Goal: Task Accomplishment & Management: Manage account settings

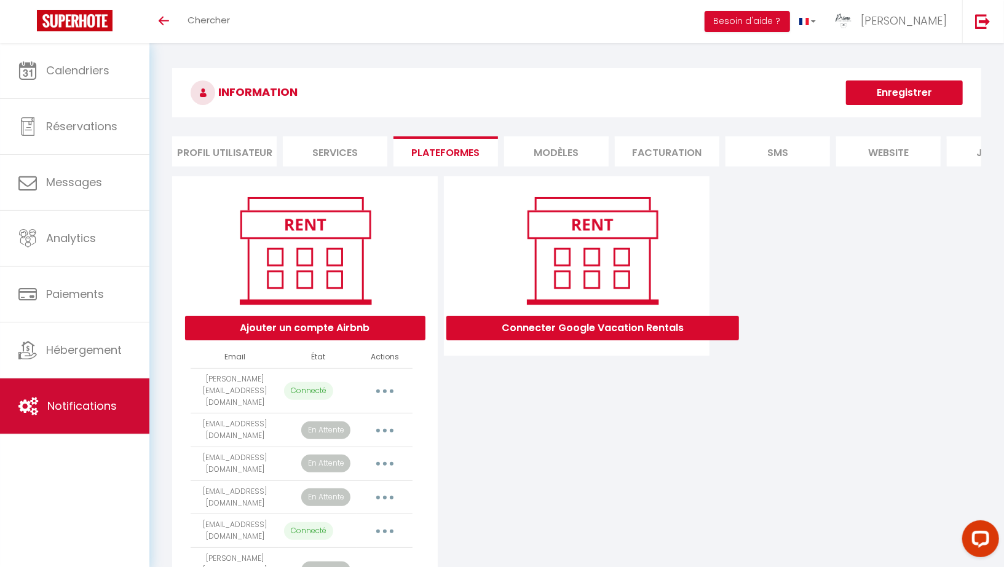
click at [82, 401] on span "Notifications" at bounding box center [81, 405] width 69 height 15
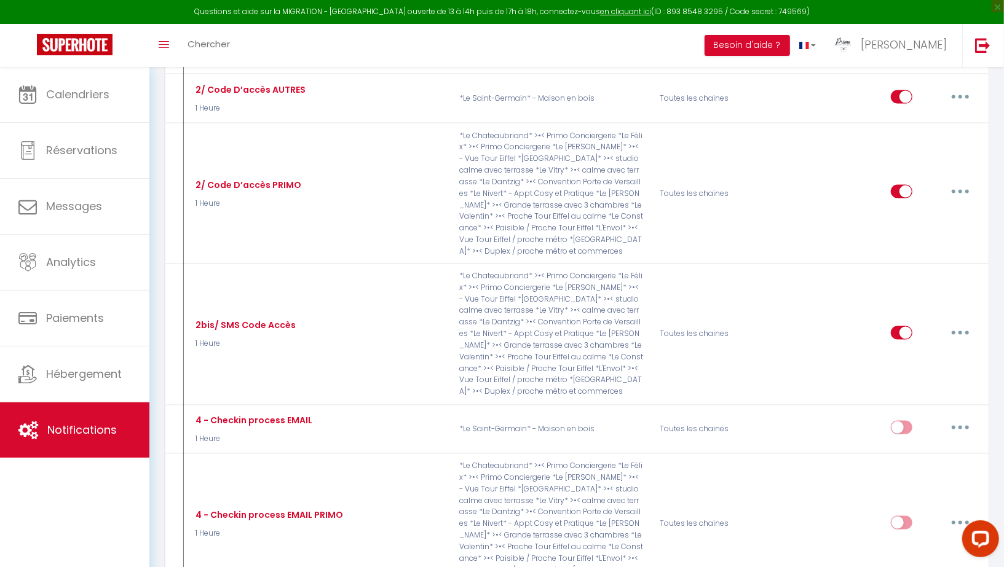
scroll to position [1128, 0]
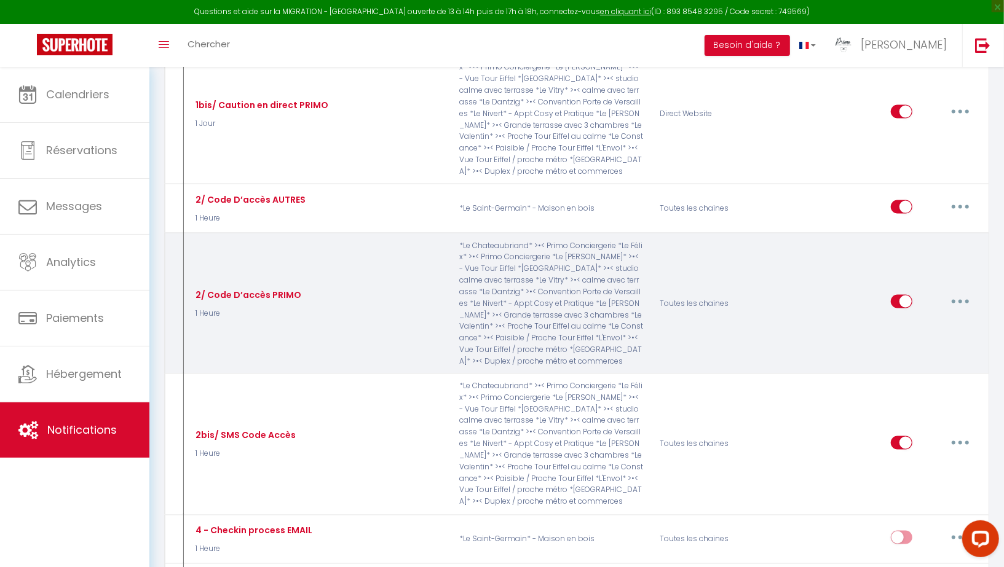
click at [851, 292] on button "button" at bounding box center [960, 302] width 34 height 20
click at [851, 320] on link "Editer" at bounding box center [927, 330] width 91 height 21
type input "2/ Code D’accès PRIMO"
select select "1 Heure"
select select "if_deposit_is_paid"
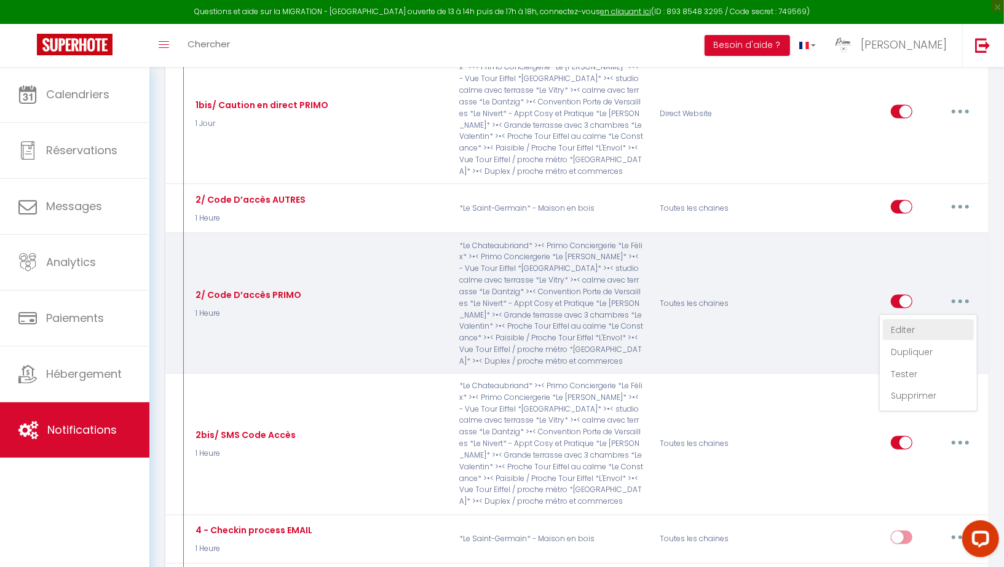
checkbox input "true"
checkbox input "false"
checkbox input "true"
radio input "true"
type input "Voici ce qu’il faut savoir pour entrer dans le logement"
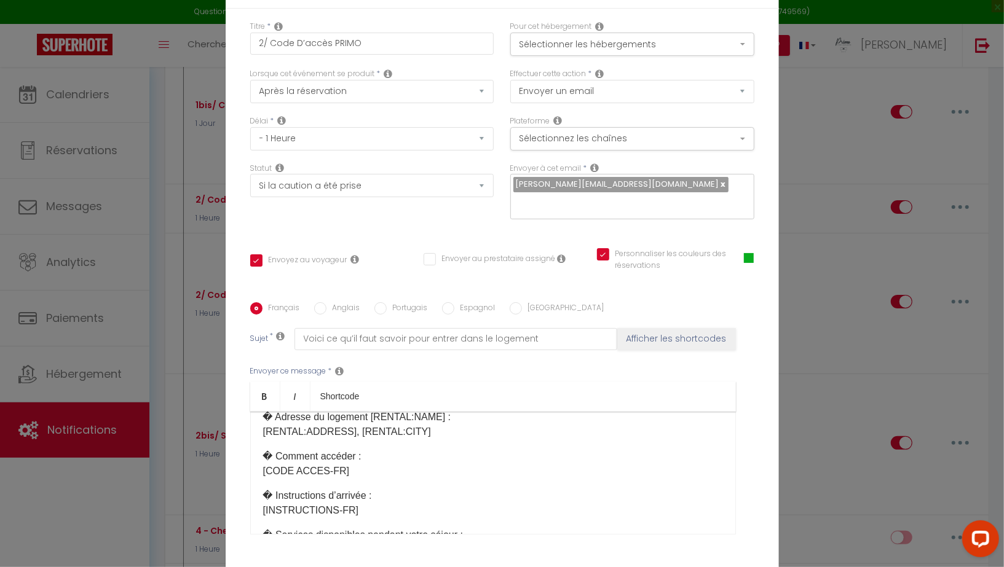
scroll to position [96, 0]
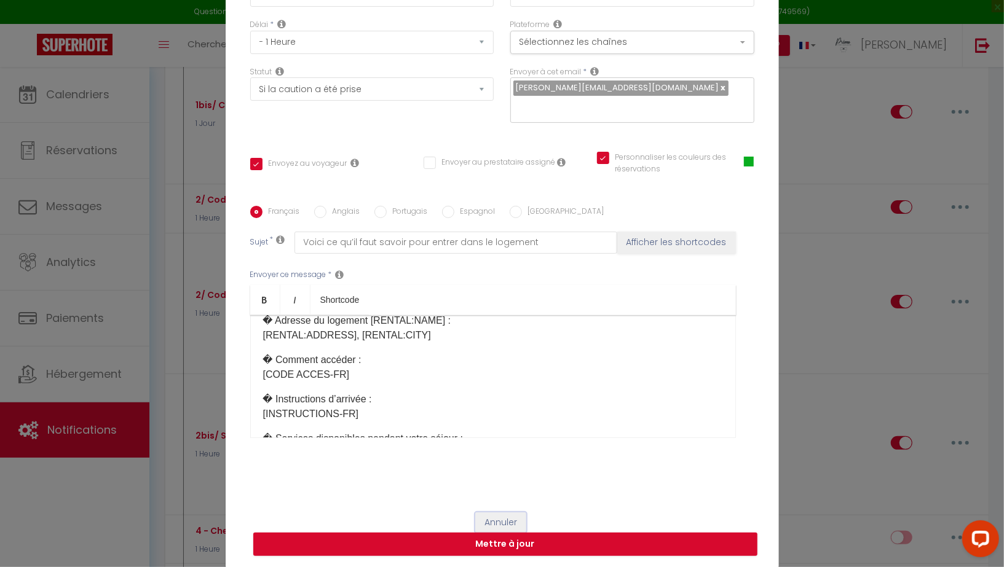
click at [505, 521] on button "Annuler" at bounding box center [500, 523] width 51 height 21
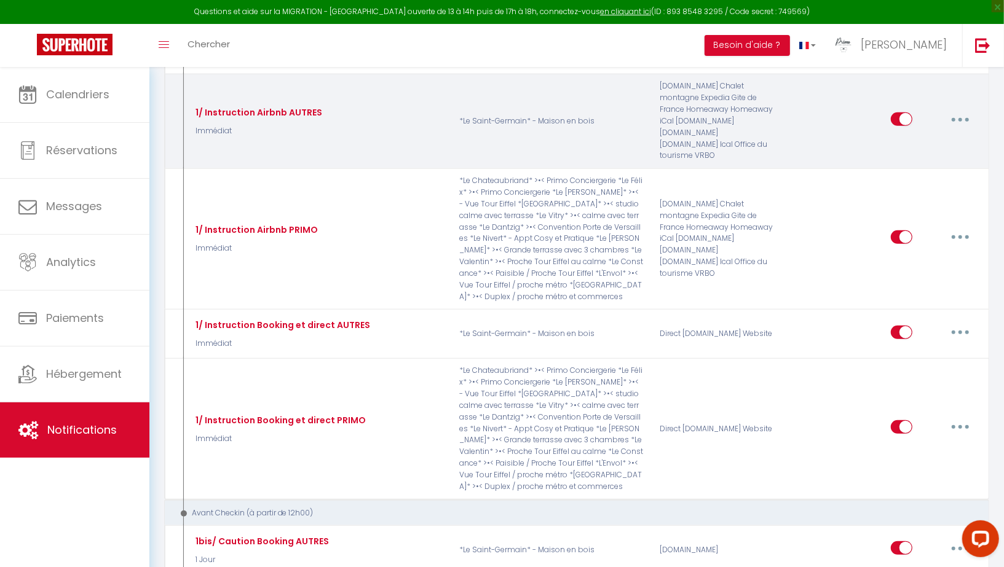
scroll to position [0, 0]
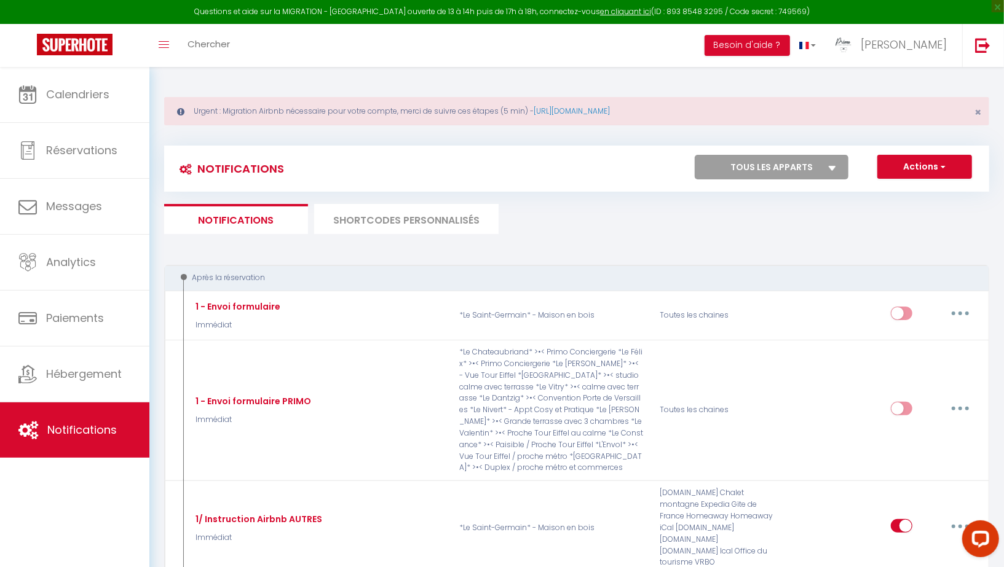
click at [398, 208] on li "SHORTCODES PERSONNALISÉS" at bounding box center [406, 219] width 184 height 30
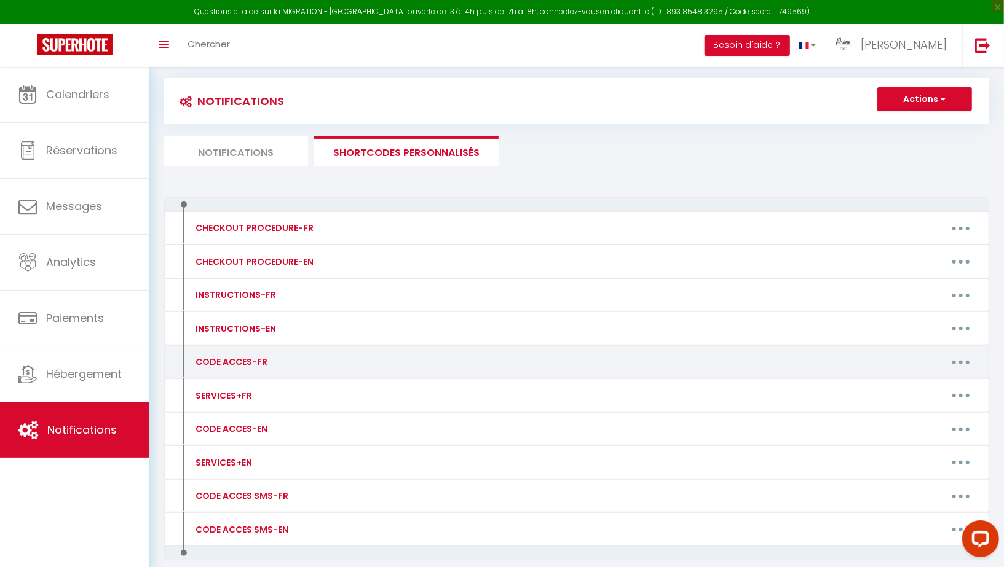
scroll to position [77, 0]
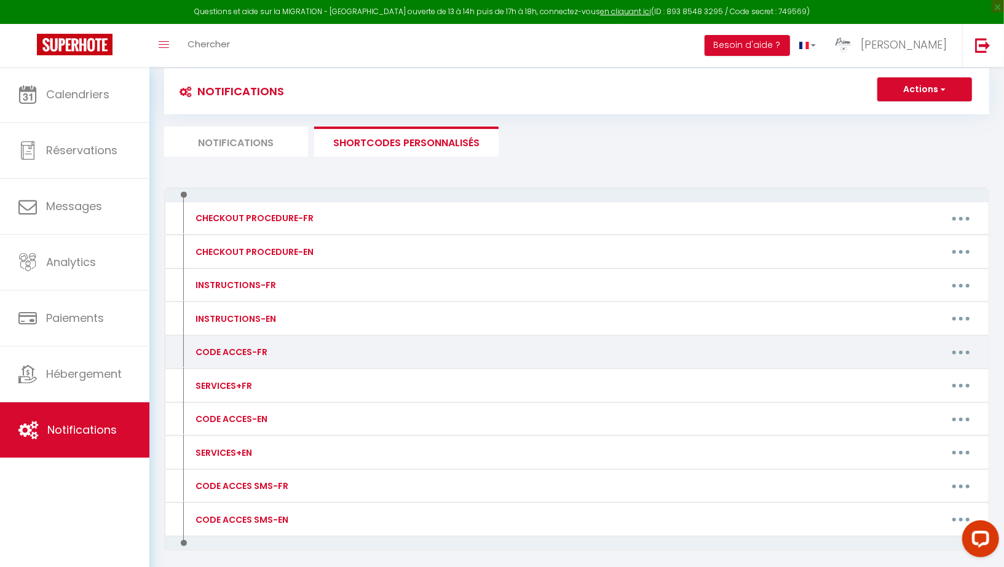
click at [851, 345] on button "button" at bounding box center [960, 352] width 34 height 20
click at [851, 377] on link "Editer" at bounding box center [928, 380] width 91 height 21
type input "CODE ACCES-FR"
type textarea "Message avec code d'accès"
type textarea "Veuillez récupérer les clés au 185 rue de Lourmel à Paris (75015) auprès de not…"
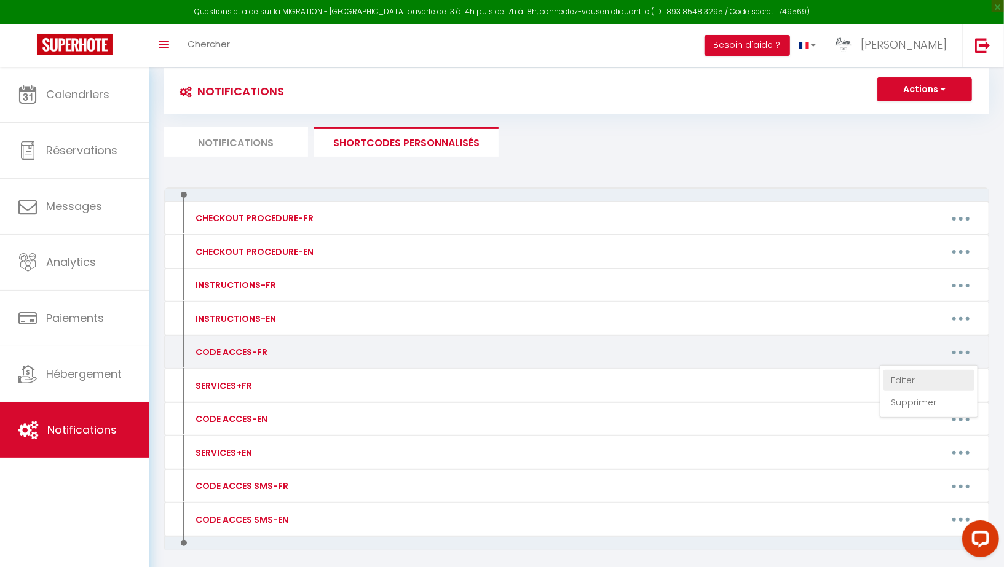
type textarea "Veuillez récupérer les clés au 16 Rue Raymond Marcheron à Vanves (92170) auprès…"
type textarea "Veuillez récupérer les clés au 30 Rue des Morillons à Paris (75015) auprès de n…"
type textarea "-Code piéton Portail bleu: 4578 -Clés à récupérer à la réception en annonçant "…"
type textarea "Veuillez récupérer les clés au 29 Rue des Favorites à Paris, (75015) auprès de …"
type textarea "-Code porte immeuble: B3254 -Code boite à clés derrière l'ascenseur: 0177 -Loge…"
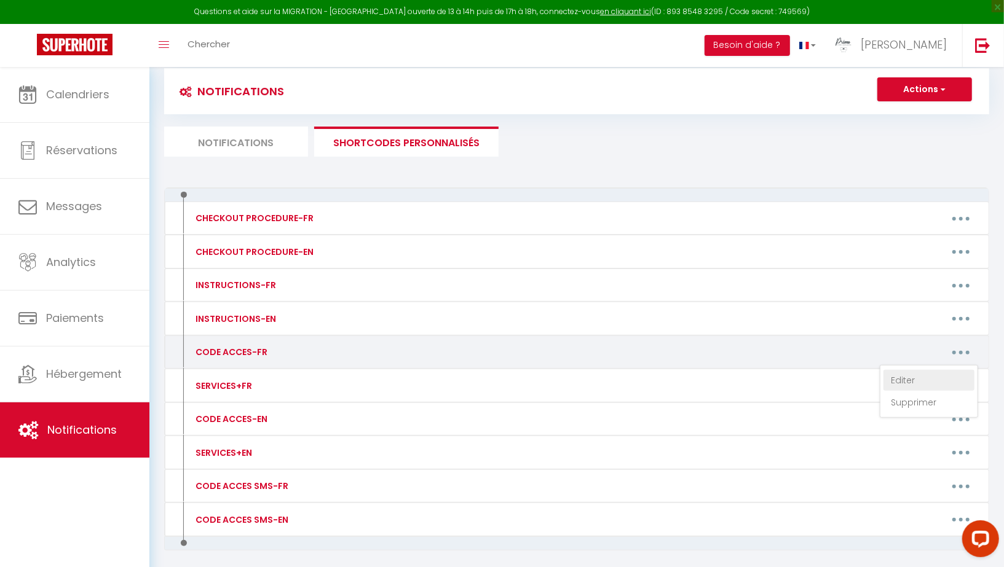
type textarea "-Code porte immeuble: 5349A -Code boite à clés à droite de la porte d'entrée: […"
type textarea "Veuillez récupérer les clés au 11-13 Rue d'Estrées à Paris (75007) auprès de no…"
type textarea "Veuillez récupérer les clés au 14 avenue Felix Faure à Paris (75015) auprès de …"
type textarea "-Code piéton Portail: 93275 -Porte immeuble 16: toujours ouverte -Code boite au…"
type textarea "La boite à clés se trouve sur le poteau à l'entrée de la propriété. Vous pouvez…"
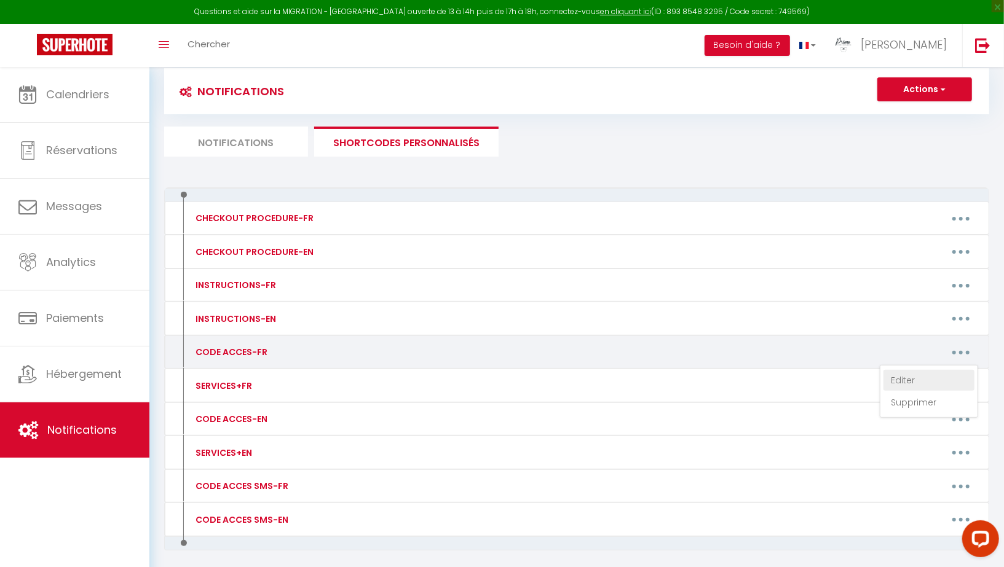
type textarea "Veuillez récupérer les clés au 14 avenue Felix Faure à Paris (75015) auprès de …"
type textarea "-Code porte immeuble: 1296A -Code boite à clés sur la porte: 8878 -Logement au …"
type textarea "-Veuillez accéder au logement par l'entrée indépendante : 20 voie Charcot (rue …"
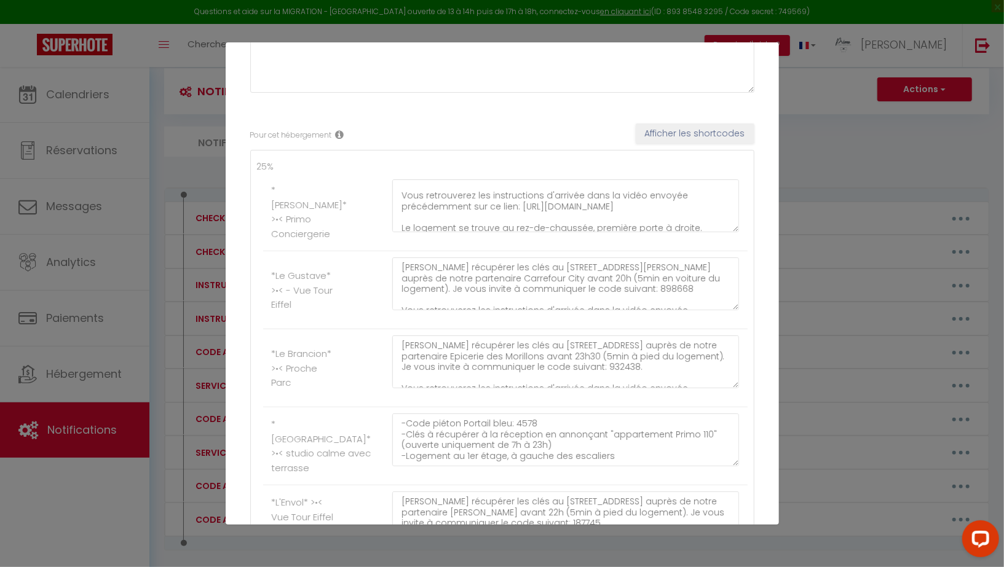
scroll to position [37, 0]
drag, startPoint x: 567, startPoint y: 215, endPoint x: 394, endPoint y: 189, distance: 175.2
click at [394, 189] on textarea "Veuillez récupérer les clés au 185 rue de Lourmel à Paris (75015) auprès de not…" at bounding box center [565, 205] width 347 height 53
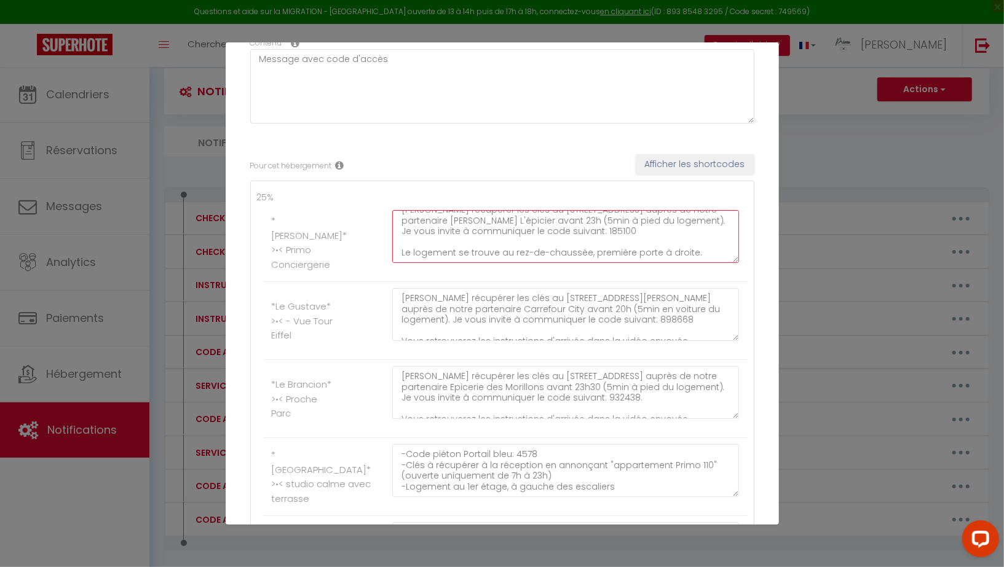
scroll to position [53, 0]
type textarea "Veuillez récupérer les clés au 185 rue de Lourmel à Paris (75015) auprès de not…"
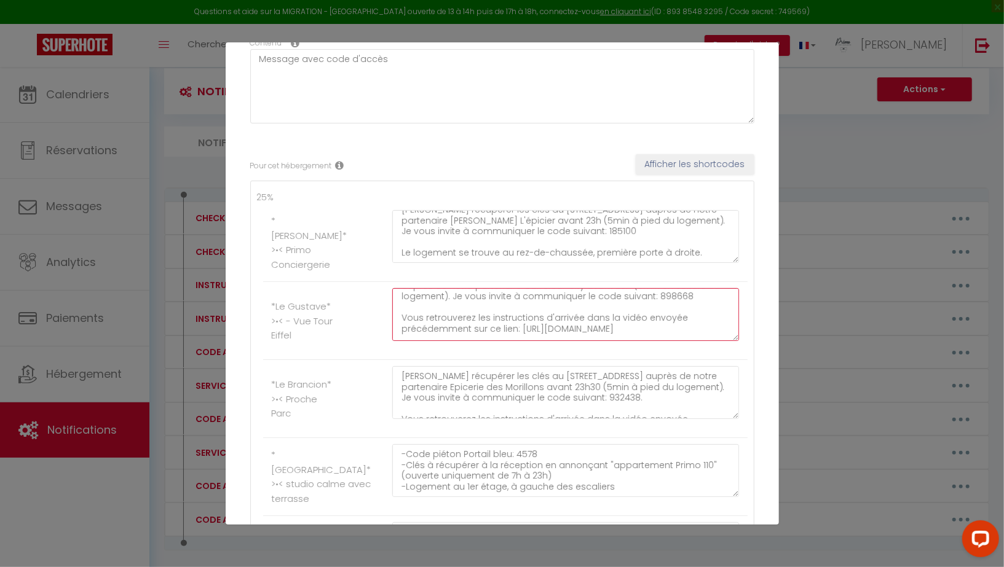
scroll to position [23, 0]
drag, startPoint x: 619, startPoint y: 309, endPoint x: 399, endPoint y: 310, distance: 220.0
click at [399, 310] on textarea "Veuillez récupérer les clés au 16 Rue Raymond Marcheron à Vanves (92170) auprès…" at bounding box center [565, 314] width 347 height 53
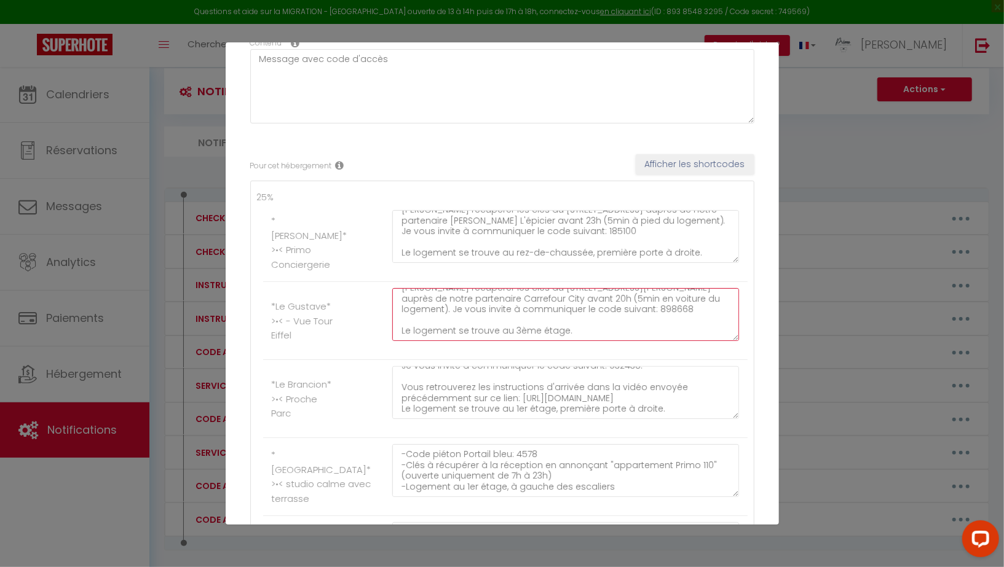
scroll to position [116, 0]
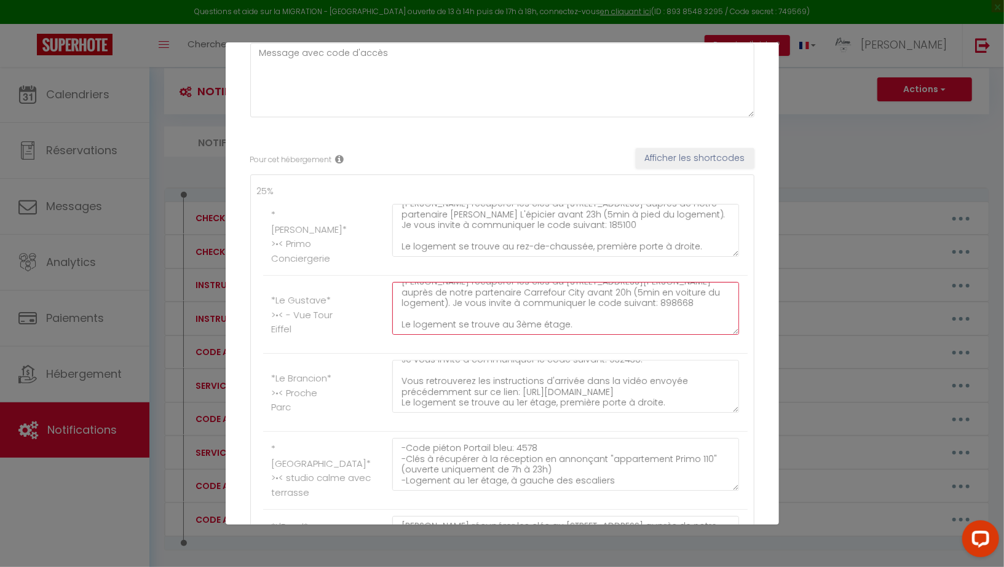
type textarea "Veuillez récupérer les clés au 16 Rue Raymond Marcheron à Vanves (92170) auprès…"
drag, startPoint x: 733, startPoint y: 388, endPoint x: 393, endPoint y: 373, distance: 340.8
click at [393, 373] on textarea "Veuillez récupérer les clés au 30 Rue des Morillons à Paris (75015) auprès de n…" at bounding box center [565, 386] width 347 height 53
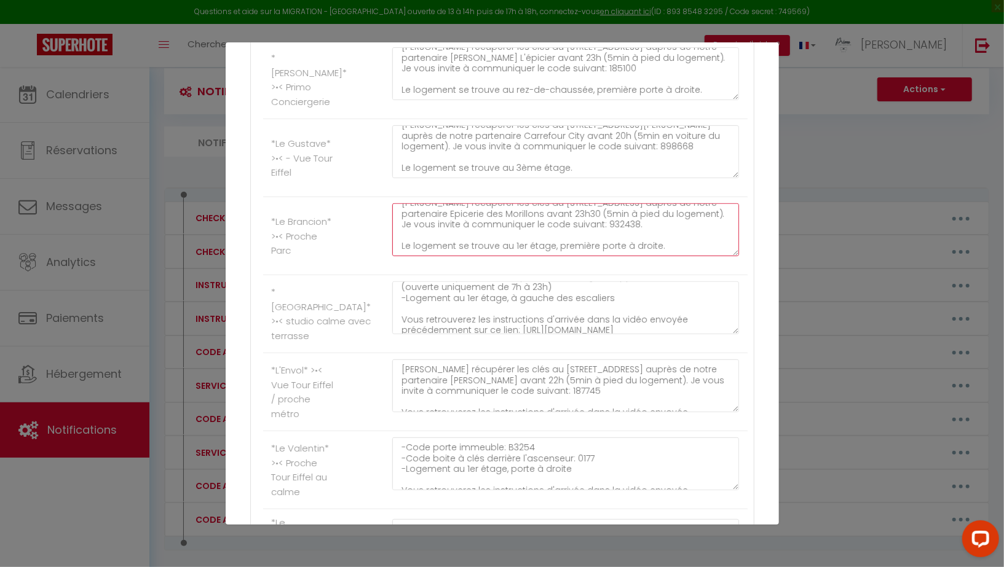
scroll to position [32, 0]
type textarea "Veuillez récupérer les clés au 30 Rue des Morillons à Paris (75015) auprès de n…"
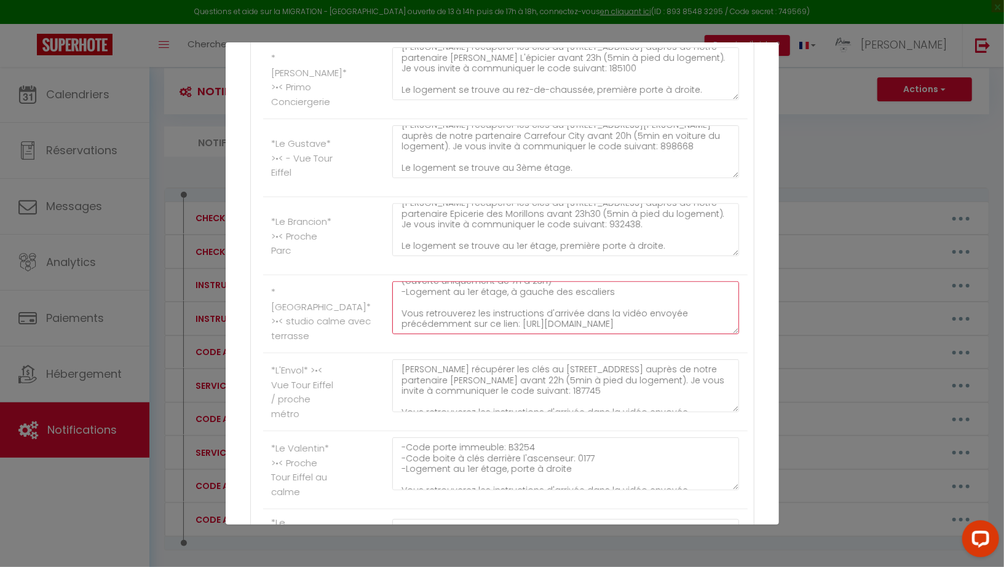
drag, startPoint x: 727, startPoint y: 318, endPoint x: 381, endPoint y: 310, distance: 346.1
click at [381, 310] on li "*Le Saint-Sulpice* >•< studio calme avec terrasse -Code piéton Portail bleu: 45…" at bounding box center [505, 314] width 484 height 78
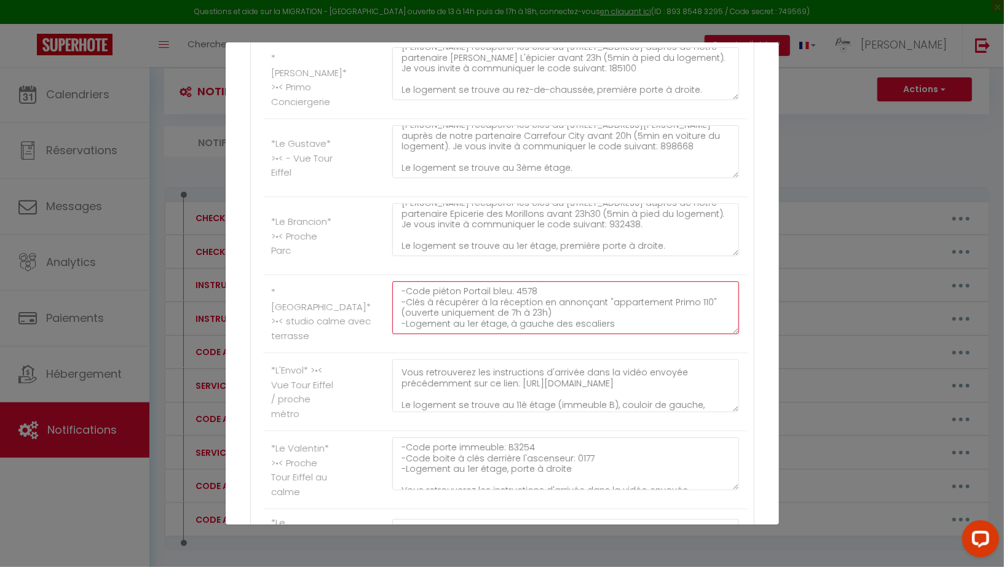
scroll to position [41, 0]
type textarea "-Code piéton Portail bleu: 4578 -Clés à récupérer à la réception en annonçant "…"
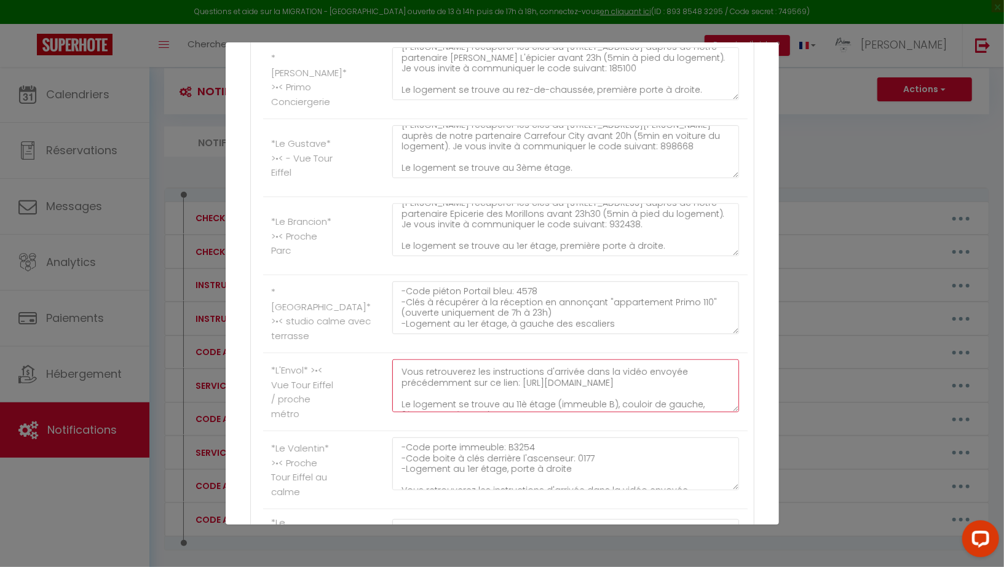
drag, startPoint x: 637, startPoint y: 388, endPoint x: 391, endPoint y: 367, distance: 246.7
click at [392, 367] on textarea "Veuillez récupérer les clés au 29 Rue des Favorites à Paris, (75015) auprès de …" at bounding box center [565, 385] width 347 height 53
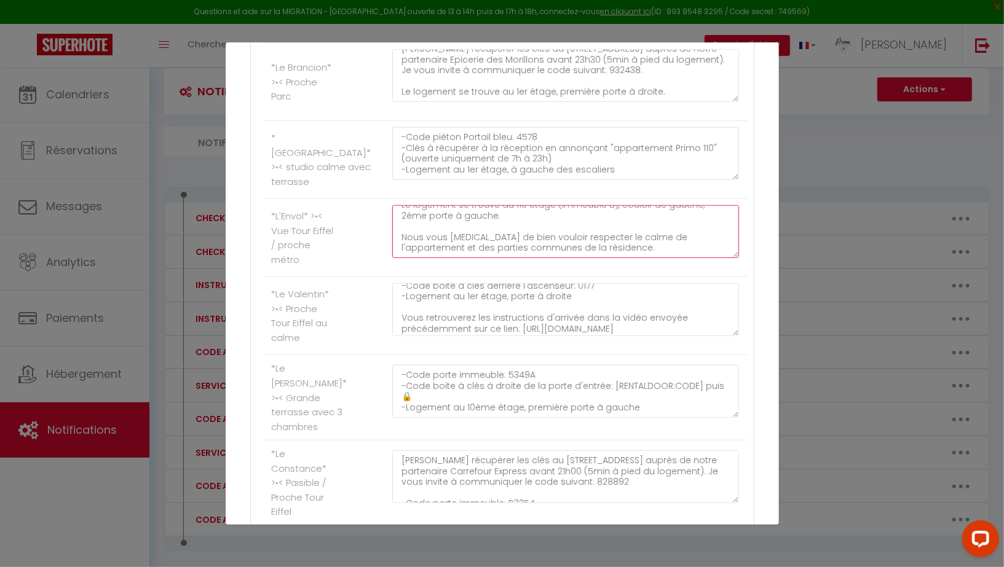
scroll to position [32, 0]
type textarea "Veuillez récupérer les clés au 29 Rue des Favorites à Paris, (75015) auprès de …"
drag, startPoint x: 646, startPoint y: 319, endPoint x: 363, endPoint y: 302, distance: 284.4
click at [363, 302] on li "*Le Valentin* >•< Proche Tour Eiffel au calme -Code porte immeuble: B3254 -Code…" at bounding box center [505, 316] width 484 height 78
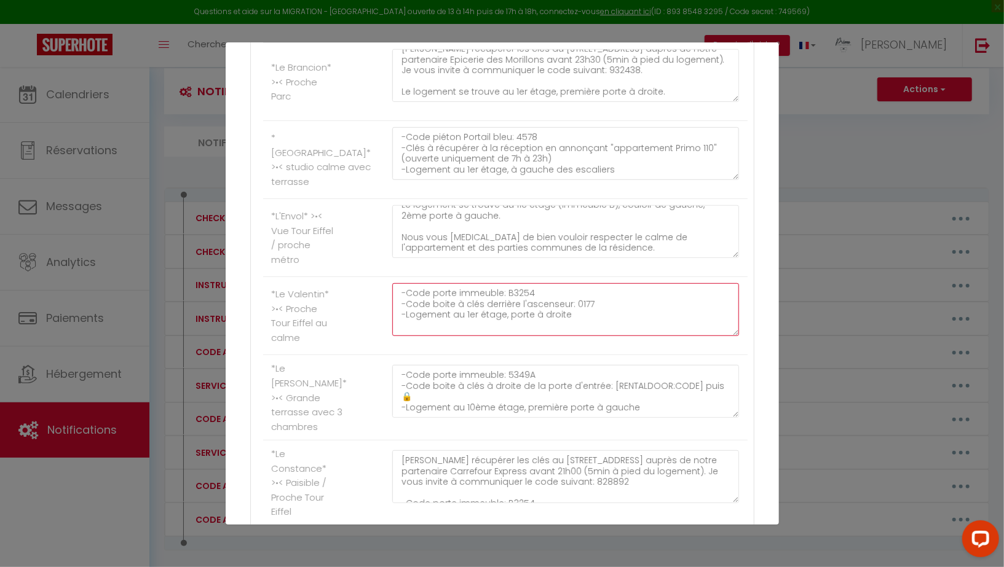
scroll to position [0, 0]
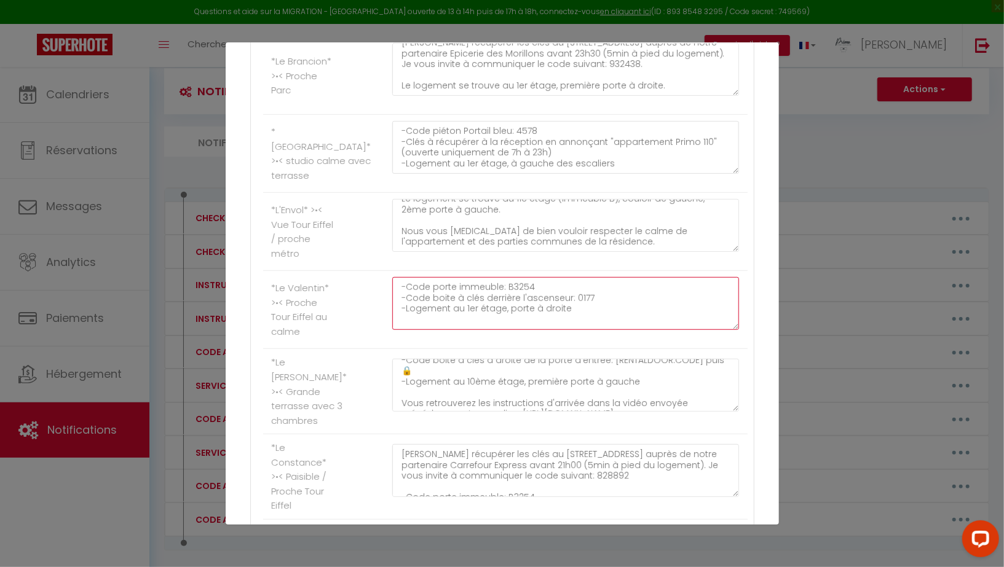
type textarea "-Code porte immeuble: B3254 -Code boite à clés derrière l'ascenseur: 0177 -Loge…"
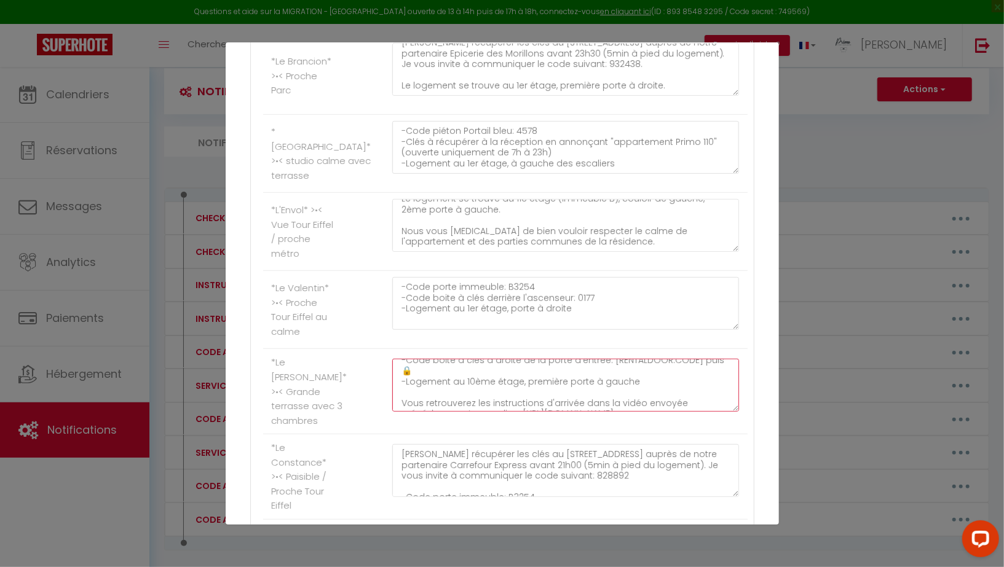
drag, startPoint x: 726, startPoint y: 391, endPoint x: 388, endPoint y: 377, distance: 338.3
click at [388, 377] on div "-Code porte immeuble: 5349A -Code boite à clés à droite de la porte d'entrée: […" at bounding box center [564, 391] width 363 height 65
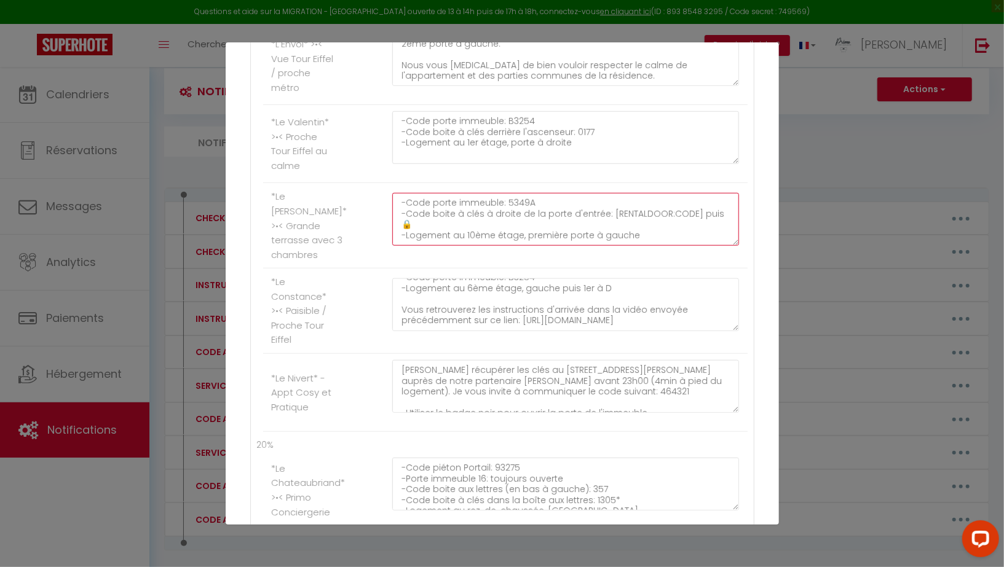
type textarea "-Code porte immeuble: 5349A -Code boite à clés à droite de la porte d'entrée: […"
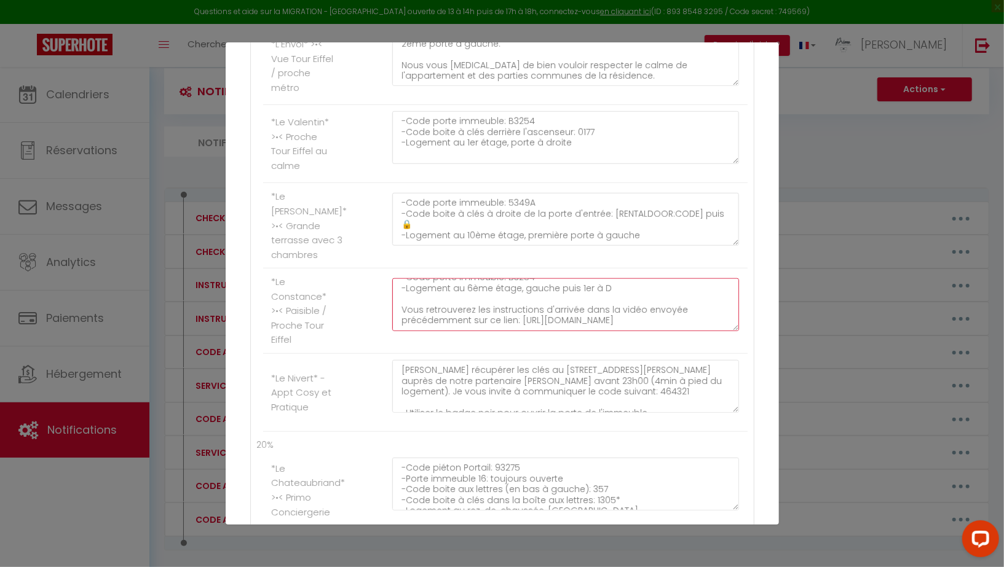
drag, startPoint x: 475, startPoint y: 308, endPoint x: 398, endPoint y: 288, distance: 80.0
click at [398, 288] on textarea "Veuillez récupérer les clés au 11-13 Rue d'Estrées à Paris (75007) auprès de no…" at bounding box center [565, 304] width 347 height 53
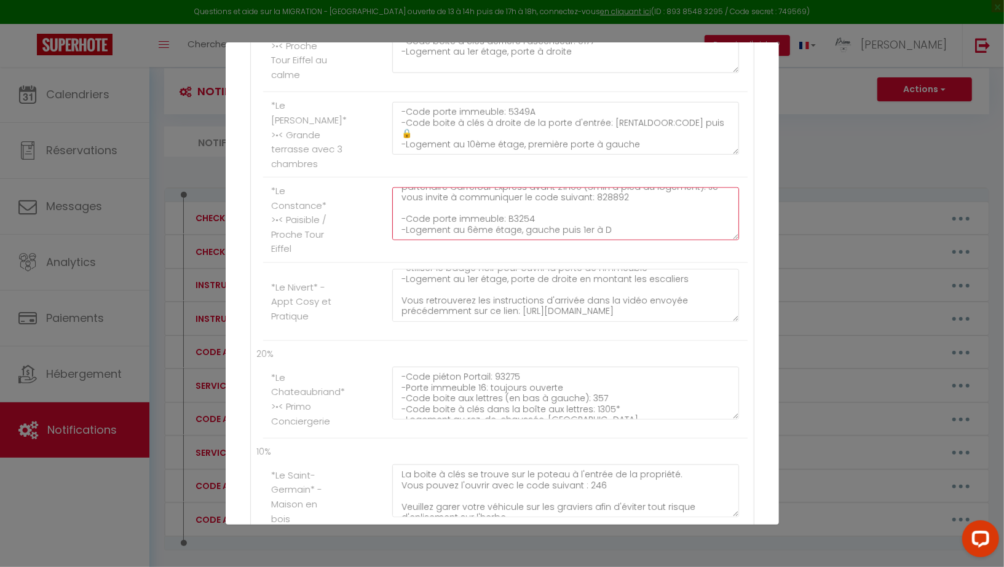
type textarea "Veuillez récupérer les clés au 11-13 Rue d'Estrées à Paris (75007) auprès de no…"
drag, startPoint x: 462, startPoint y: 297, endPoint x: 364, endPoint y: 266, distance: 102.6
click at [364, 266] on li "*Le Nivert* - Appt Cosy et Pratique Veuillez récupérer les clés au 14 avenue Fe…" at bounding box center [505, 302] width 484 height 78
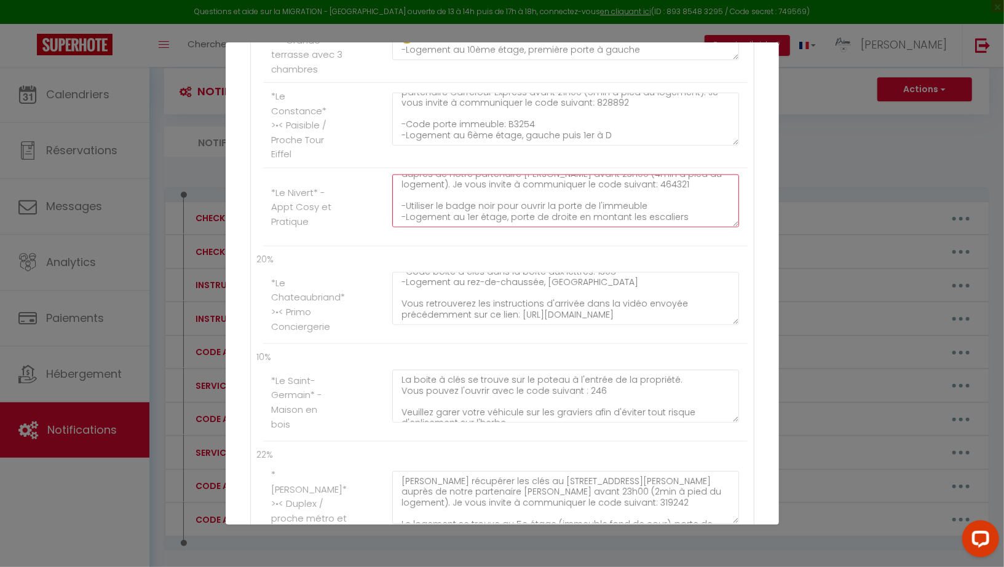
type textarea "Veuillez récupérer les clés au 14 avenue Felix Faure à Paris (75015) auprès de …"
drag, startPoint x: 584, startPoint y: 298, endPoint x: 400, endPoint y: 278, distance: 184.9
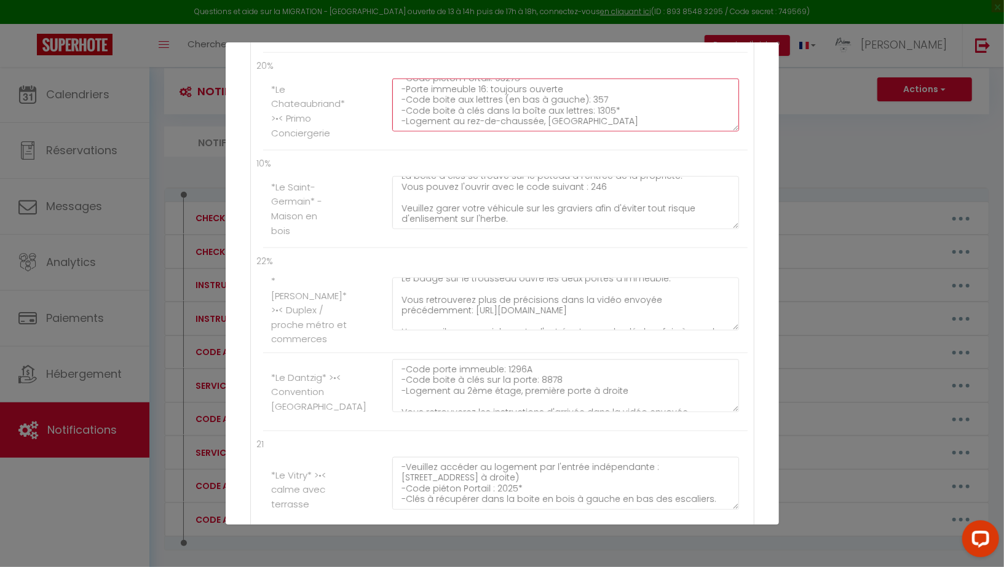
type textarea "-Code piéton Portail: 93275 -Porte immeuble 16: toujours ouverte -Code boite au…"
drag, startPoint x: 626, startPoint y: 284, endPoint x: 393, endPoint y: 274, distance: 232.5
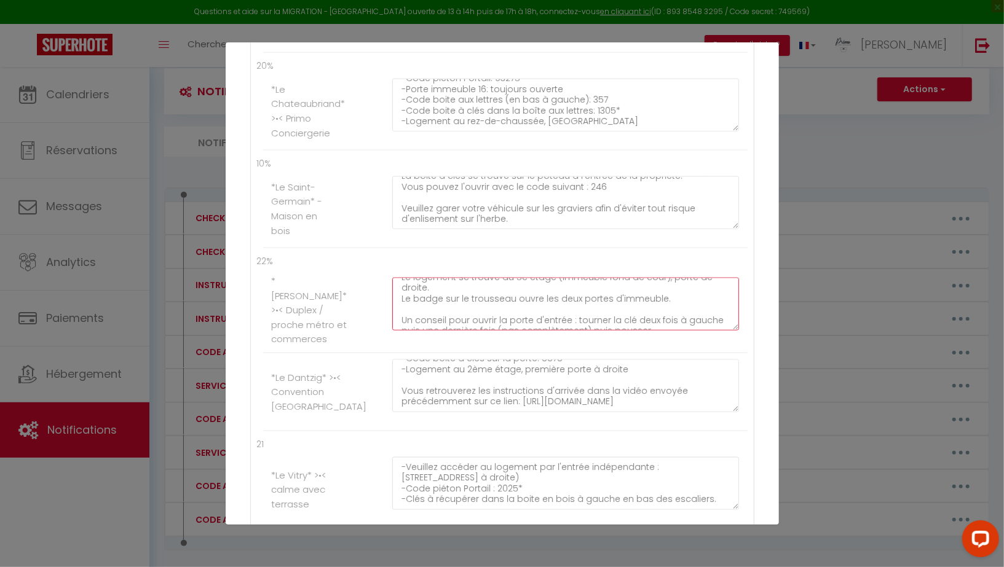
type textarea "Veuillez récupérer les clés au 14 avenue Felix Faure à Paris (75015) auprès de …"
drag, startPoint x: 726, startPoint y: 386, endPoint x: 357, endPoint y: 369, distance: 369.1
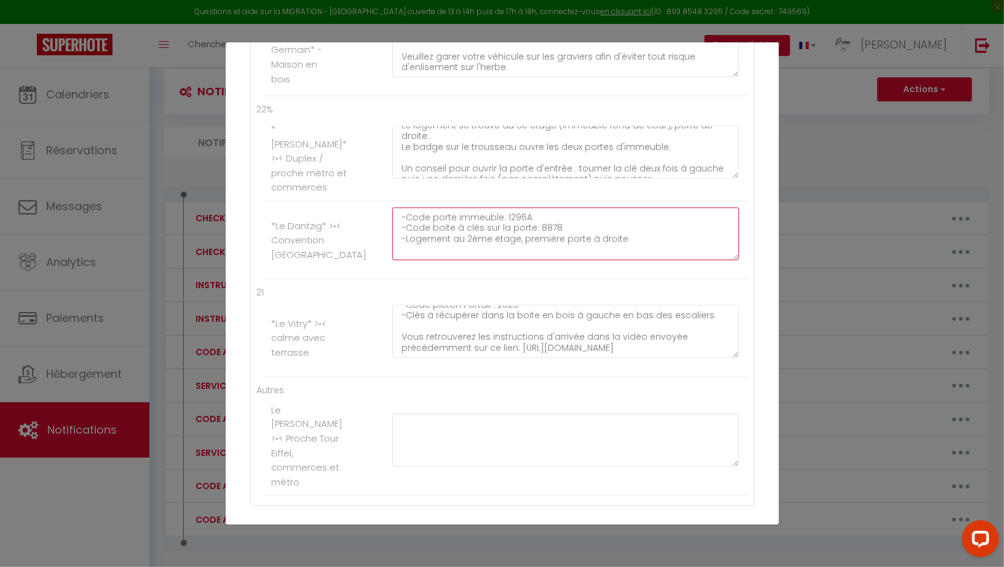
type textarea "-Code porte immeuble: 1296A -Code boite à clés sur la porte: 8878 -Logement au …"
drag, startPoint x: 717, startPoint y: 336, endPoint x: 383, endPoint y: 324, distance: 333.9
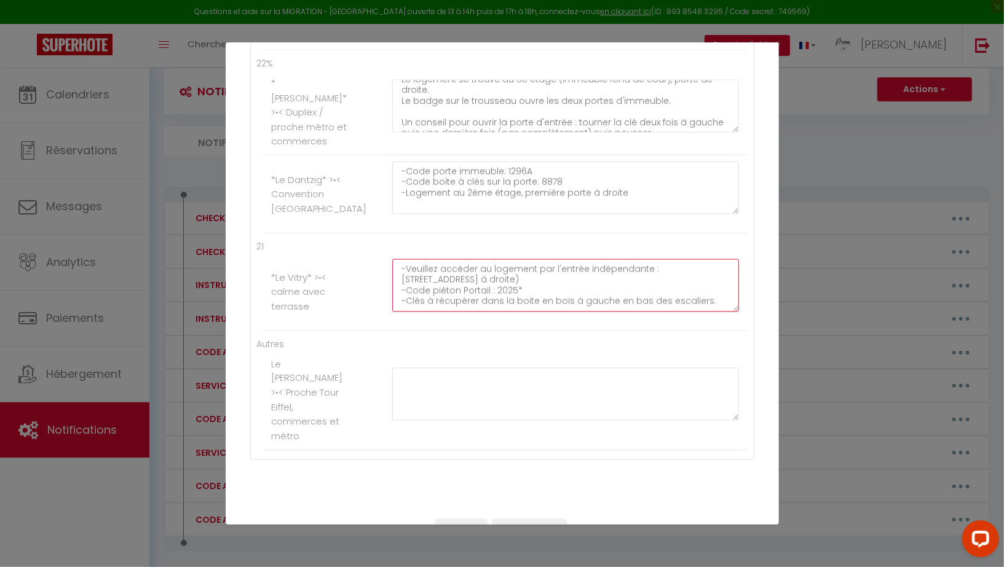
type textarea "-Veuillez accéder au logement par l'entrée indépendante : 20 voie Charcot (rue …"
click at [520, 519] on button "Mettre à jour" at bounding box center [529, 529] width 74 height 21
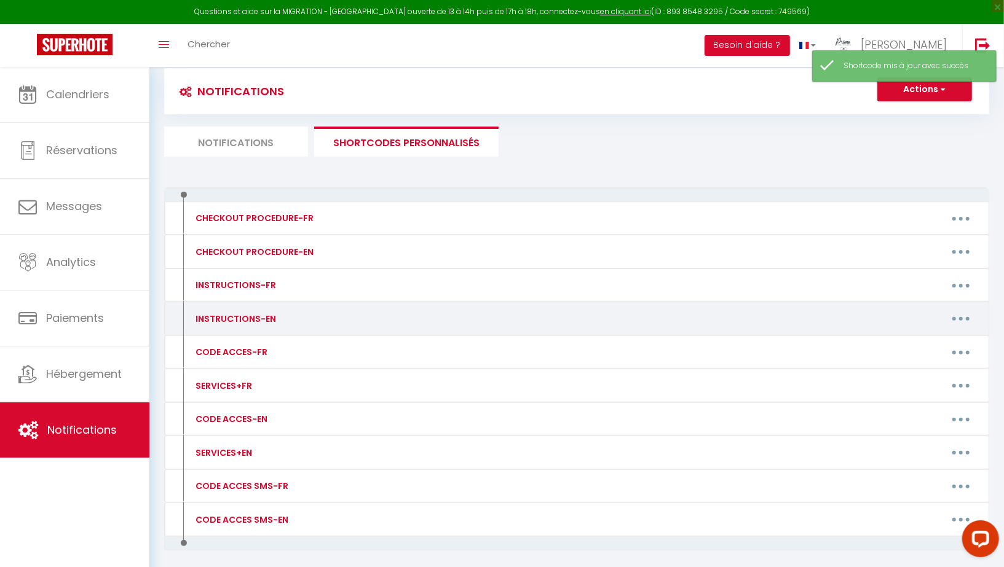
click at [851, 312] on button "button" at bounding box center [960, 319] width 34 height 20
click at [851, 342] on link "Editer" at bounding box center [928, 346] width 91 height 21
type input "INSTRUCTIONS-EN"
type textarea "The video is not yet finalized but you will receive it soon, before your arriva…"
type textarea "https://paris-15.primoconciergerie.fr/f657eli78ix46/"
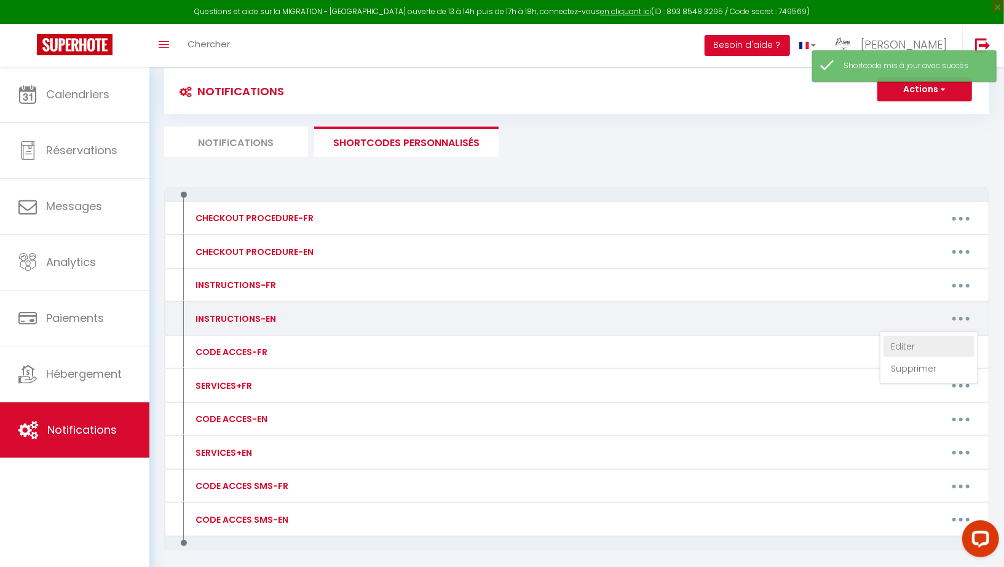
type textarea "https://paris-15.primoconciergerie.fr/gus%c2%a7vane761/"
type textarea "https://paris-15.primoconciergerie.fr/br59anon90/"
type textarea "https://paris-15.primoconciergerie.fr/s56intsuklp/"
type textarea "https://paris-15.primoconciergerie.fr/appartement-l-env9674659ol/"
type textarea "[URL][DOMAIN_NAME]"
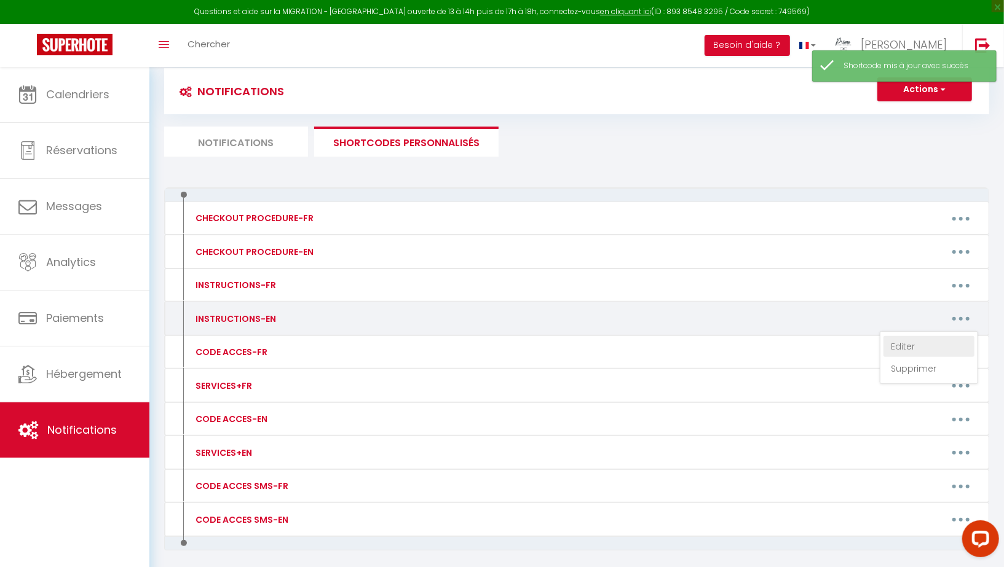
type textarea "https://paris-15.primoconciergerie.fr/le-blo875y/"
type textarea "https://paris-15.primoconciergerie.fr/studio-le-const5641ance/"
type textarea "https://paris-15.primoconciergerie.fr/le-niv87452ert/"
type textarea "https://paris-15.primoconciergerie.fr/chy65bri78and/"
type textarea "https://paris-15.primoconciergerie.fr/le-mart5468in/"
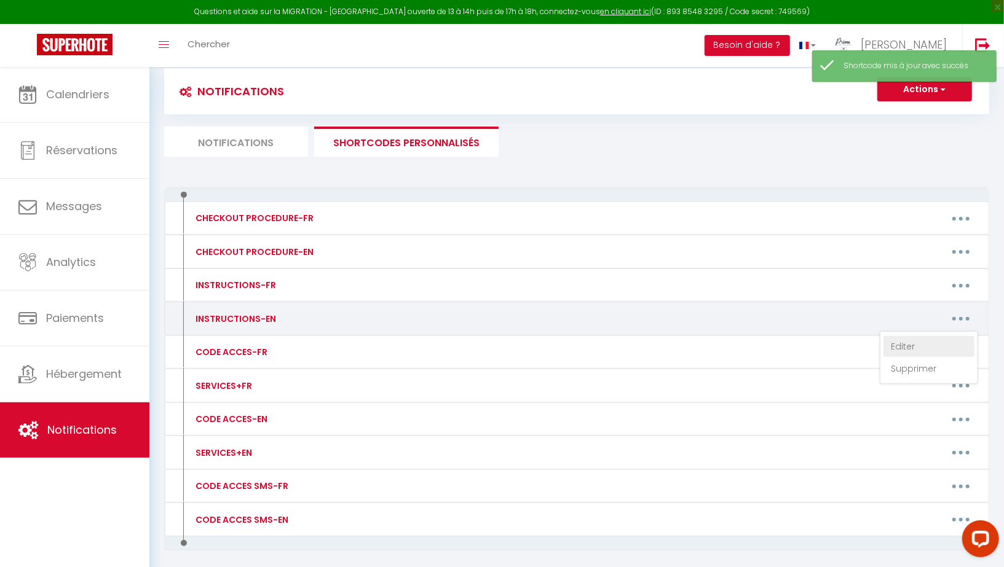
type textarea "https://paris-15.primoconciergerie.fr/d6anztig67/"
type textarea "https://paris-15.primoconciergerie.fr/le-vitry/"
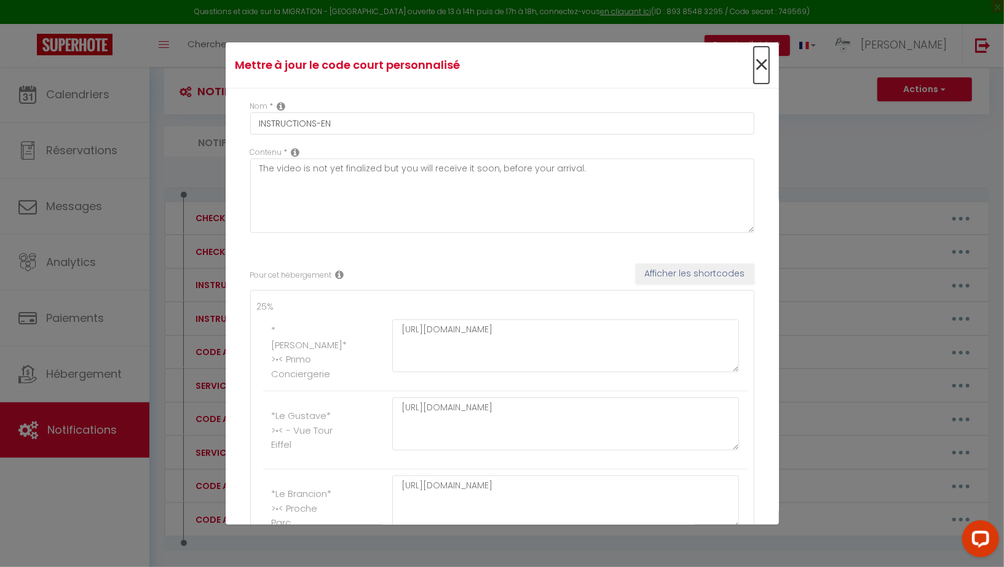
click at [758, 65] on span "×" at bounding box center [760, 65] width 15 height 37
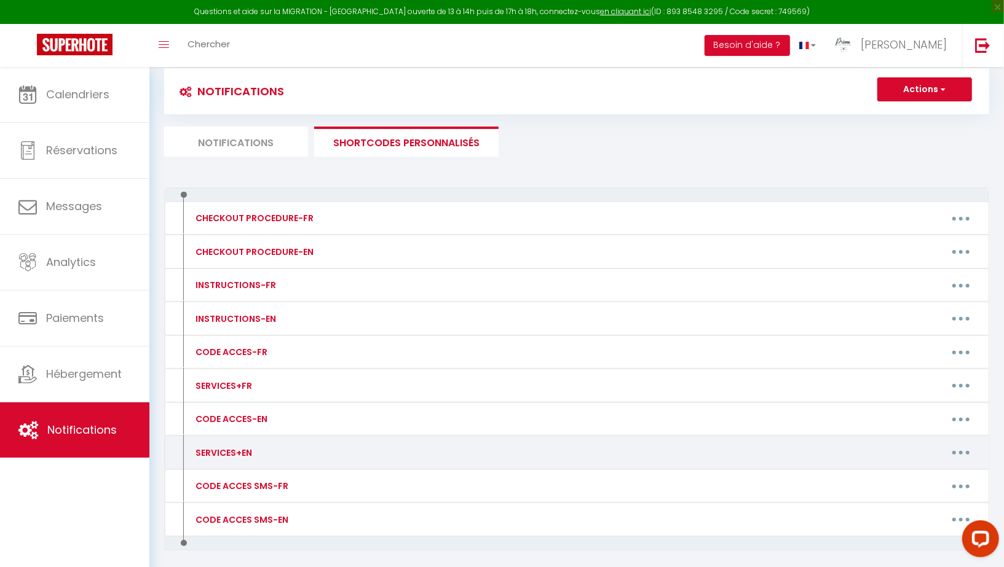
click at [851, 444] on button "button" at bounding box center [960, 453] width 34 height 20
click at [851, 471] on link "Editer" at bounding box center [928, 480] width 91 height 21
type input "SERVICES+EN"
type textarea "Want to enhance your stay with quality experiences? We offer a range of premium…"
type textarea "https://paris-15.primoconciergerie.fr/categorie-produit/le-felix/ - Please plan…"
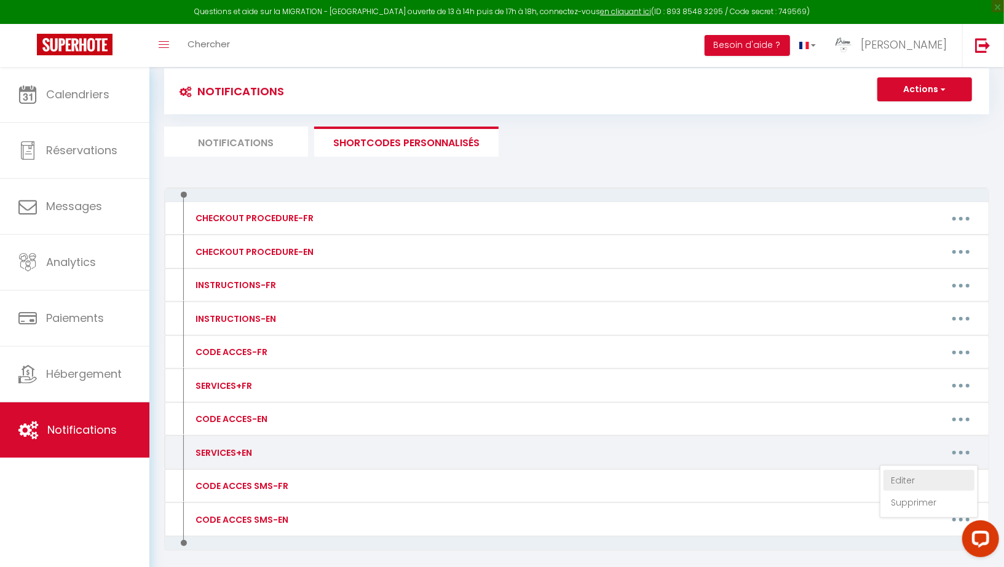
type textarea "https://paris-15.primoconciergerie.fr/categorie-produit/le-gustave/ - Please pl…"
type textarea "https://paris-15.primoconciergerie.fr/categorie-produit/le-brancion/ - Please p…"
type textarea "https://paris-15.primoconciergerie.fr/s56intsuklp/ - Please plan 24 to 48 hours…"
type textarea "https://paris-15.primoconciergerie.fr/categorie-produit/l-envol/ - Please plan …"
type textarea "https://paris-15.primoconciergerie.fr/categorie-produit/le-valentin/ - Please p…"
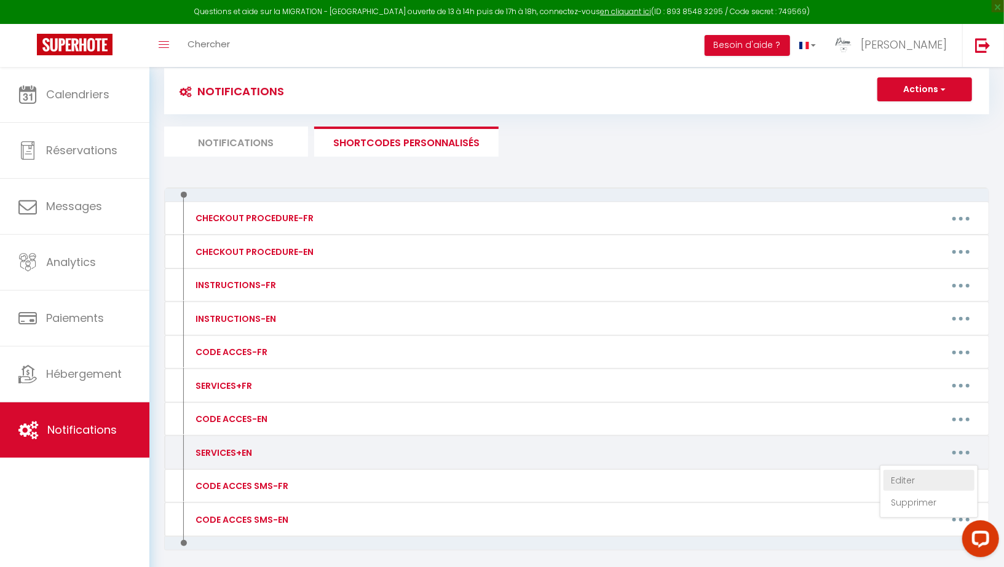
type textarea "https://paris-15.primoconciergerie.fr/categorie-produit/le-bloy/ - Please plan …"
type textarea "https://paris-15.primoconciergerie.fr/categorie-produit/le-constance/ - Please …"
type textarea "https://paris-15.primoconciergerie.fr/categorie-produit/le-nivert/ - Please pla…"
type textarea "https://paris-15.primoconciergerie.fr/categorie-produit/le-chateaubriand/ - Ple…"
type textarea "https://paris-15.primoconciergerie.fr/categorie-produit/le-martin/ - Please pla…"
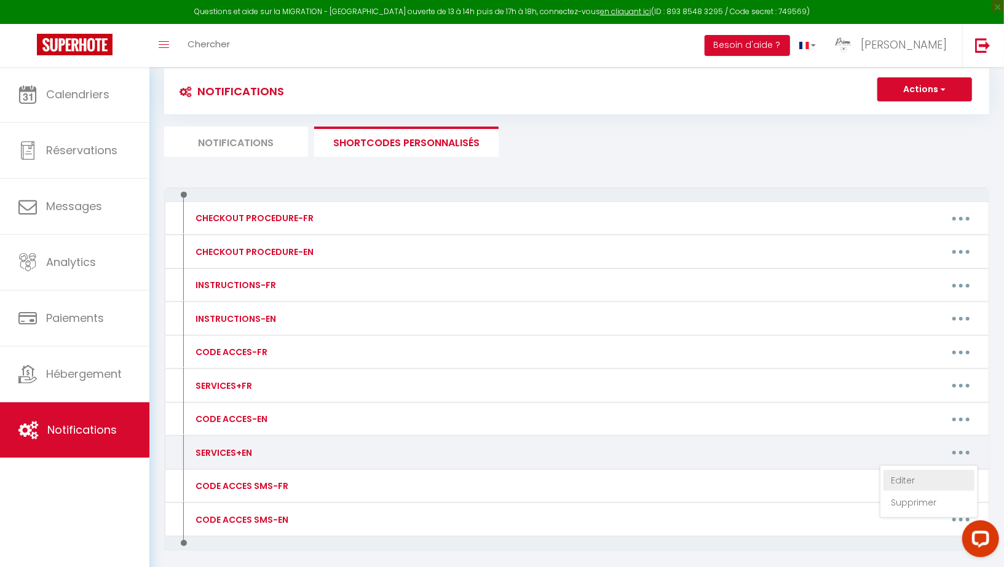
type textarea "https://paris-15.primoconciergerie.fr/categorie-produit/le-dantzig/ - Please pl…"
type textarea "https://paris-15.primoconciergerie.fr/categorie-produit/le-vitry/ - Please plan…"
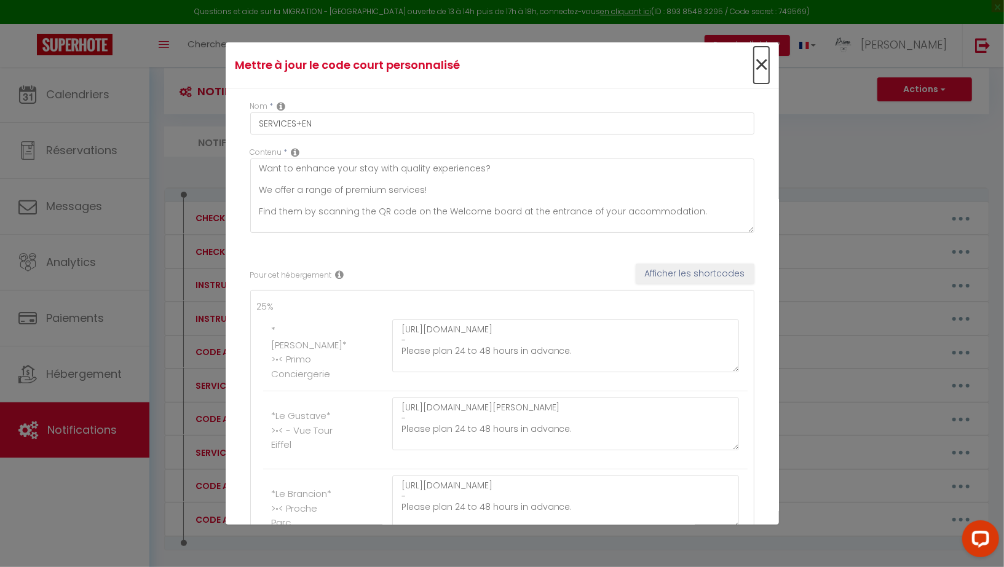
click at [763, 71] on span "×" at bounding box center [760, 65] width 15 height 37
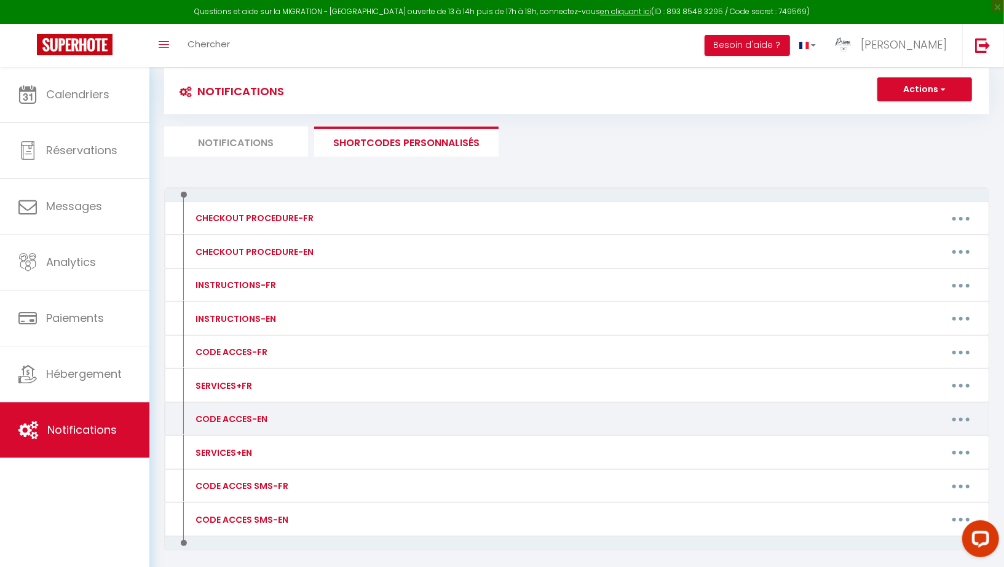
click at [851, 414] on button "button" at bounding box center [960, 419] width 34 height 20
click at [851, 439] on link "Editer" at bounding box center [928, 447] width 91 height 21
type input "CODE ACCES-EN"
type textarea "Message with access code"
type textarea "Please pick up your keys at 185 rue de Lourmel in Paris (75015) from our partne…"
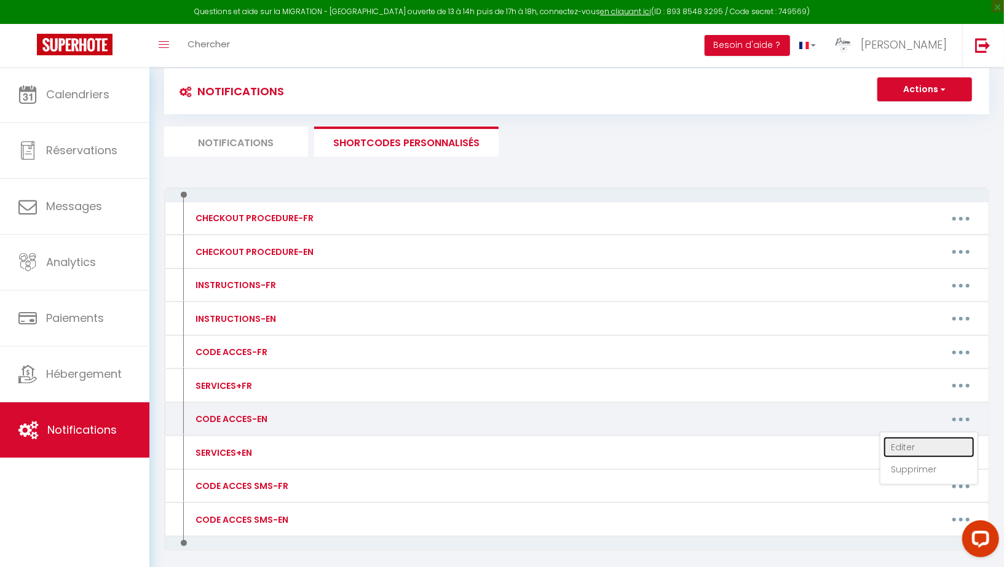
type textarea "Please pick up your keys at 16 Rue Raymond Marcheron in Vanves (92170) from our…"
type textarea "Please pick up your keys at 30 Rue des Morillons in Paris (75015) from our part…"
type textarea "- Blue gate pedestrian code: 4578 - Keys to be collected at reception by statin…"
type textarea "Please pick up your keys at 29 Rue des Favorites in Paris (75015) from our part…"
type textarea "-Building door code: B3254 -Key box code behind the elevator: 0177 -Apartment o…"
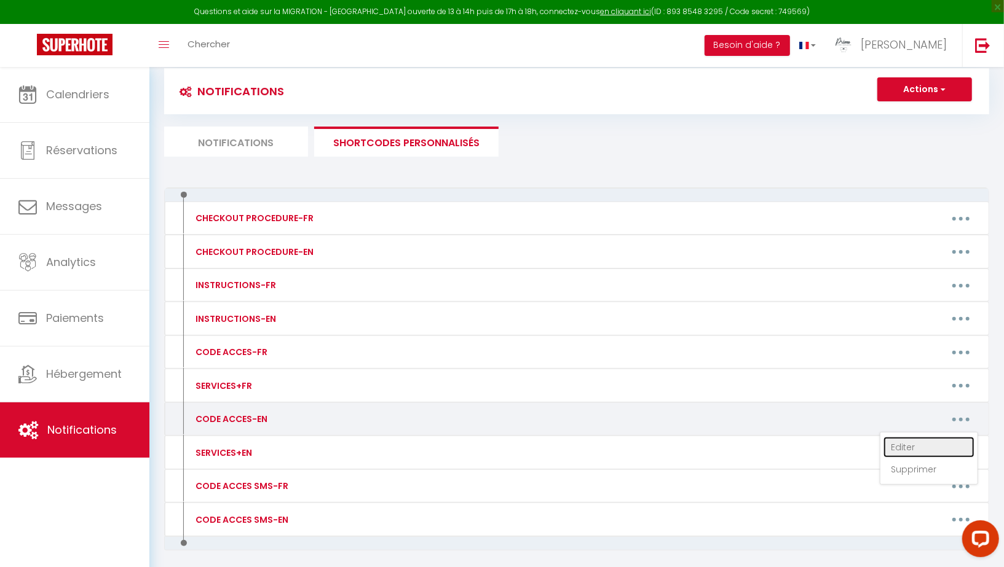
type textarea "-Building door code: 5349A -Key box code to the right of the front door: [RENTA…"
type textarea "Please pick up your keys at 11-13 Rue d'Estrées in Paris (75007) from our partn…"
type textarea "Please pick up your keys at 14 Avenue Felix Faure in Paris (75015) from our par…"
type textarea "-Pedestrian gate code: 93275 -Building 16 door: always open -Mailbox code (bott…"
type textarea "The key box is located on the post at the entrance to the property. You can ope…"
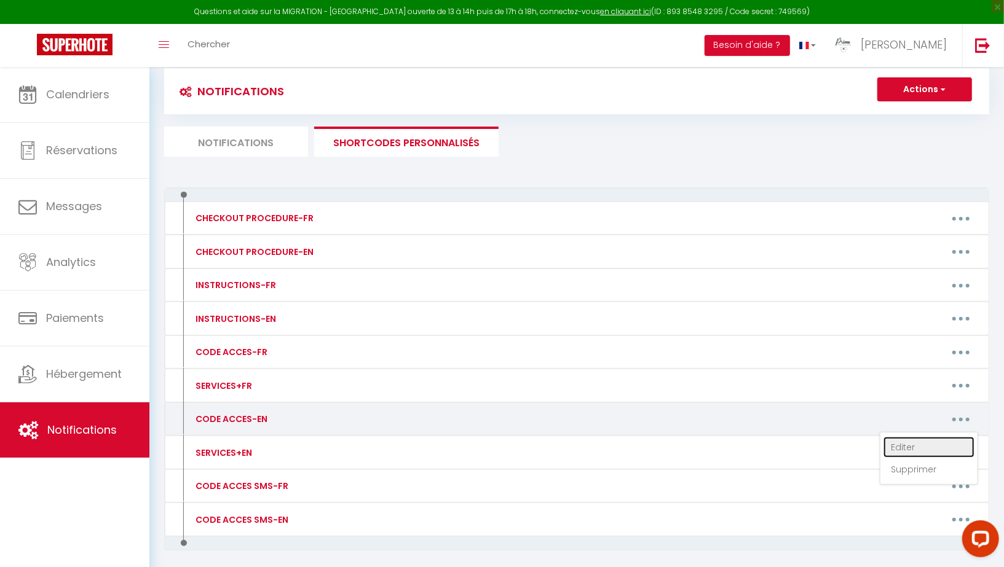
type textarea "Please pick up your keys at 14 Avenue Felix Faure in Paris (75015) from our par…"
type textarea "-Building door code: 1296A -Key box code on the door: 8878 -Apartment on the 2n…"
type textarea "- Please access the apartment through the separate entrance: 20 Voie Charcot (p…"
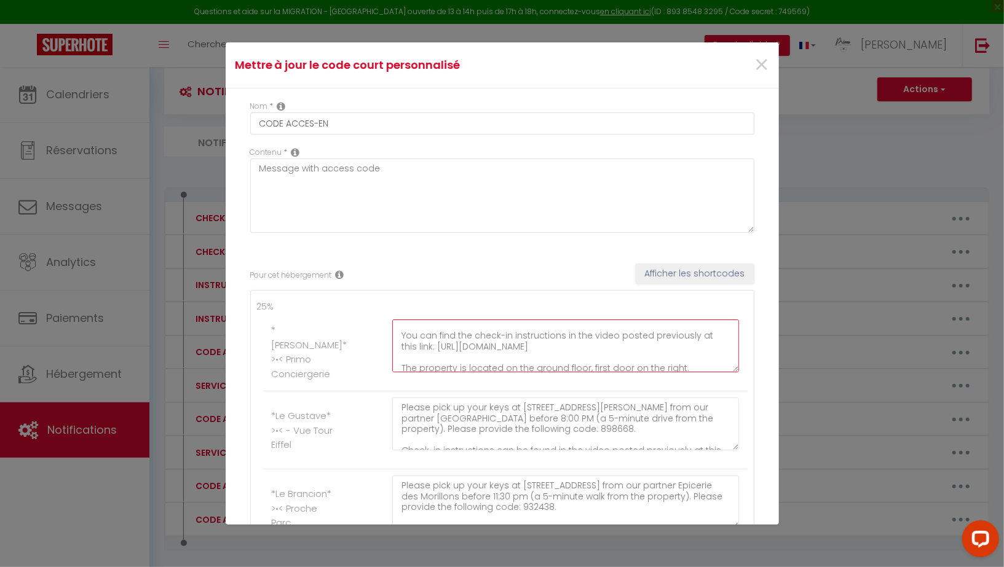
drag, startPoint x: 642, startPoint y: 345, endPoint x: 374, endPoint y: 330, distance: 268.4
click at [374, 330] on li "*Le Félix* >•< Primo Conciergerie Please pick up your keys at 185 rue de Lourme…" at bounding box center [505, 352] width 484 height 78
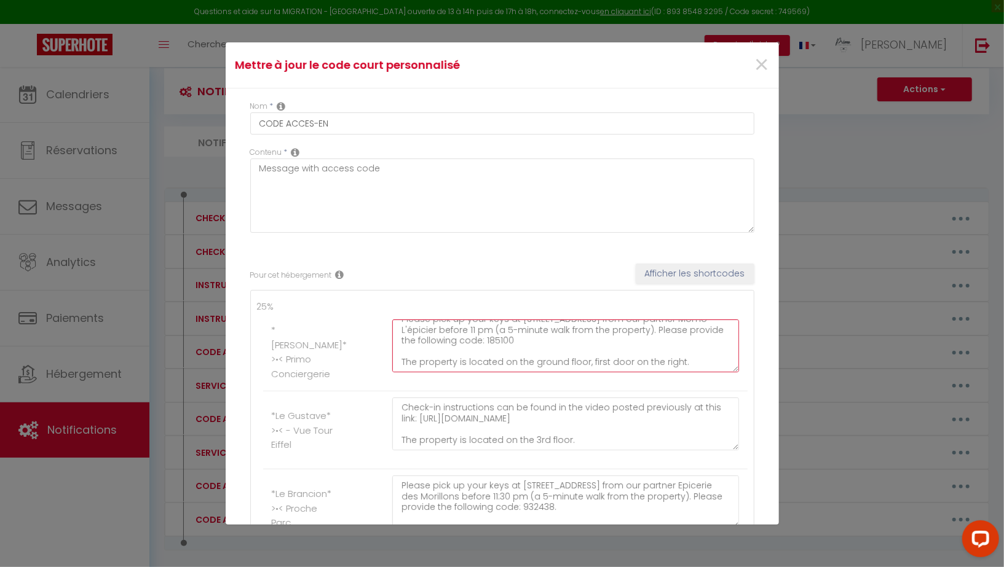
type textarea "Please pick up your keys at 185 rue de Lourmel in Paris (75015) from our partne…"
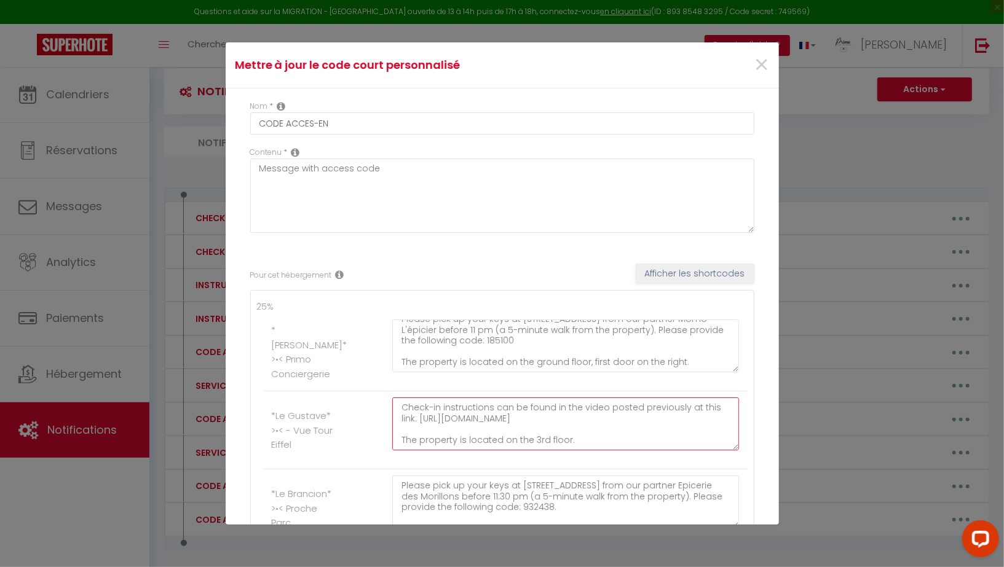
drag, startPoint x: 650, startPoint y: 418, endPoint x: 386, endPoint y: 407, distance: 264.5
click at [386, 407] on div "Please pick up your keys at 16 Rue Raymond Marcheron in Vanves (92170) from our…" at bounding box center [564, 430] width 363 height 65
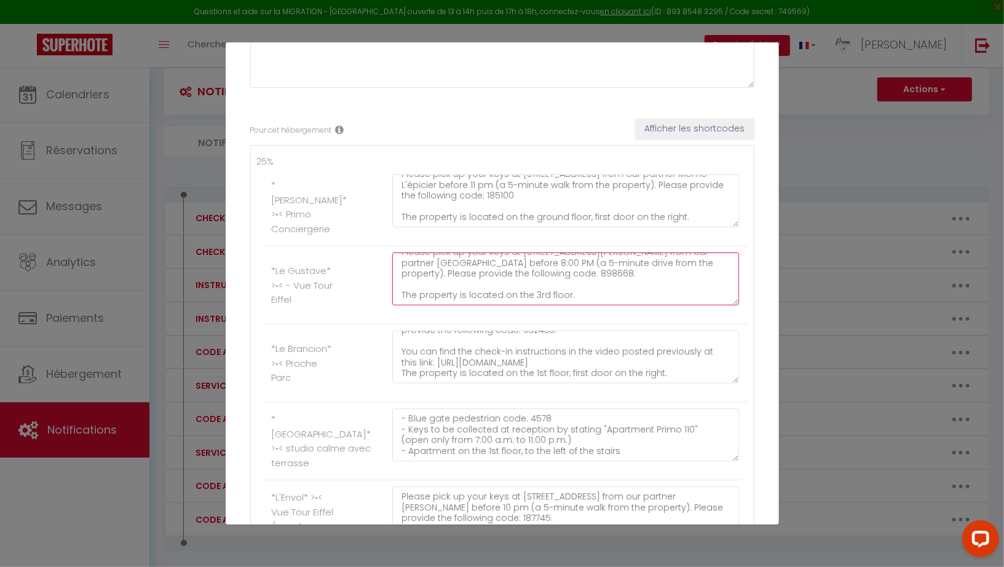
type textarea "Please pick up your keys at 16 Rue Raymond Marcheron in Vanves (92170) from our…"
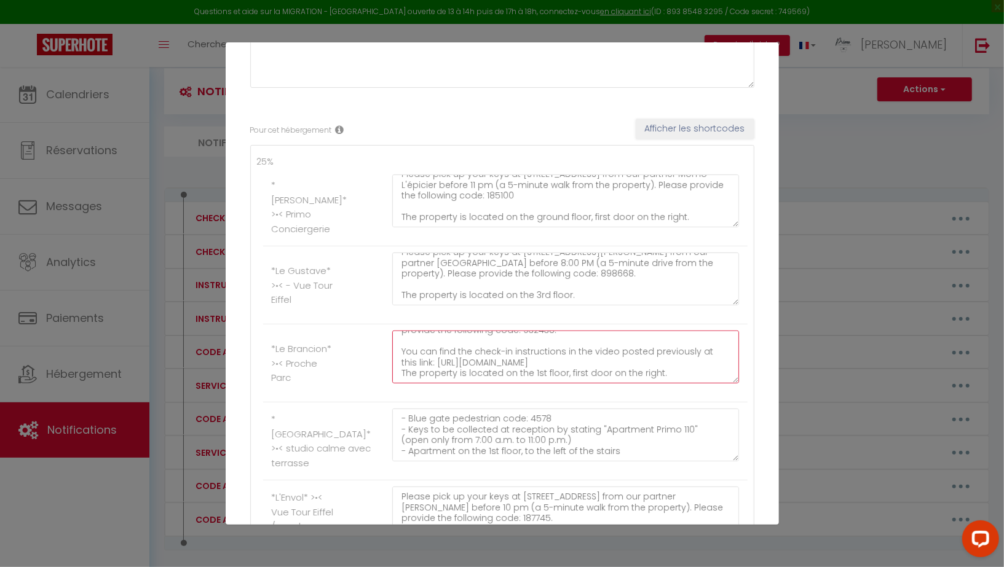
drag, startPoint x: 643, startPoint y: 359, endPoint x: 383, endPoint y: 348, distance: 260.2
click at [383, 348] on li "*Le Brancion* >•< Proche Parc Please pick up your keys at 30 Rue des Morillons …" at bounding box center [505, 363] width 484 height 78
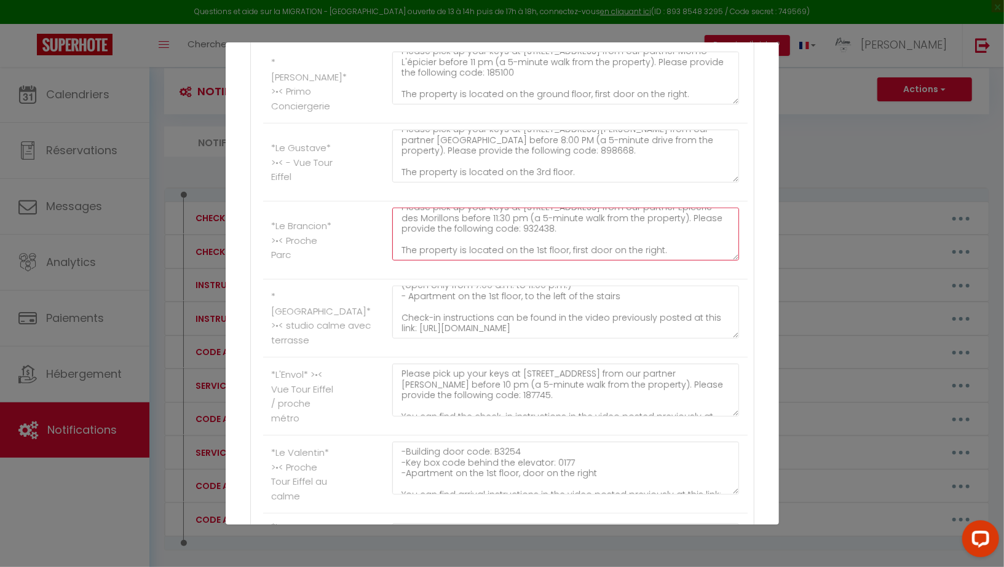
type textarea "Please pick up your keys at 30 Rue des Morillons in Paris (75015) from our part…"
drag, startPoint x: 613, startPoint y: 324, endPoint x: 341, endPoint y: 312, distance: 271.9
click at [341, 312] on li "*Le Saint-Sulpice* >•< studio calme avec terrasse - Blue gate pedestrian code: …" at bounding box center [505, 319] width 484 height 78
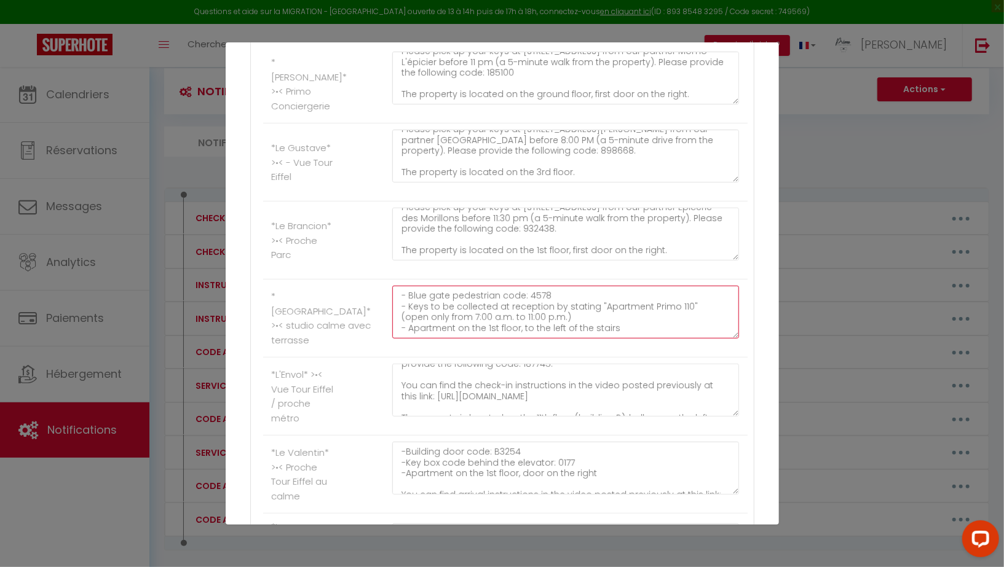
type textarea "- Blue gate pedestrian code: 4578 - Keys to be collected at reception by statin…"
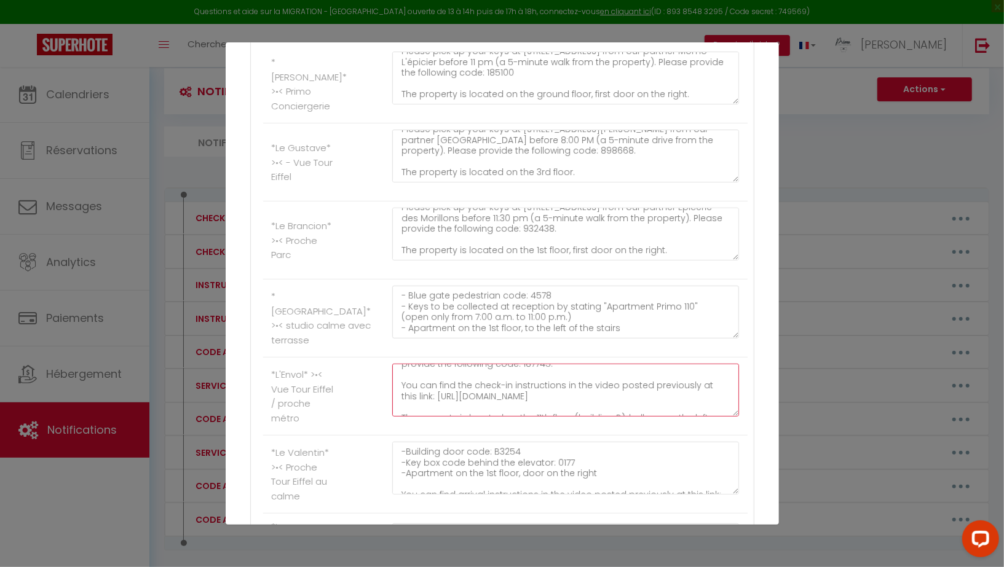
drag, startPoint x: 717, startPoint y: 390, endPoint x: 358, endPoint y: 382, distance: 359.6
click at [358, 382] on li "*L'Envol* >•< Vue Tour Eiffel / proche métro Please pick up your keys at 29 Rue…" at bounding box center [505, 397] width 484 height 78
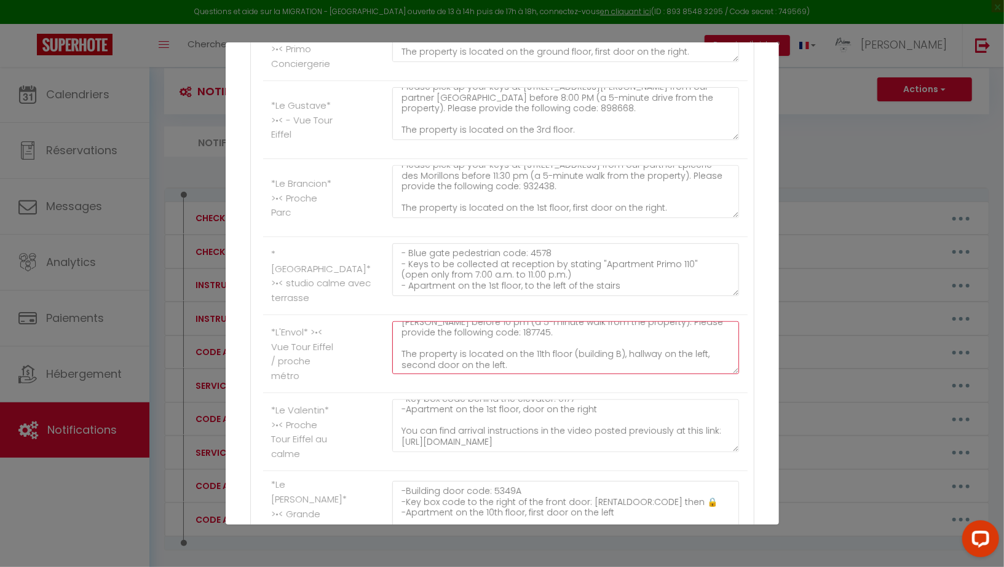
type textarea "Please pick up your keys at 29 Rue des Favorites in Paris (75015) from our part…"
drag, startPoint x: 713, startPoint y: 438, endPoint x: 374, endPoint y: 422, distance: 340.2
click at [374, 422] on li "*Le Valentin* >•< Proche Tour Eiffel au calme -Building door code: B3254 -Key b…" at bounding box center [505, 432] width 484 height 78
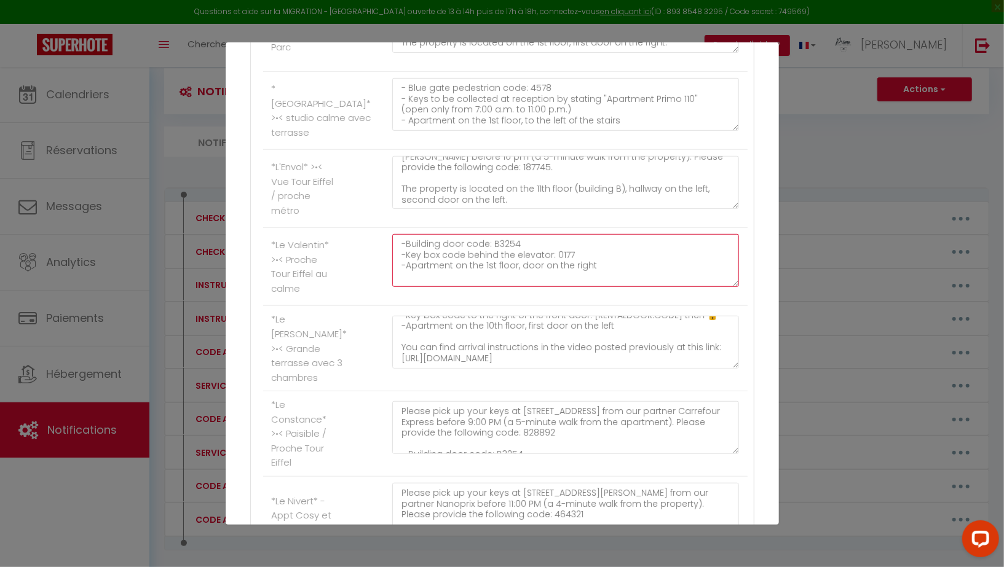
type textarea "-Building door code: B3254 -Key box code behind the elevator: 0177 -Apartment o…"
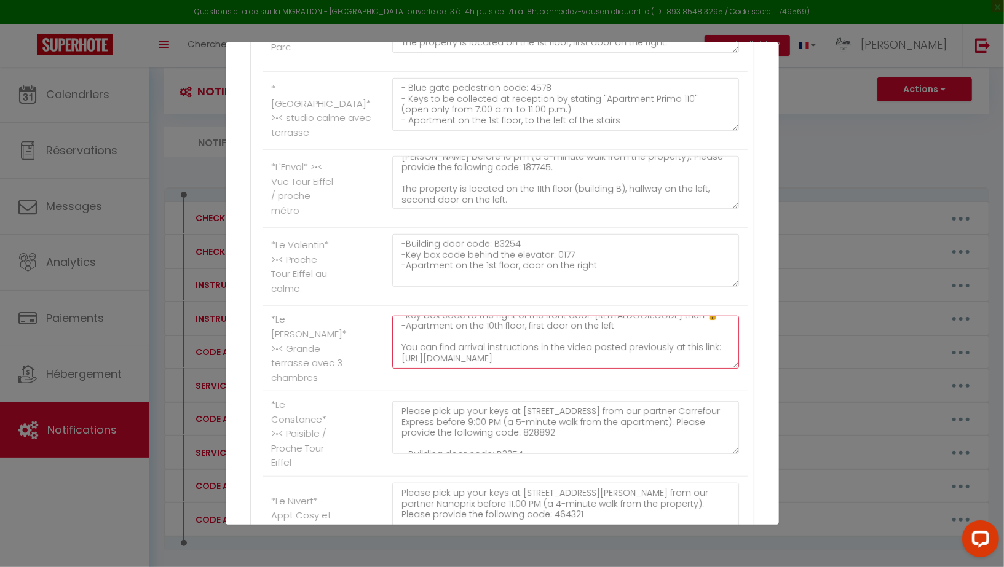
drag, startPoint x: 616, startPoint y: 351, endPoint x: 388, endPoint y: 340, distance: 227.6
click at [388, 340] on div "-Building door code: 5349A -Key box code to the right of the front door: [RENTA…" at bounding box center [564, 348] width 363 height 65
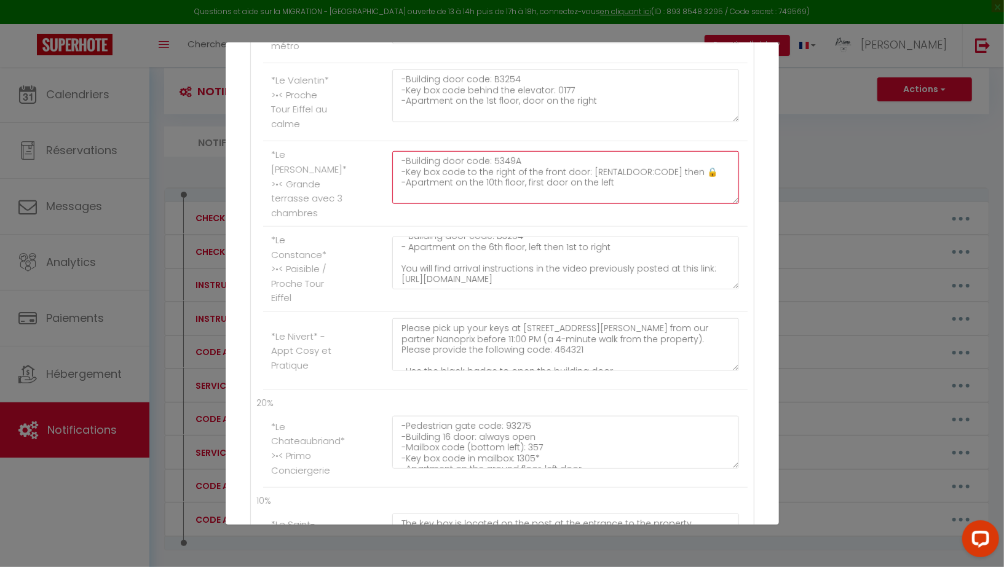
type textarea "-Building door code: 5349A -Key box code to the right of the front door: [RENTA…"
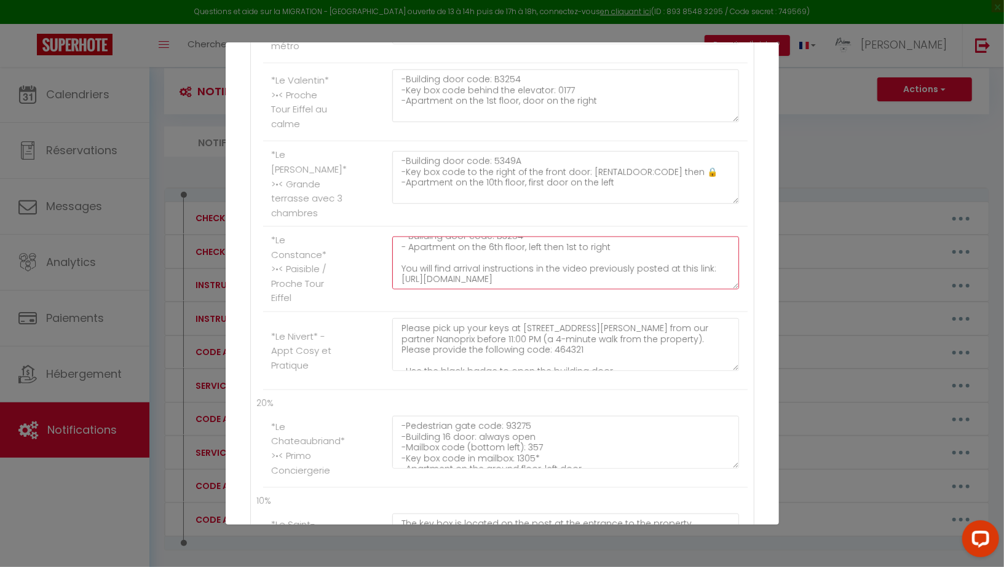
drag, startPoint x: 675, startPoint y: 264, endPoint x: 375, endPoint y: 249, distance: 300.9
click at [375, 249] on li "*Le Constance* >•< Paisible / Proche Tour Eiffel Please pick up your keys at 11…" at bounding box center [505, 269] width 484 height 85
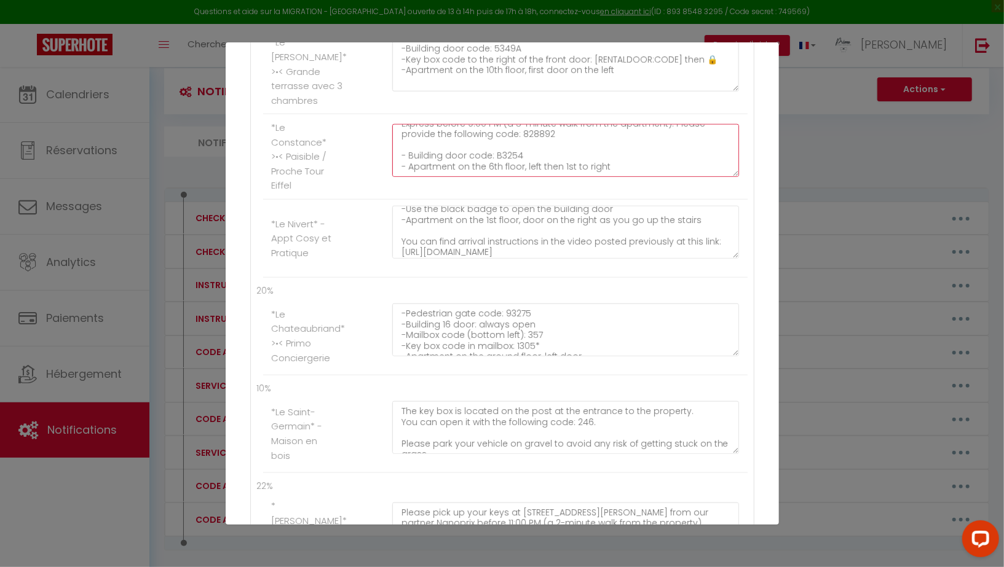
type textarea "Please pick up your keys at 11-13 Rue d'Estrées in Paris (75007) from our partn…"
drag, startPoint x: 624, startPoint y: 239, endPoint x: 344, endPoint y: 208, distance: 282.6
click at [344, 208] on li "*Le Nivert* - Appt Cosy et Pratique Please pick up your keys at 14 Avenue Felix…" at bounding box center [505, 239] width 484 height 78
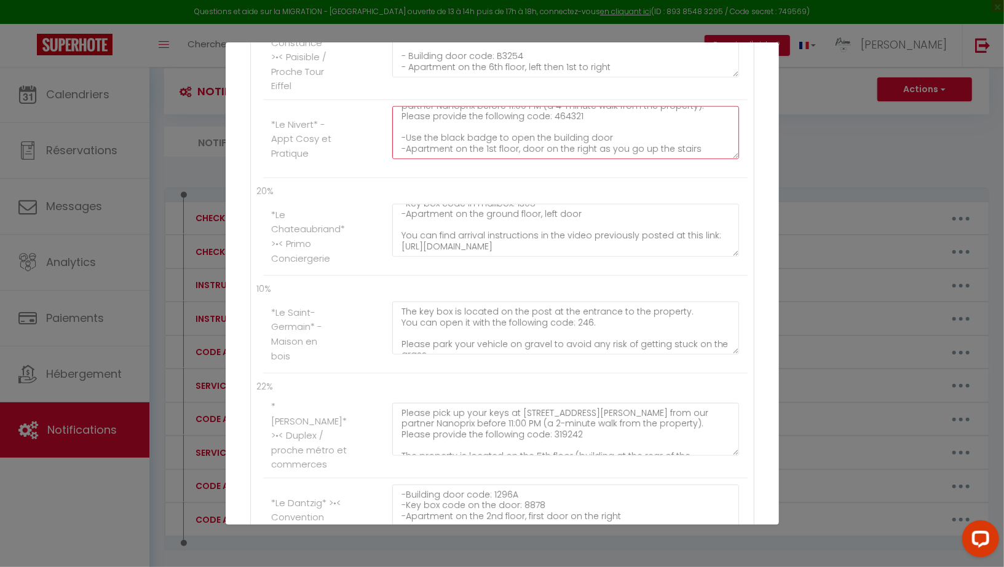
type textarea "Please pick up your keys at 14 Avenue Felix Faure in Paris (75015) from our par…"
drag, startPoint x: 634, startPoint y: 229, endPoint x: 393, endPoint y: 221, distance: 241.0
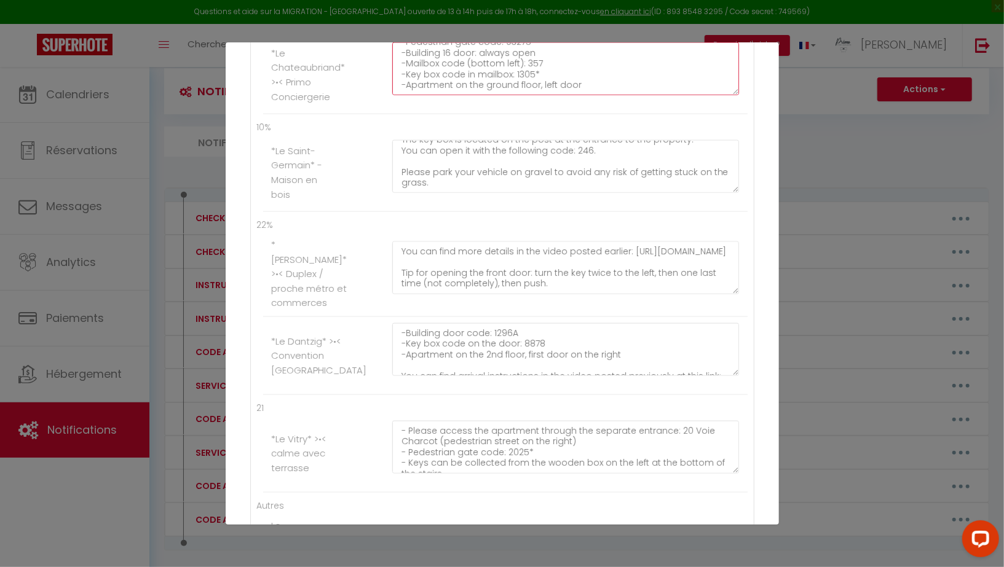
type textarea "-Pedestrian gate code: 93275 -Building 16 door: always open -Mailbox code (bott…"
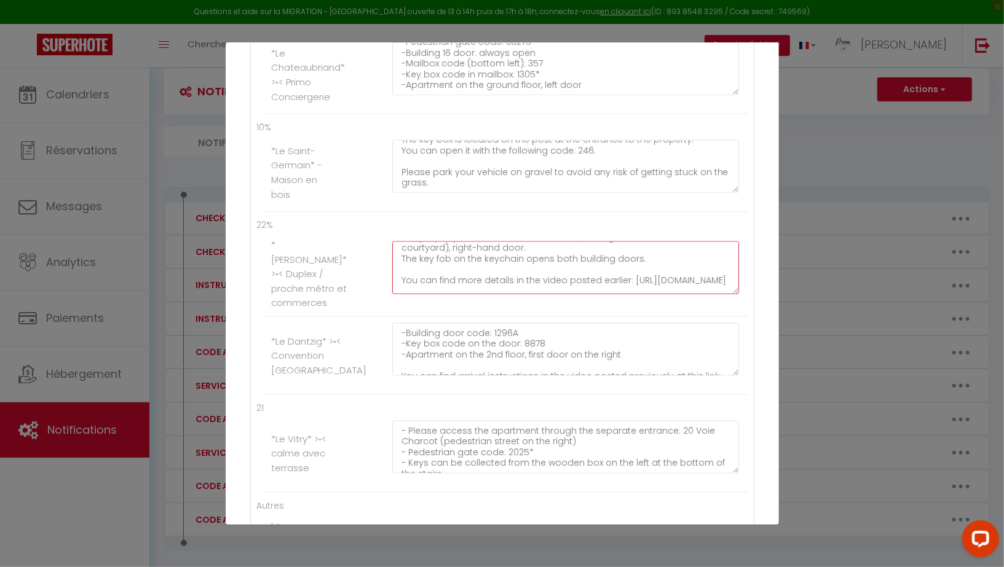
drag, startPoint x: 583, startPoint y: 245, endPoint x: 388, endPoint y: 230, distance: 195.4
drag, startPoint x: 572, startPoint y: 255, endPoint x: 394, endPoint y: 236, distance: 178.6
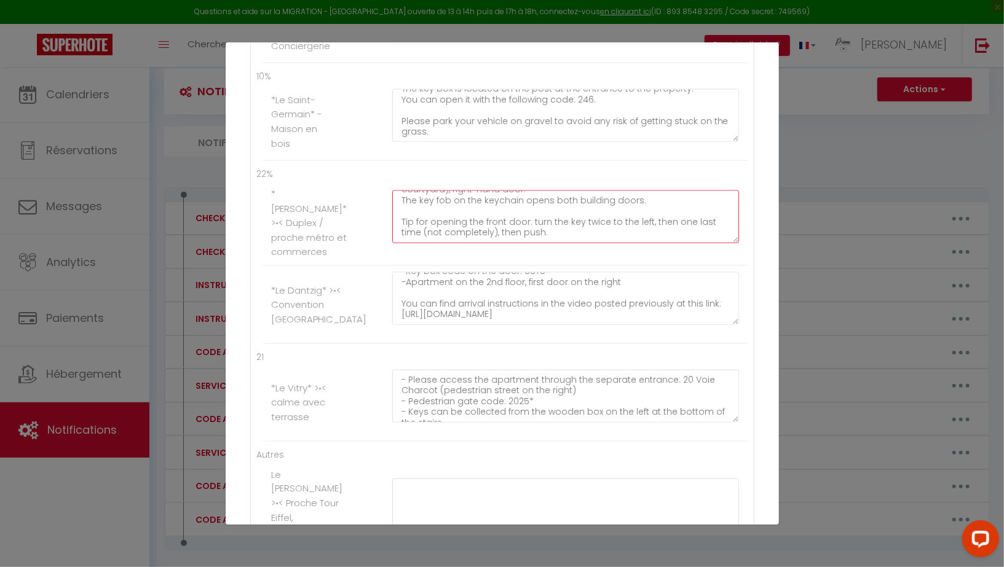
type textarea "Please pick up your keys at 14 Avenue Felix Faure in Paris (75015) from our par…"
drag, startPoint x: 623, startPoint y: 302, endPoint x: 388, endPoint y: 291, distance: 235.6
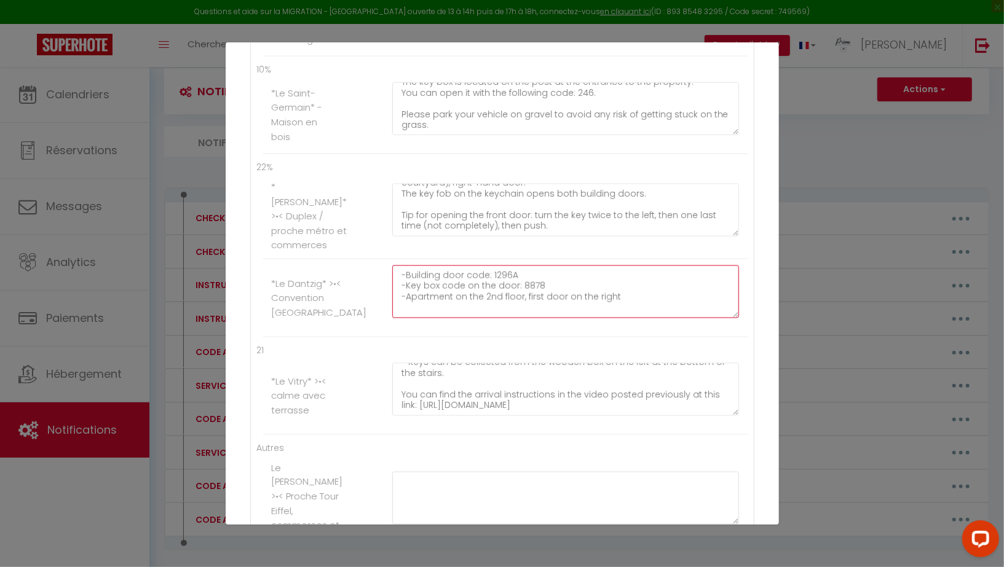
type textarea "-Building door code: 1296A -Key box code on the door: 8878 -Apartment on the 2n…"
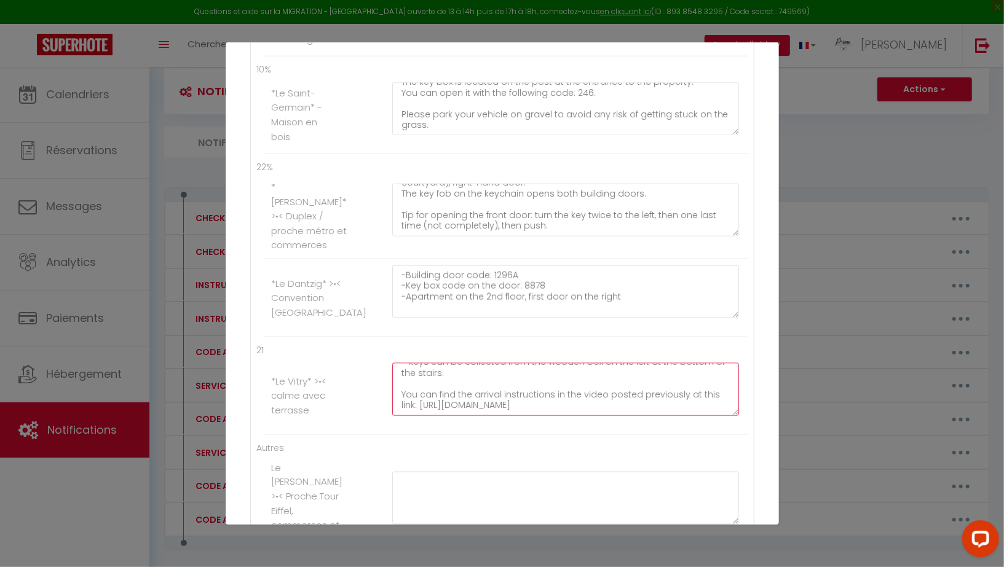
drag, startPoint x: 600, startPoint y: 393, endPoint x: 350, endPoint y: 382, distance: 250.4
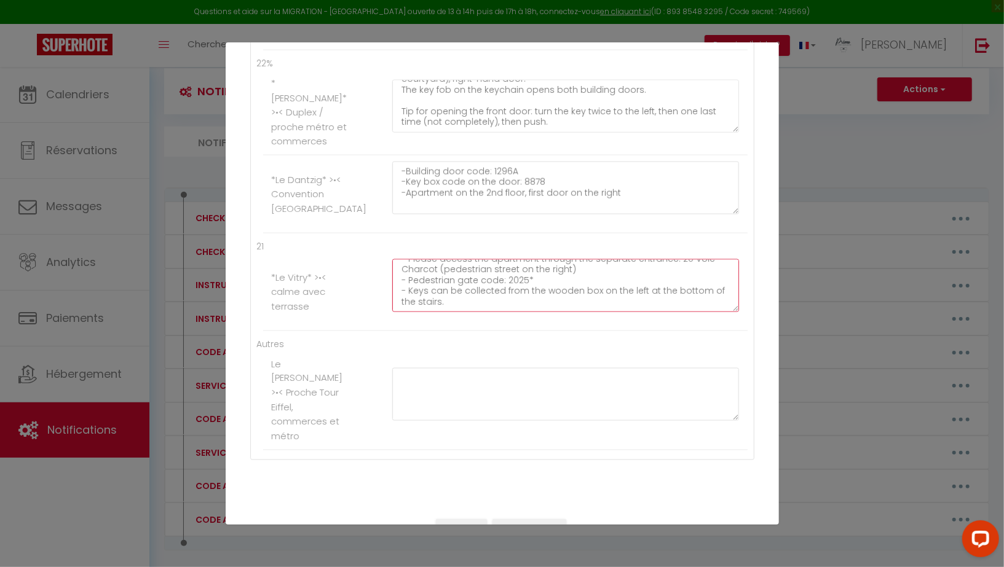
type textarea "- Please access the apartment through the separate entrance: 20 Voie Charcot (p…"
click at [528, 519] on button "Mettre à jour" at bounding box center [529, 529] width 74 height 21
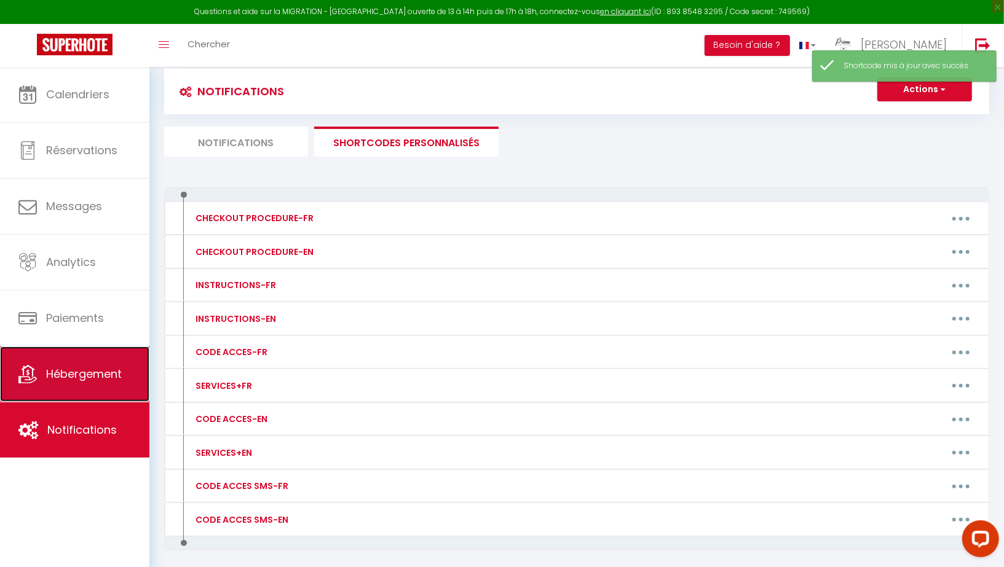
click at [68, 364] on link "Hébergement" at bounding box center [74, 374] width 149 height 55
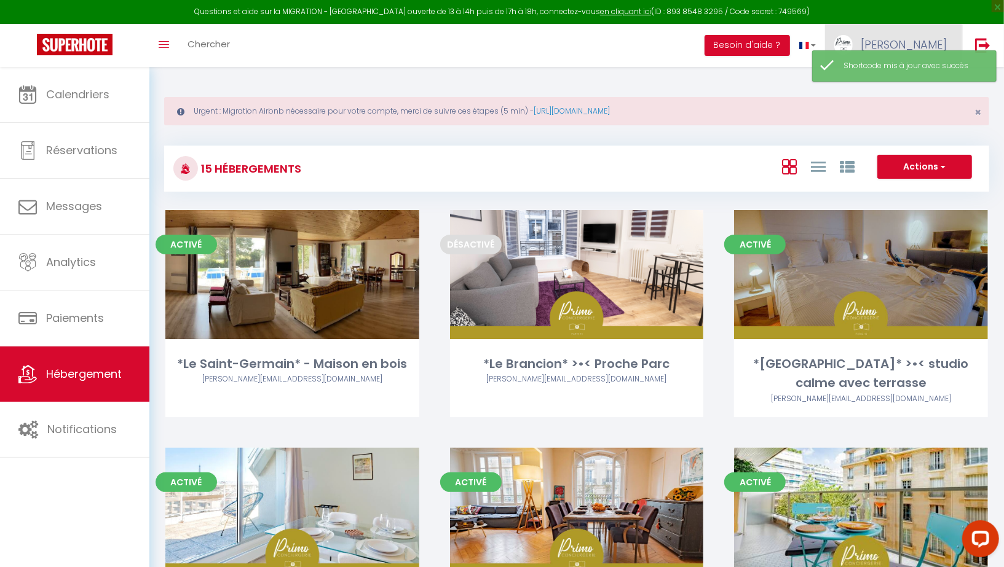
click at [851, 38] on link "[PERSON_NAME]" at bounding box center [893, 45] width 137 height 43
click at [851, 83] on link "Paramètres" at bounding box center [912, 85] width 91 height 21
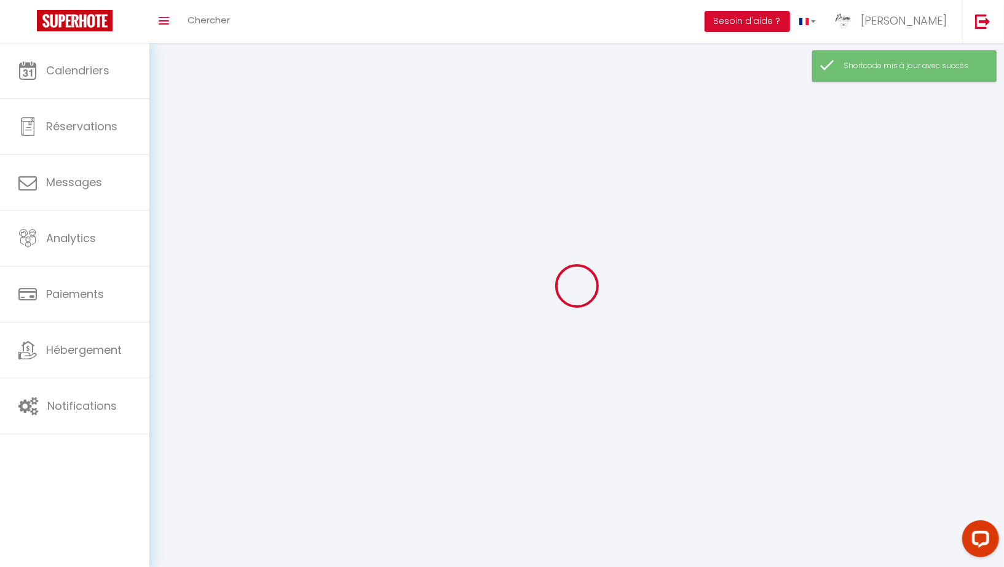
type input "[PERSON_NAME]"
type input "Fourreau"
type input "0649832360"
type input "22 rue de Chambéry"
type input "75015"
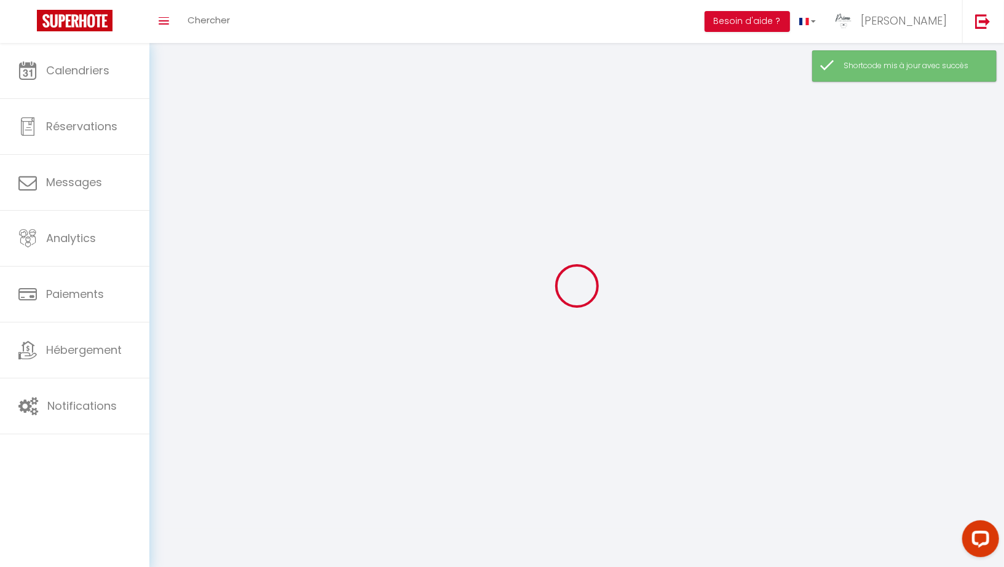
type input "[GEOGRAPHIC_DATA]"
type input "u1XbyhufZujO9YoCC5tyWYTuC"
type input "dyqPpMGTcei2FjAI4MiMeDUUT"
type input "https://app.superhote.com/#/get-available-rentals/dyqPpMGTcei2FjAI4MiMeDUUT"
select select "1"
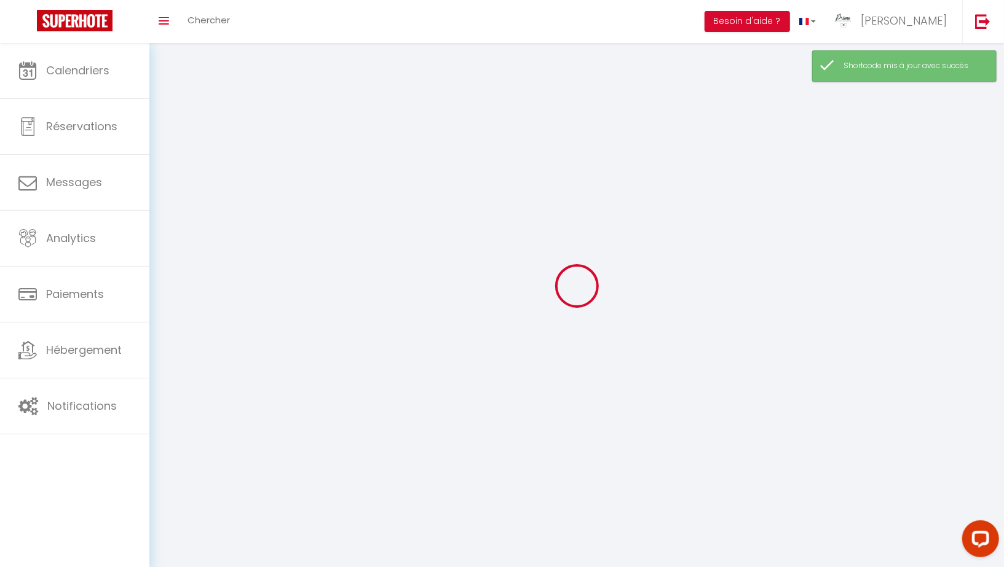
select select "28"
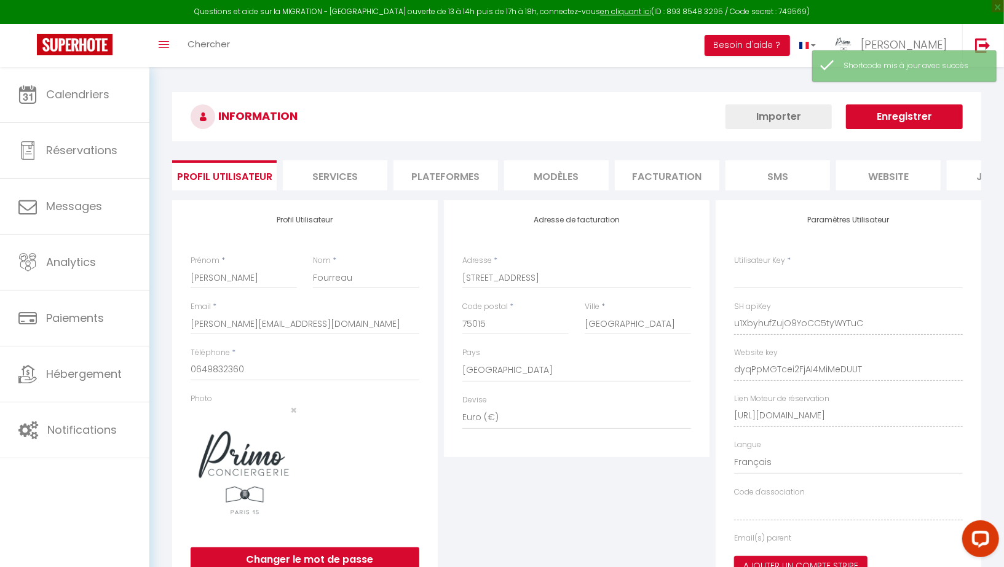
type input "u1XbyhufZujO9YoCC5tyWYTuC"
type input "dyqPpMGTcei2FjAI4MiMeDUUT"
type input "https://app.superhote.com/#/get-available-rentals/dyqPpMGTcei2FjAI4MiMeDUUT"
select select "fr"
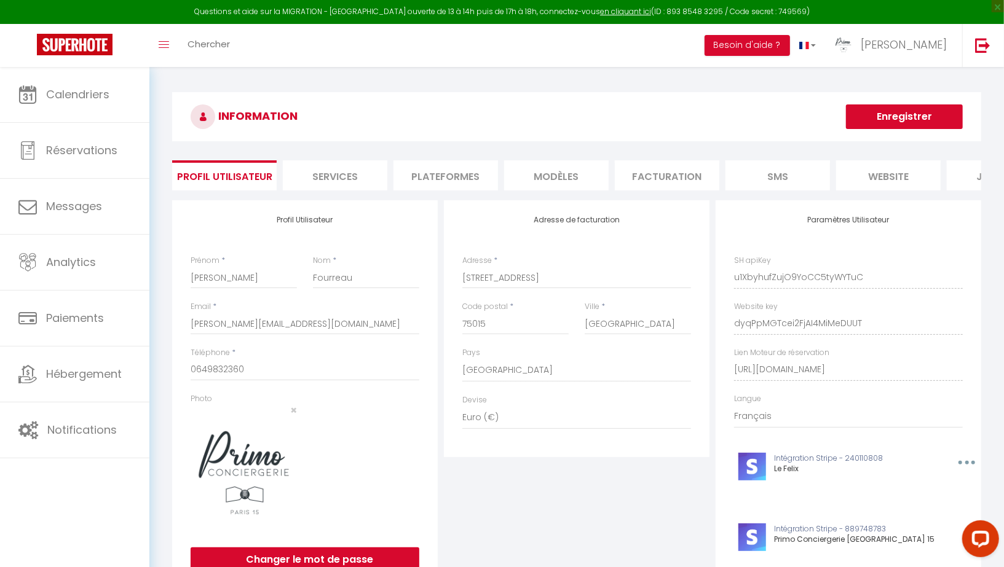
click at [652, 178] on li "Facturation" at bounding box center [667, 175] width 104 height 30
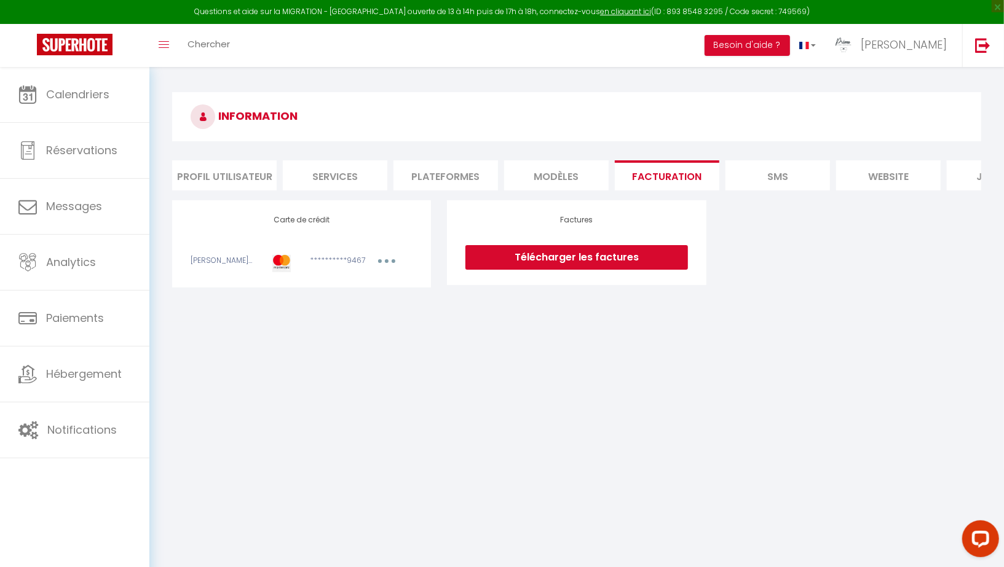
click at [435, 168] on li "Plateformes" at bounding box center [445, 175] width 104 height 30
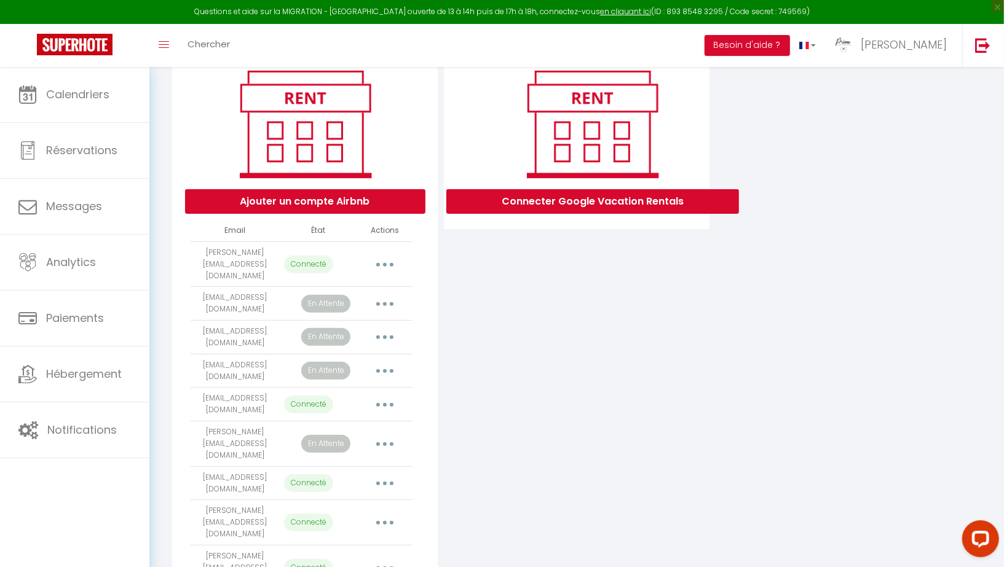
scroll to position [308, 0]
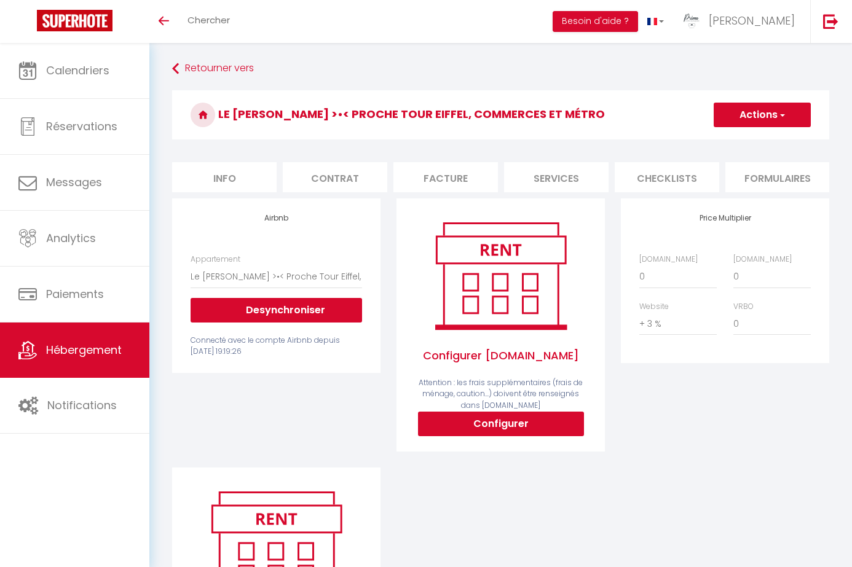
select select "5939-883996887872895681"
select select "+ 3 %"
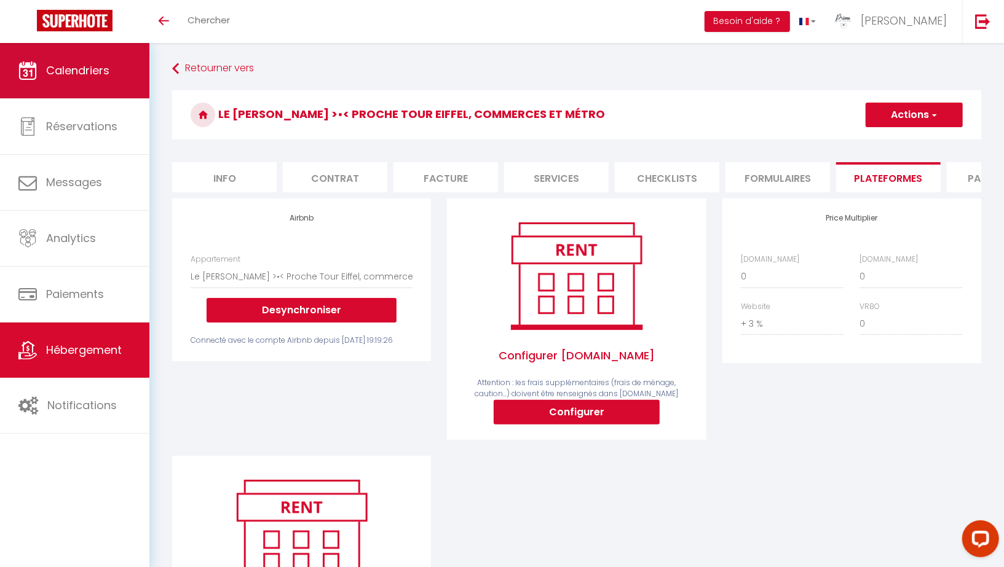
click at [74, 78] on link "Calendriers" at bounding box center [74, 70] width 149 height 55
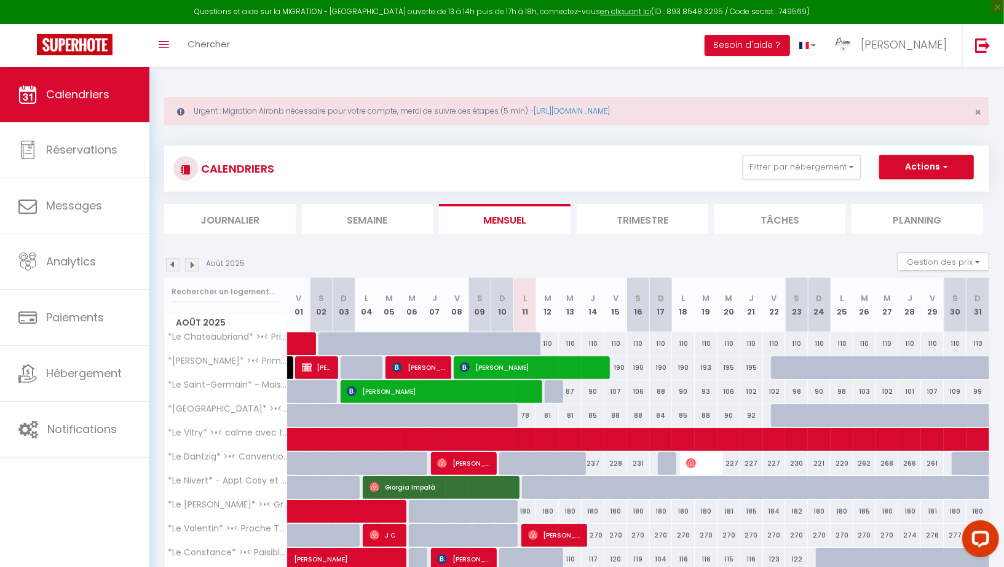
scroll to position [80, 0]
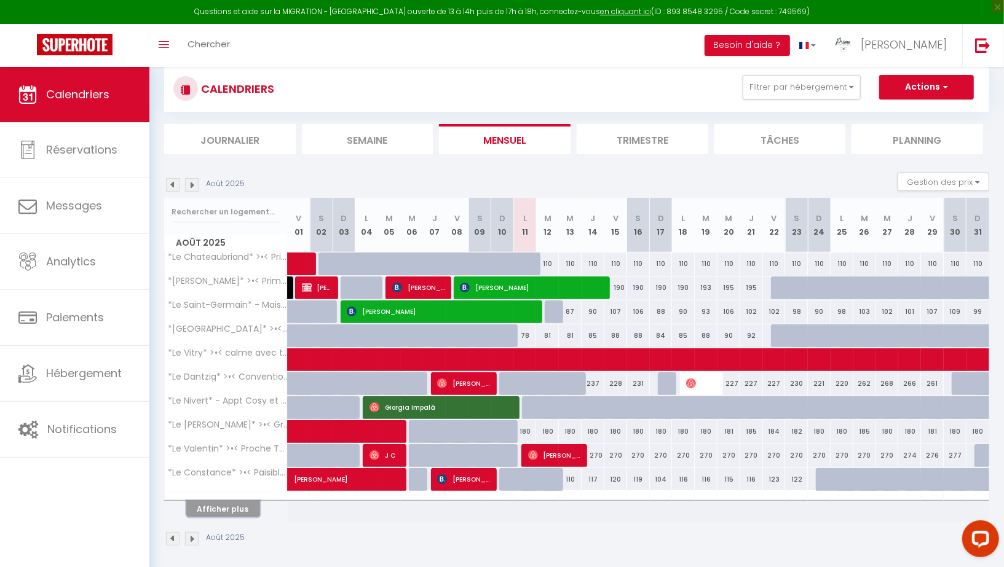
click at [234, 502] on button "Afficher plus" at bounding box center [223, 509] width 74 height 17
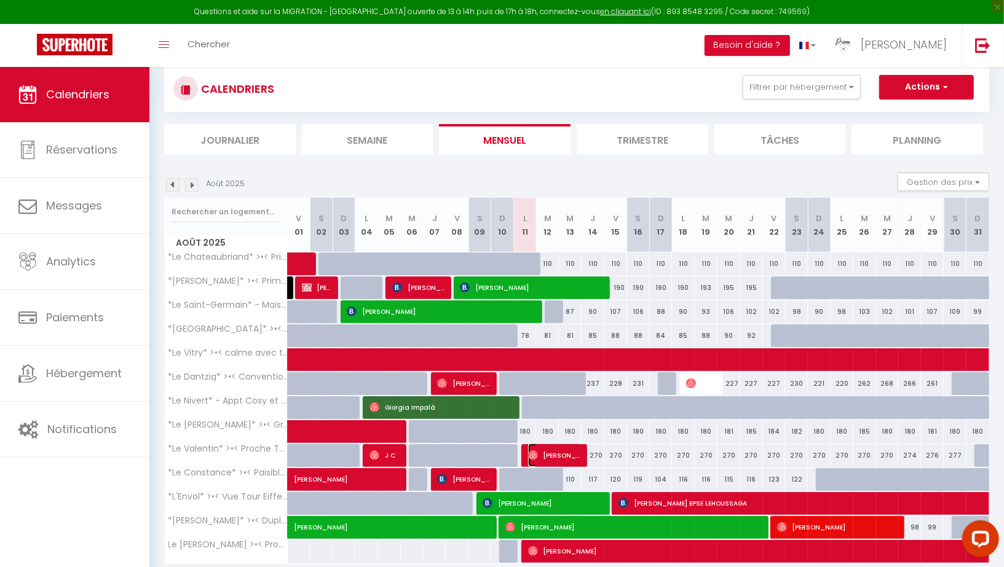
click at [560, 454] on span "[PERSON_NAME]" at bounding box center [554, 455] width 53 height 23
select select "OK"
select select "1"
select select "0"
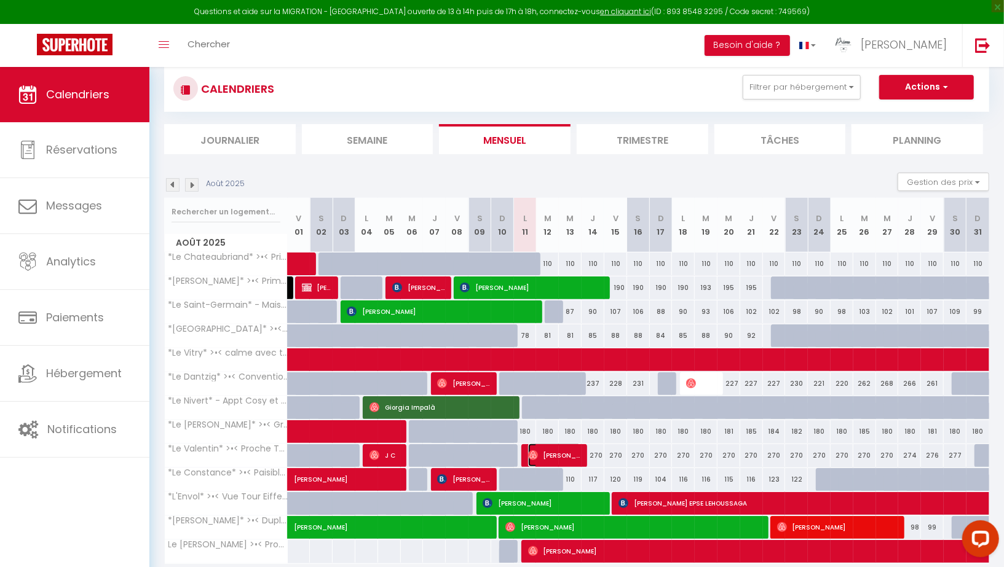
select select "1"
select select
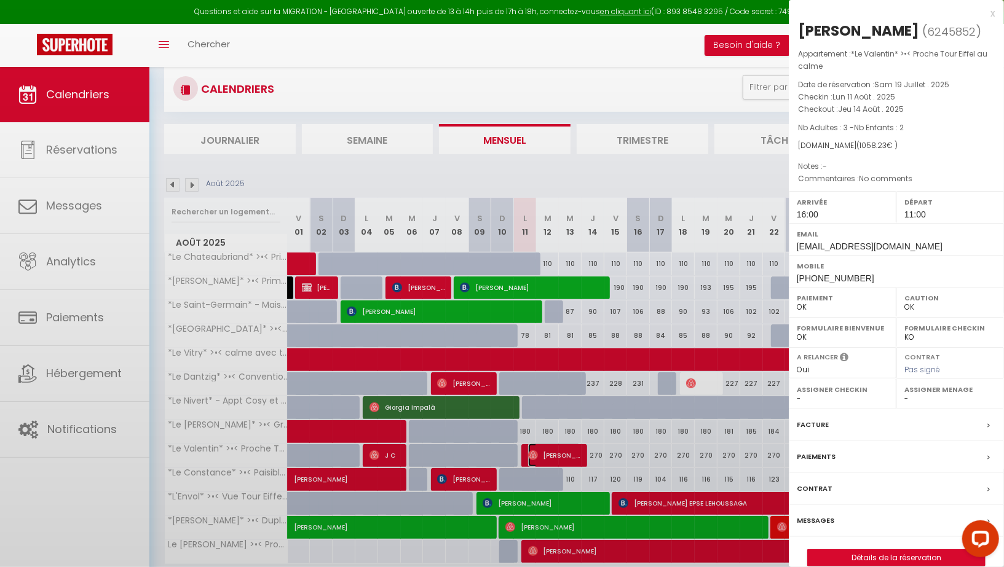
select select "36750"
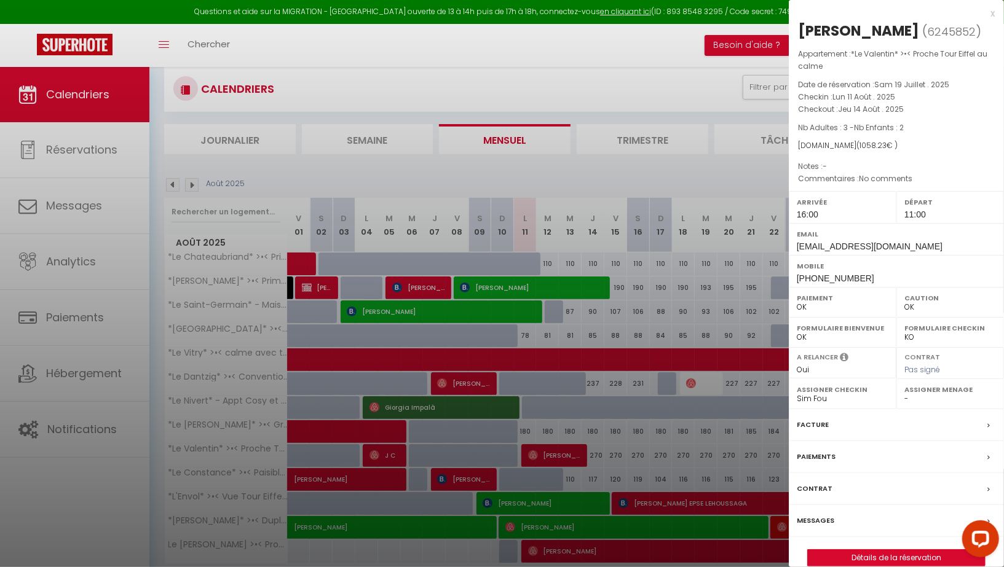
click at [819, 518] on label "Messages" at bounding box center [814, 520] width 37 height 13
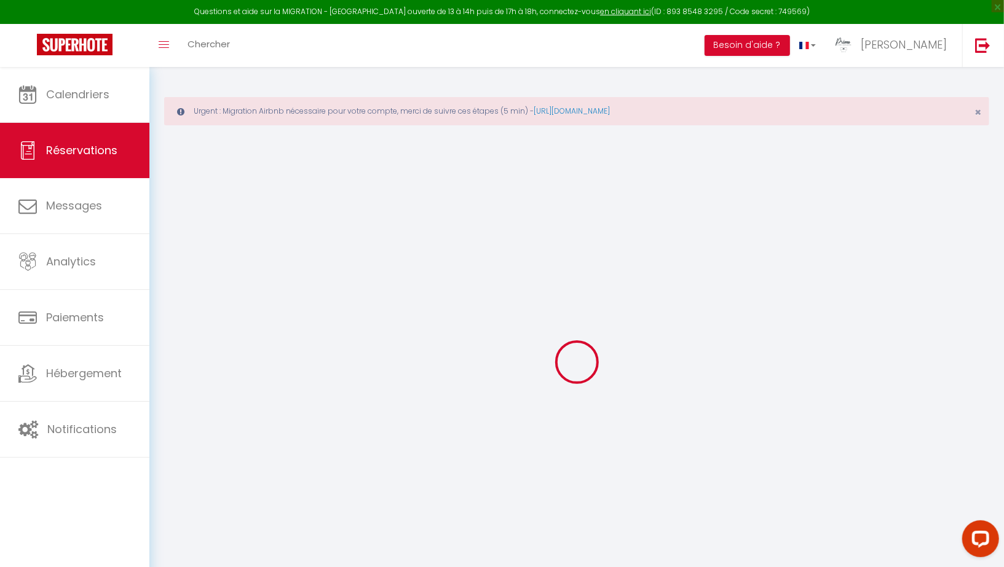
select select
checkbox input "false"
type textarea "No comments"
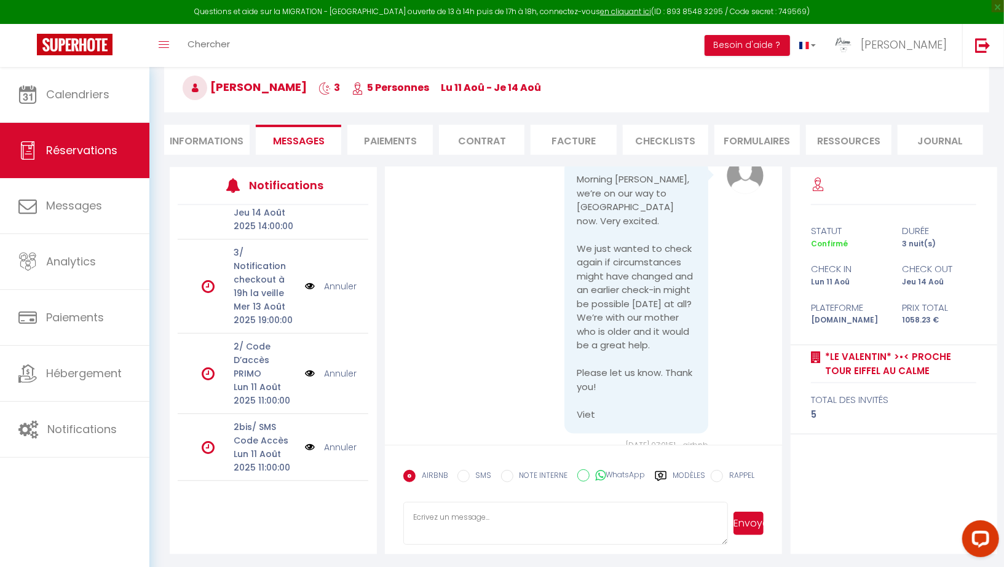
scroll to position [219, 0]
click at [311, 368] on img at bounding box center [310, 375] width 10 height 14
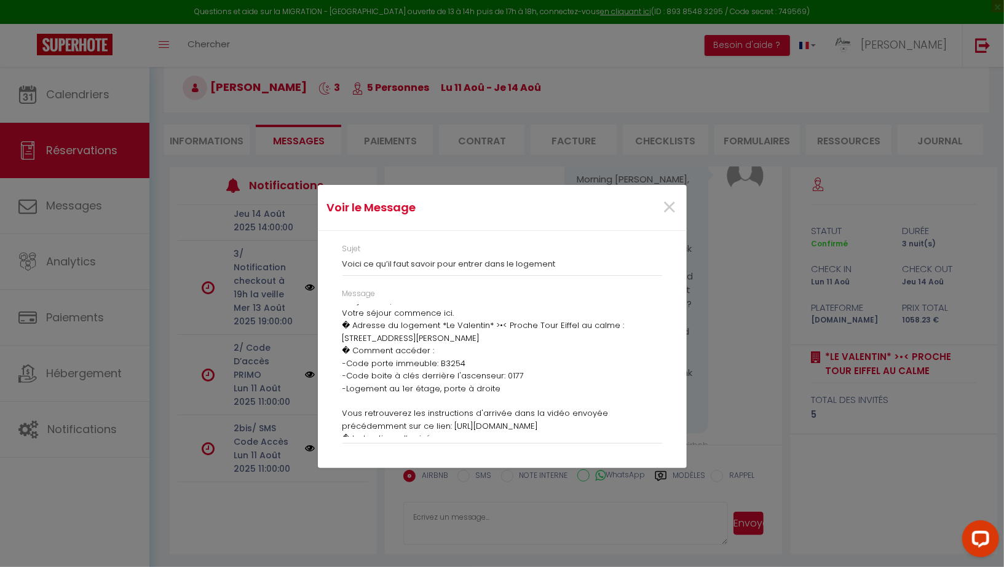
scroll to position [0, 0]
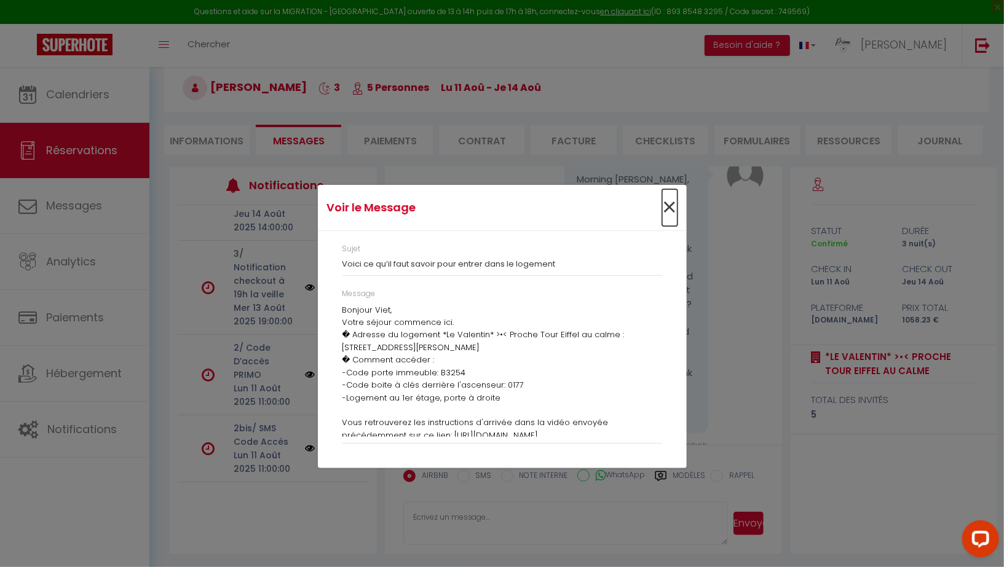
click at [669, 208] on span "×" at bounding box center [669, 207] width 15 height 37
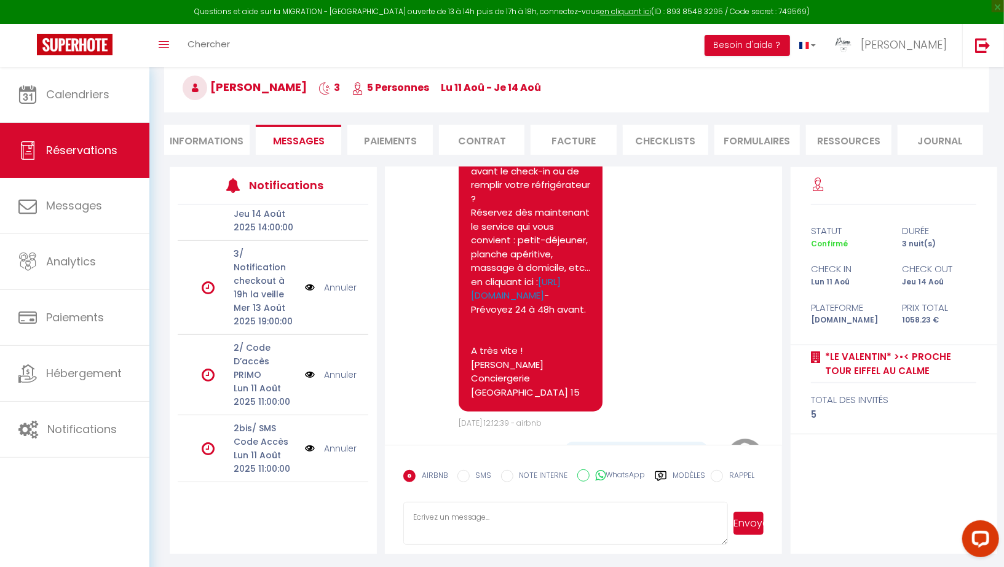
scroll to position [4032, 0]
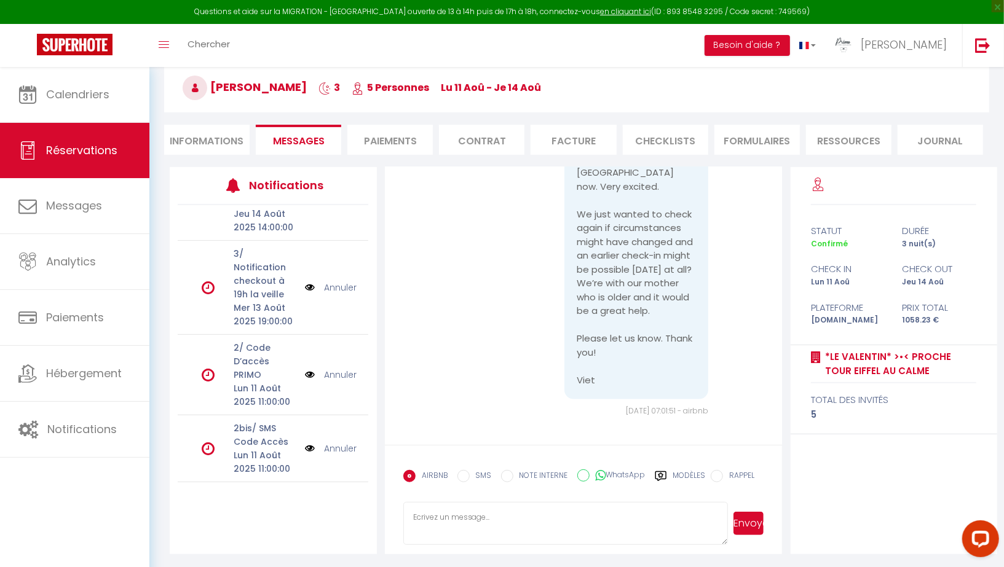
click at [314, 368] on img at bounding box center [310, 375] width 10 height 14
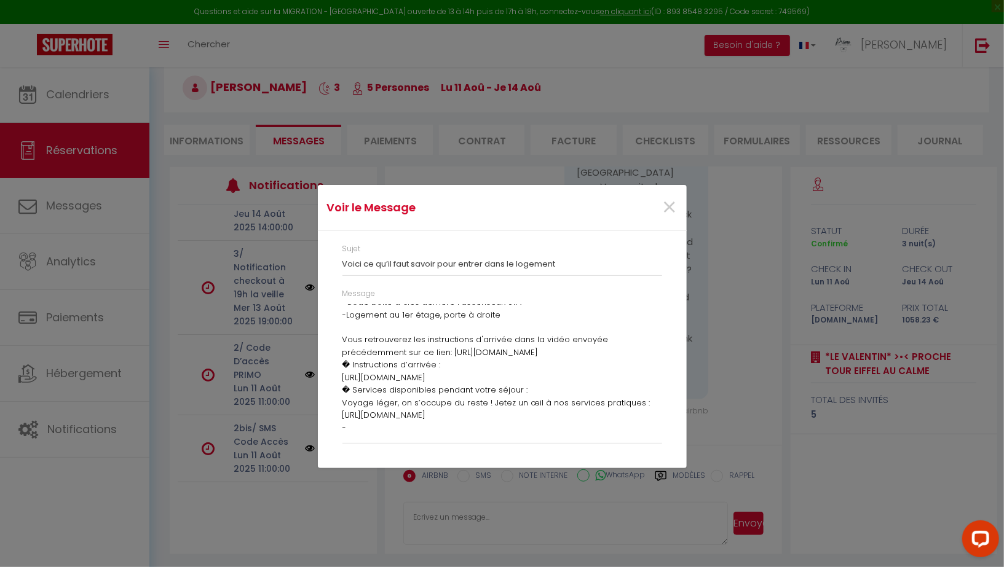
scroll to position [84, 0]
click at [670, 212] on span "×" at bounding box center [669, 207] width 15 height 37
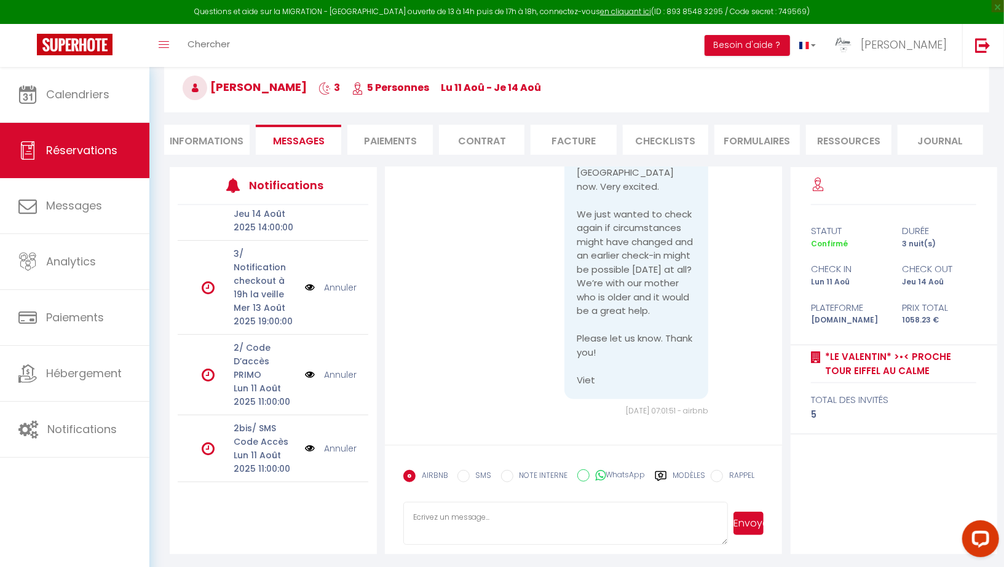
click at [687, 473] on label "Modèles" at bounding box center [689, 481] width 33 height 22
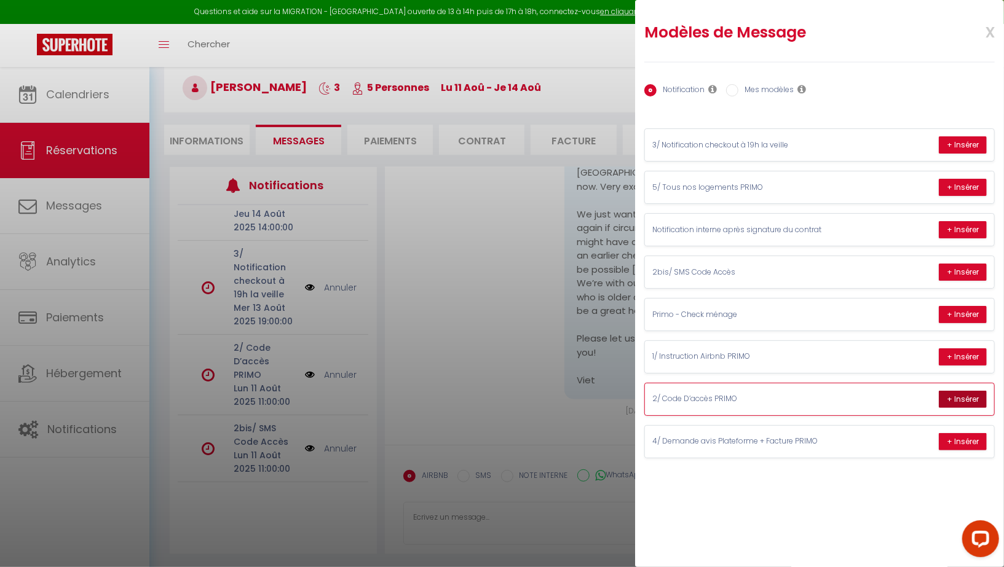
click at [851, 392] on button "+ Insérer" at bounding box center [962, 399] width 48 height 17
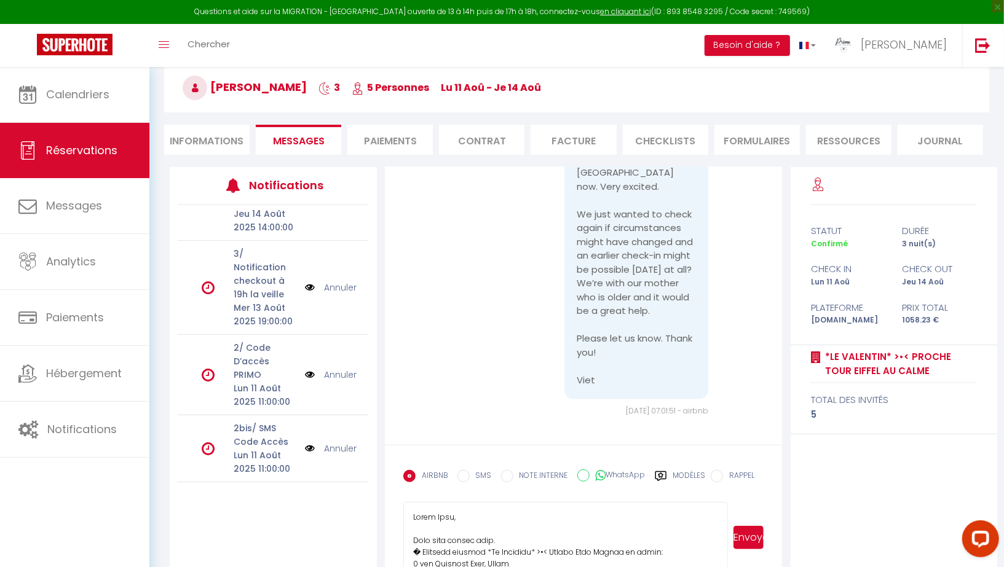
drag, startPoint x: 721, startPoint y: 538, endPoint x: 721, endPoint y: 567, distance: 28.9
click at [721, 567] on textarea at bounding box center [565, 537] width 324 height 71
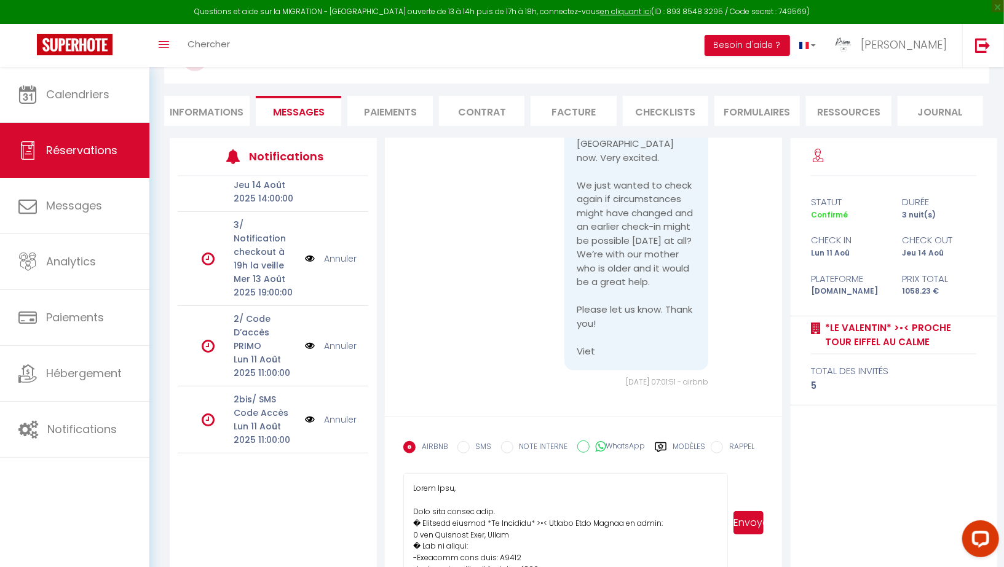
drag, startPoint x: 723, startPoint y: 538, endPoint x: 728, endPoint y: 567, distance: 29.3
click at [728, 567] on div "Envoyer" at bounding box center [583, 523] width 361 height 100
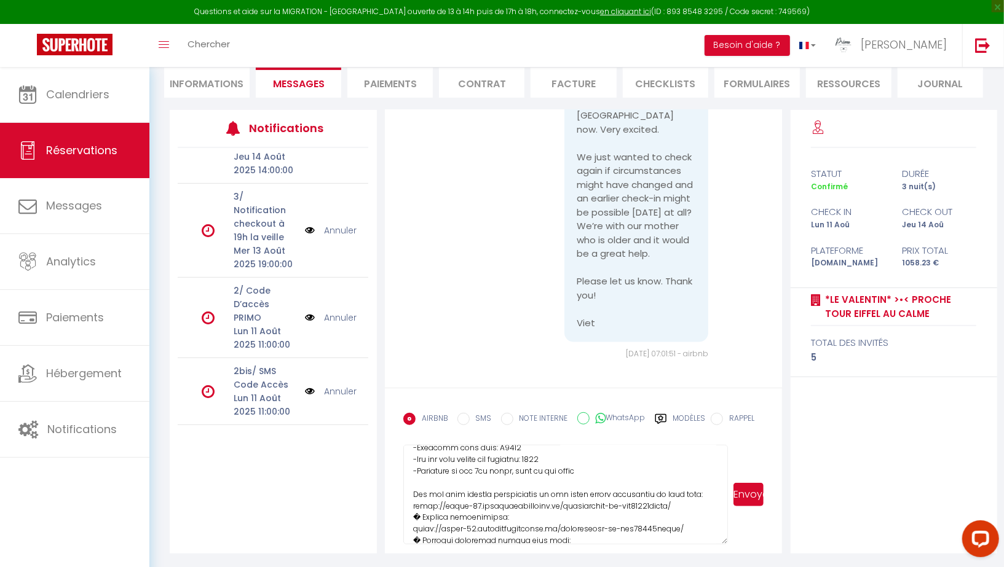
scroll to position [114, 0]
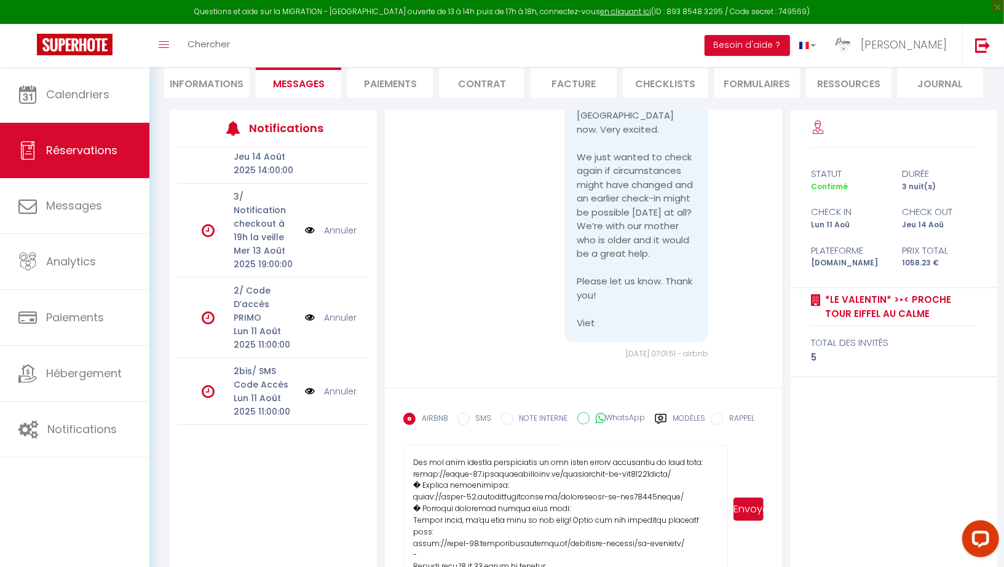
drag, startPoint x: 722, startPoint y: 538, endPoint x: 721, endPoint y: 567, distance: 28.9
click at [721, 567] on textarea at bounding box center [565, 509] width 324 height 128
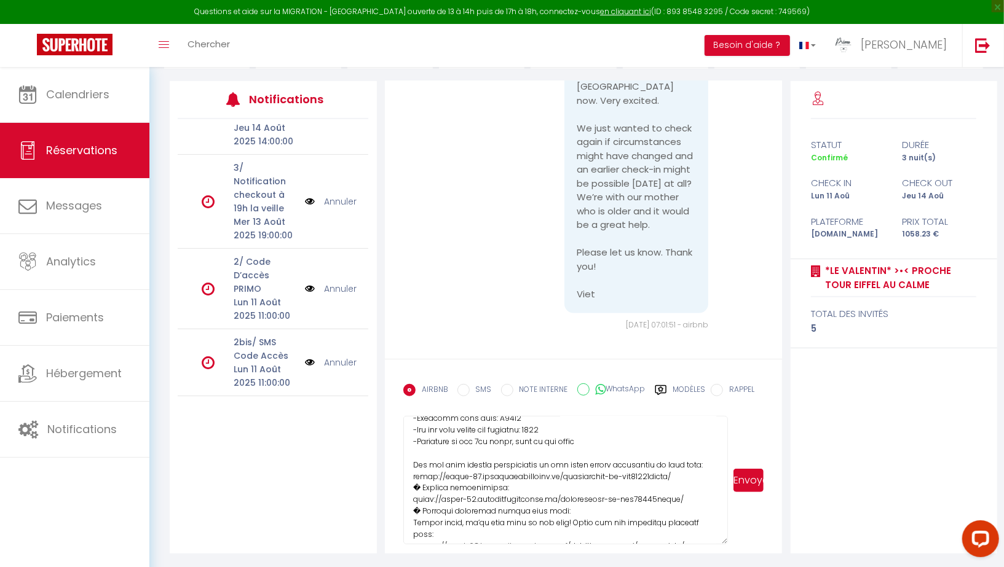
scroll to position [86, 0]
drag, startPoint x: 670, startPoint y: 472, endPoint x: 405, endPoint y: 464, distance: 265.6
click at [405, 464] on textarea at bounding box center [565, 480] width 324 height 128
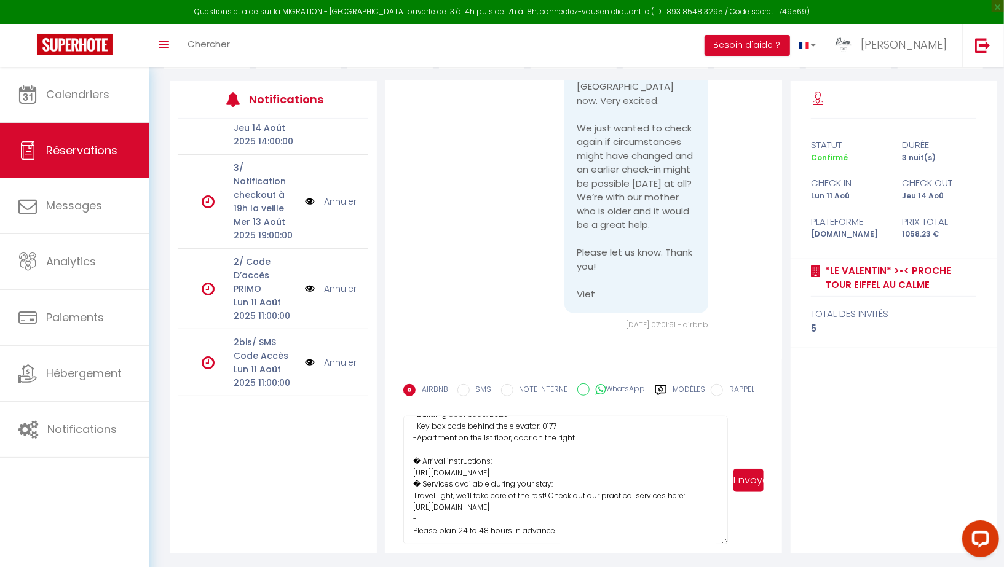
click at [670, 471] on textarea "Hello Viet, Your stay starts here. � Property address *Le Valentin* >•< Proche …" at bounding box center [565, 480] width 324 height 128
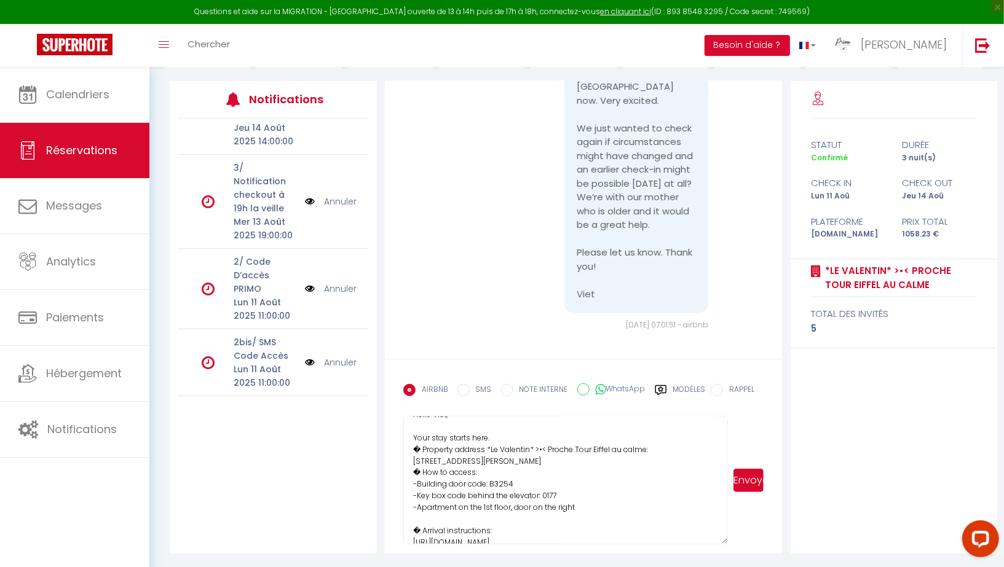
scroll to position [0, 0]
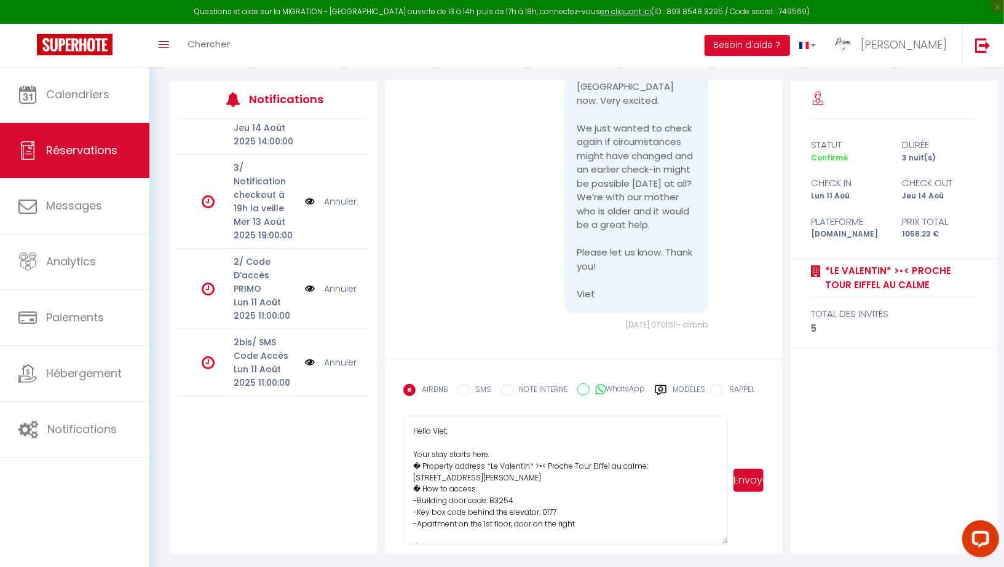
click at [515, 479] on textarea "Hello Viet, Your stay starts here. � Property address *Le Valentin* >•< Proche …" at bounding box center [565, 480] width 324 height 128
click at [508, 451] on textarea "Hello Viet, Your stay starts here. � Property address *Le Valentin* >•< Proche …" at bounding box center [565, 480] width 324 height 128
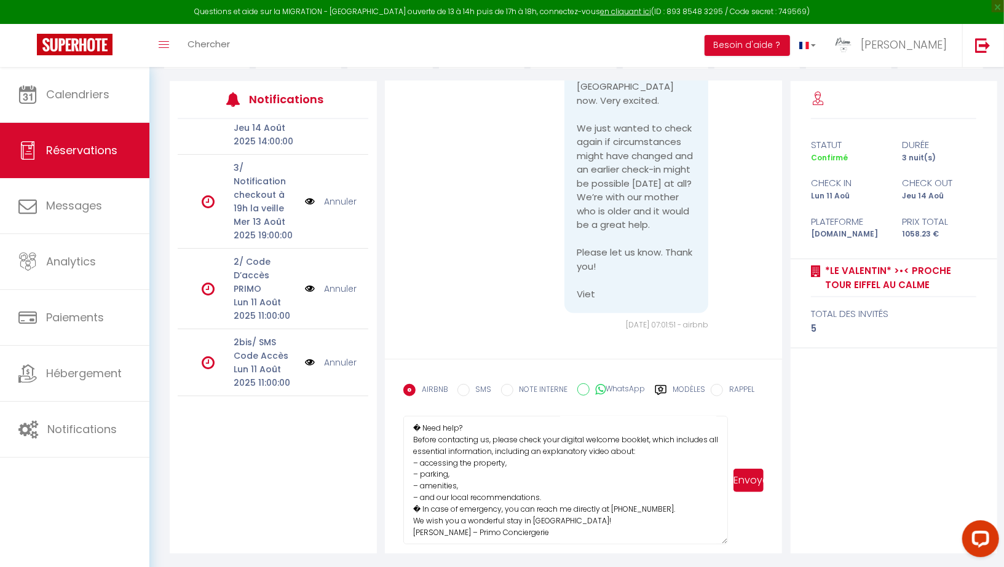
scroll to position [249, 0]
click at [545, 492] on textarea "Hello Viet, Your stay starts here. � Property address *Le Valentin* >•< Proche …" at bounding box center [565, 480] width 324 height 128
click at [694, 519] on textarea "Hello Viet, Your stay starts here. � Property address *Le Valentin* >•< Proche …" at bounding box center [565, 480] width 324 height 128
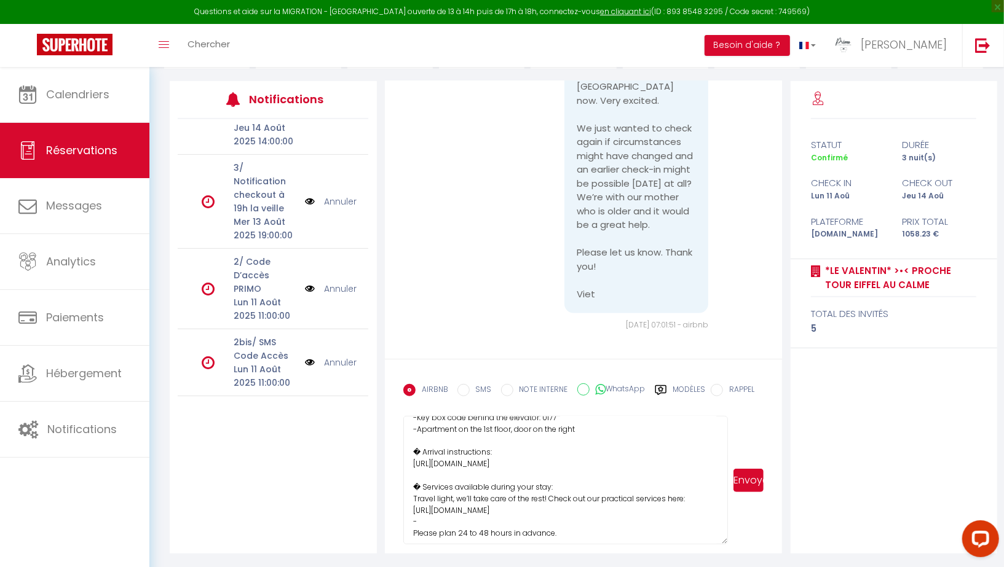
scroll to position [0, 0]
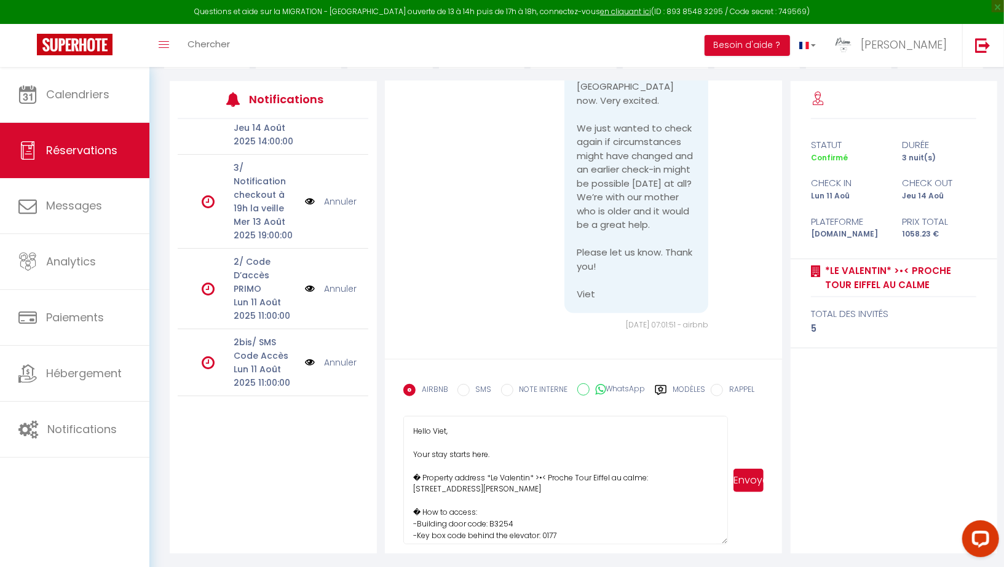
click at [508, 455] on textarea "Hello Viet, Your stay starts here. � Property address *Le Valentin* >•< Proche …" at bounding box center [565, 480] width 324 height 128
click at [501, 449] on textarea "Hello Viet, Your stay starts here. � Property address *Le Valentin* >•< Proche …" at bounding box center [565, 480] width 324 height 128
paste textarea "You can go there now ;)"
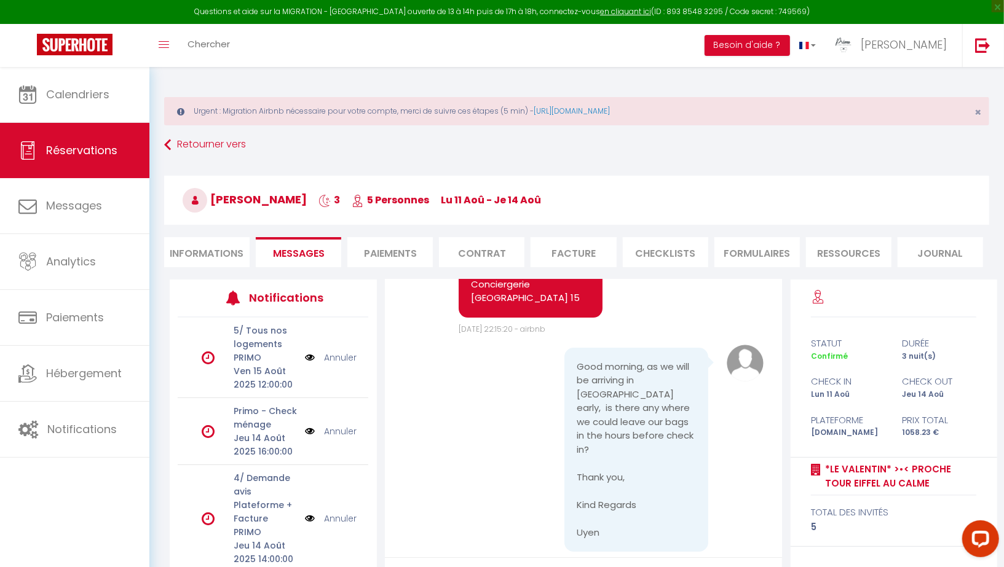
scroll to position [198, 0]
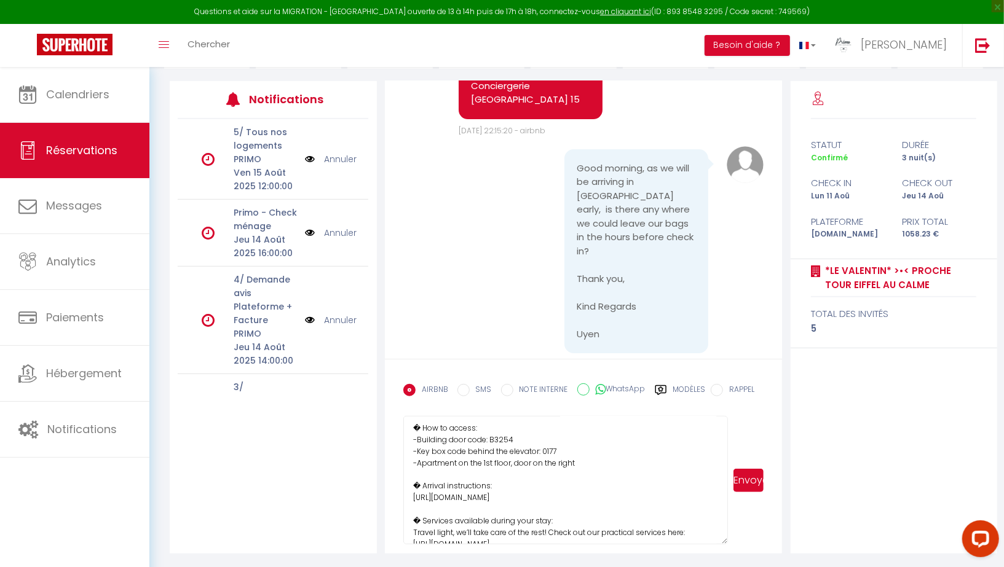
type textarea "Hello Viet, Your stay starts here. You can go there now ;) � Property address *…"
click at [751, 483] on button "Envoyer" at bounding box center [748, 480] width 31 height 23
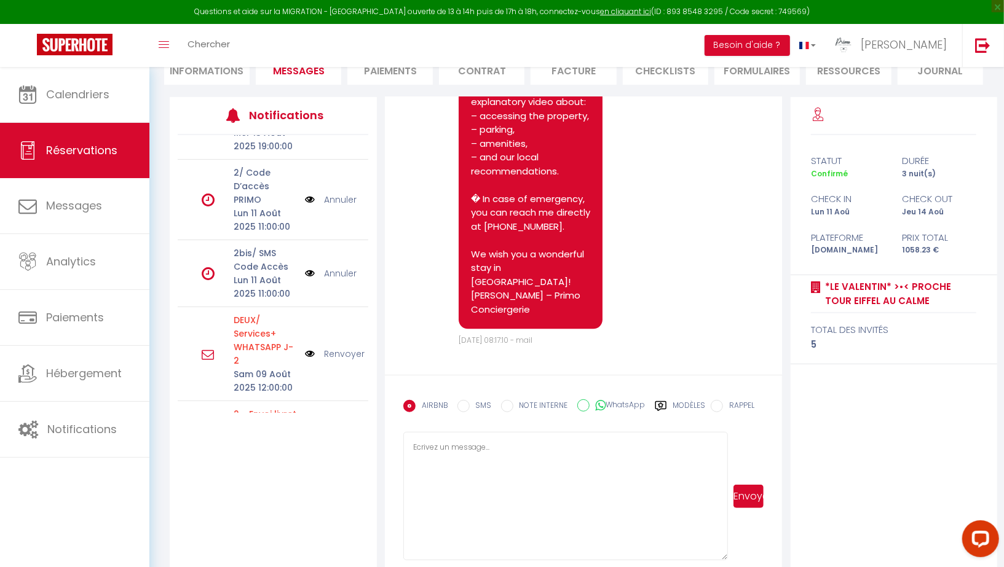
scroll to position [317, 0]
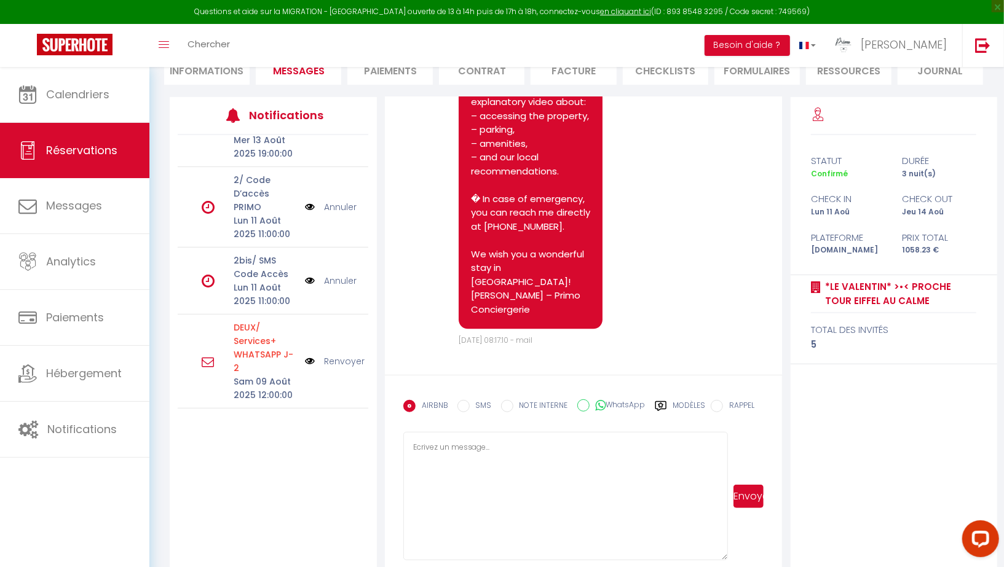
click at [307, 274] on img at bounding box center [310, 281] width 10 height 14
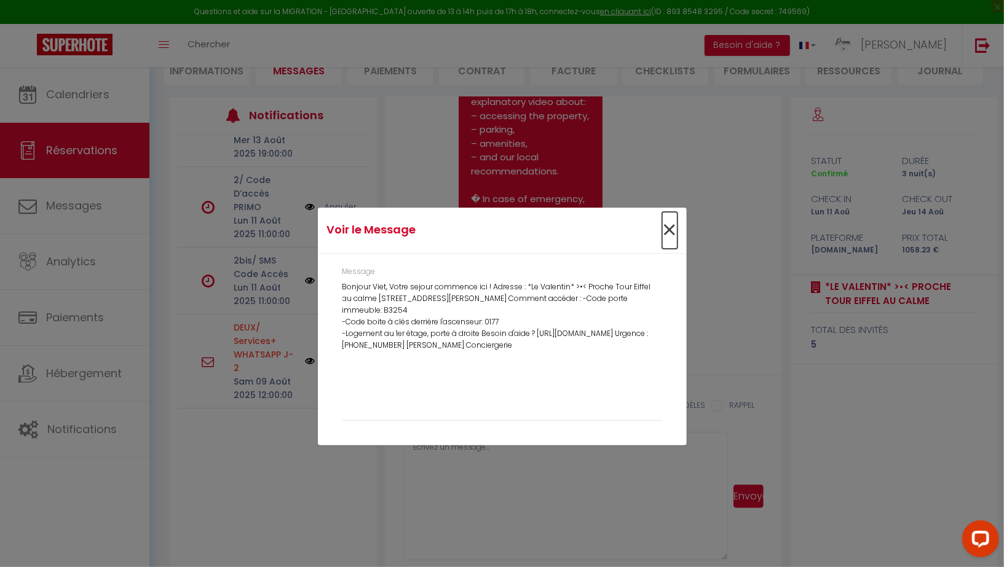
click at [669, 231] on span "×" at bounding box center [669, 230] width 15 height 37
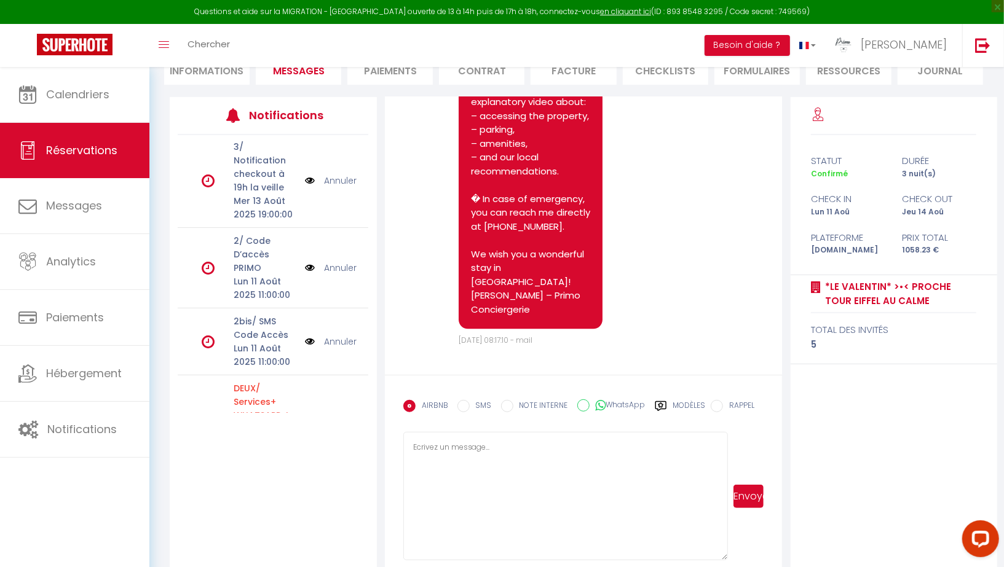
scroll to position [256, 0]
click at [334, 336] on link "Annuler" at bounding box center [340, 343] width 33 height 14
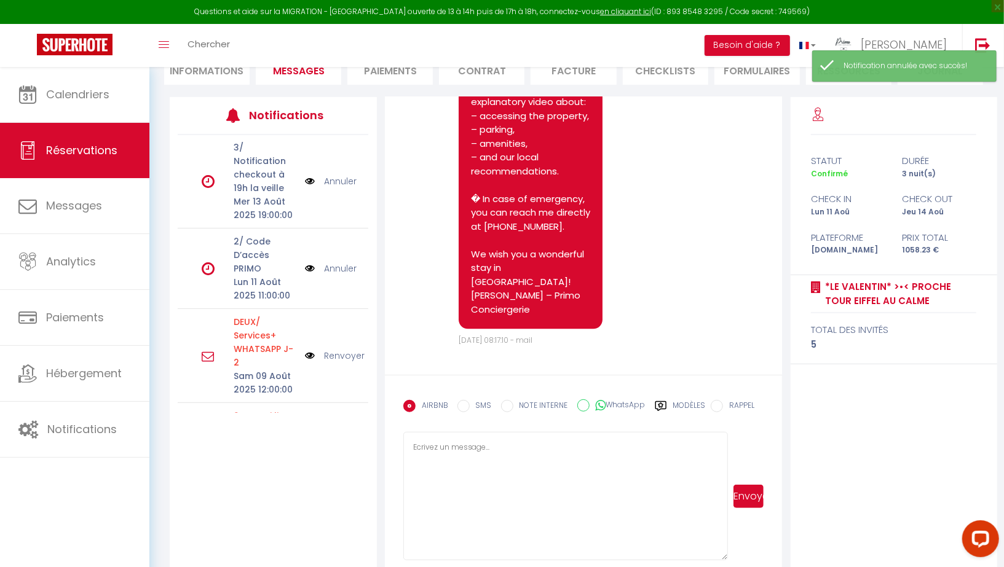
click at [310, 262] on img at bounding box center [310, 269] width 10 height 14
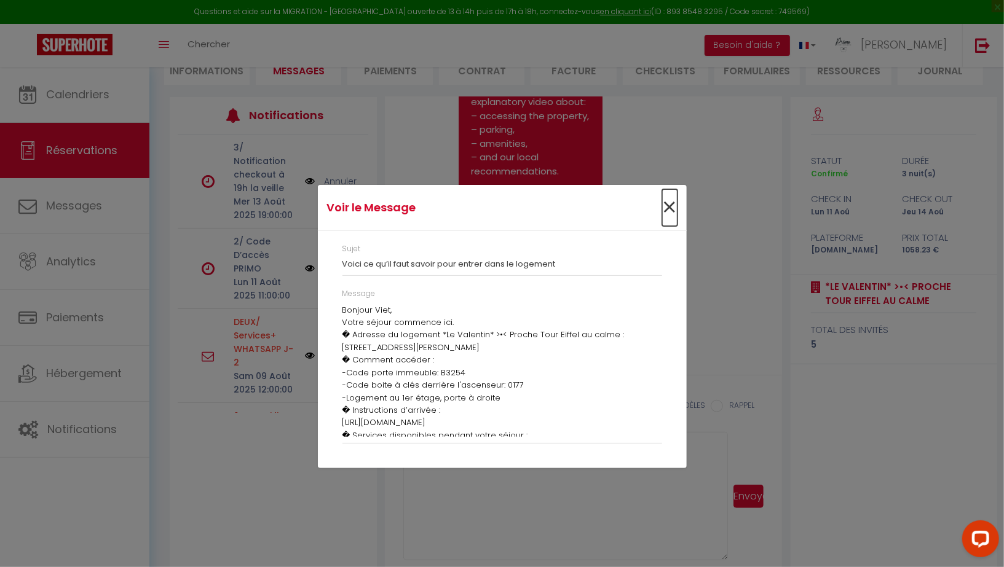
click at [672, 202] on span "×" at bounding box center [669, 207] width 15 height 37
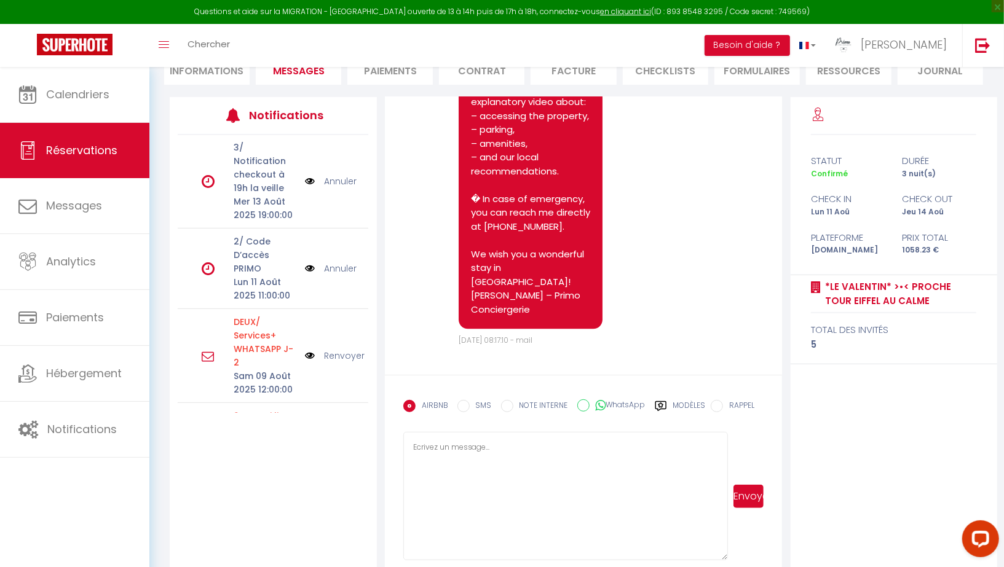
click at [336, 262] on link "Annuler" at bounding box center [340, 269] width 33 height 14
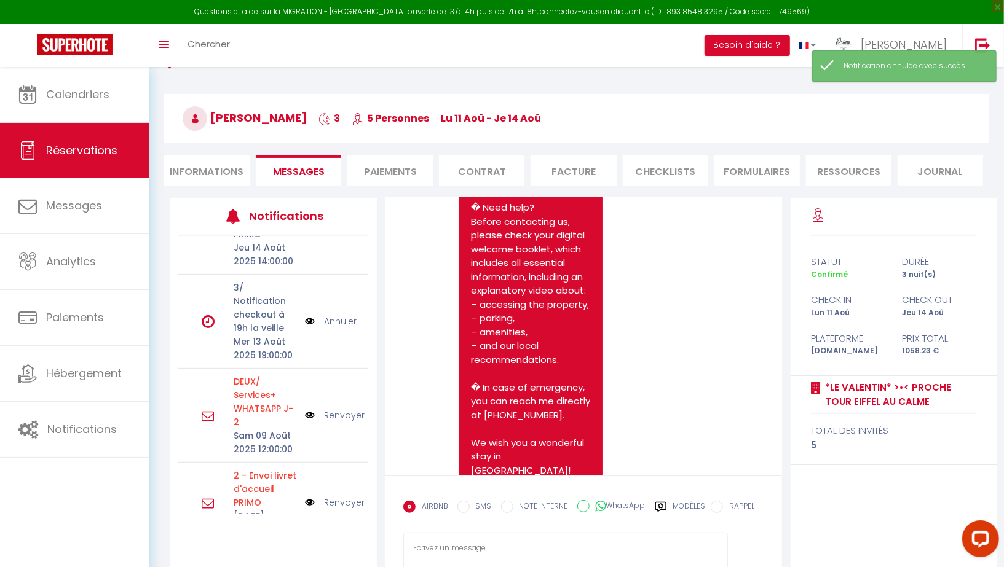
scroll to position [0, 0]
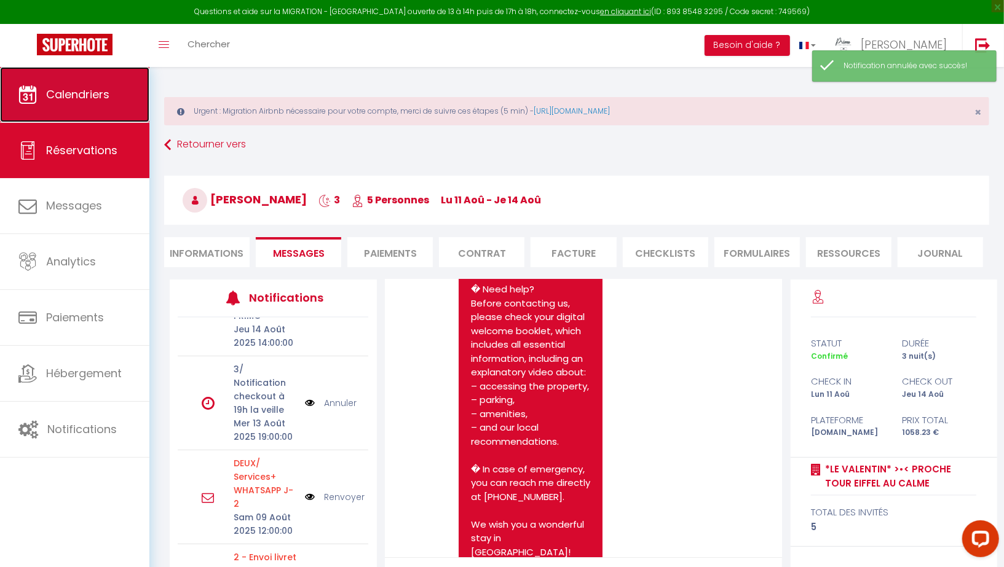
click at [70, 79] on link "Calendriers" at bounding box center [74, 94] width 149 height 55
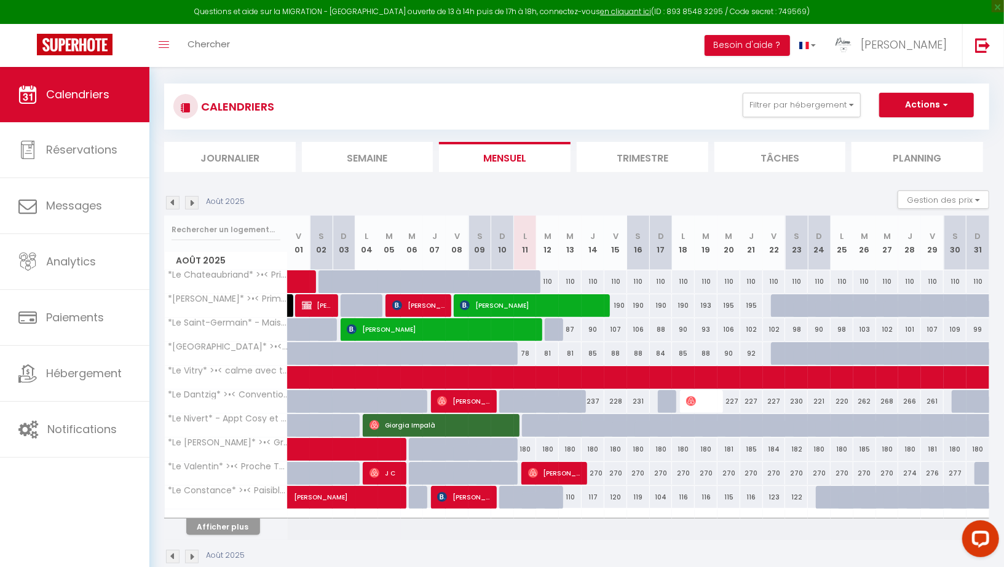
scroll to position [80, 0]
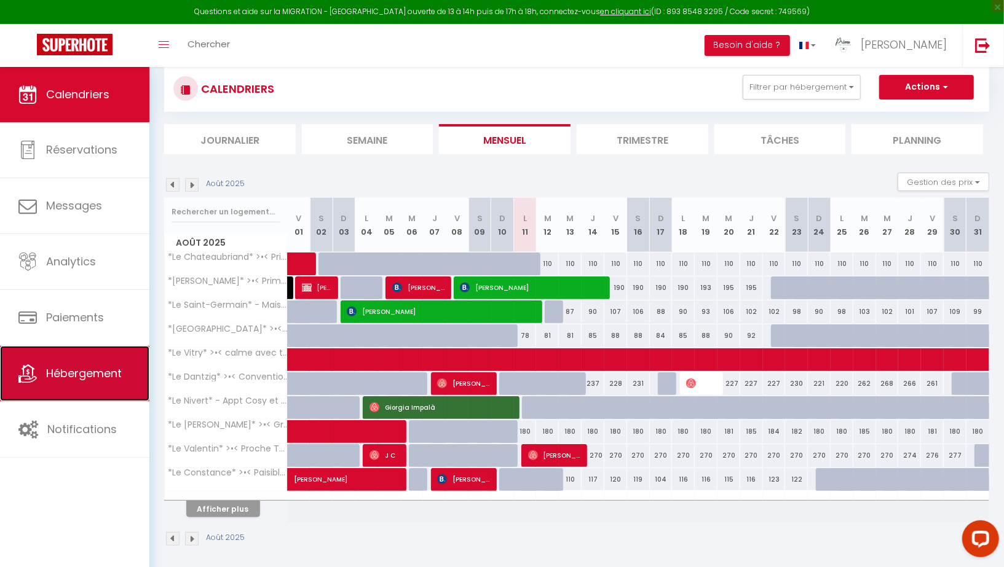
click at [61, 366] on span "Hébergement" at bounding box center [84, 373] width 76 height 15
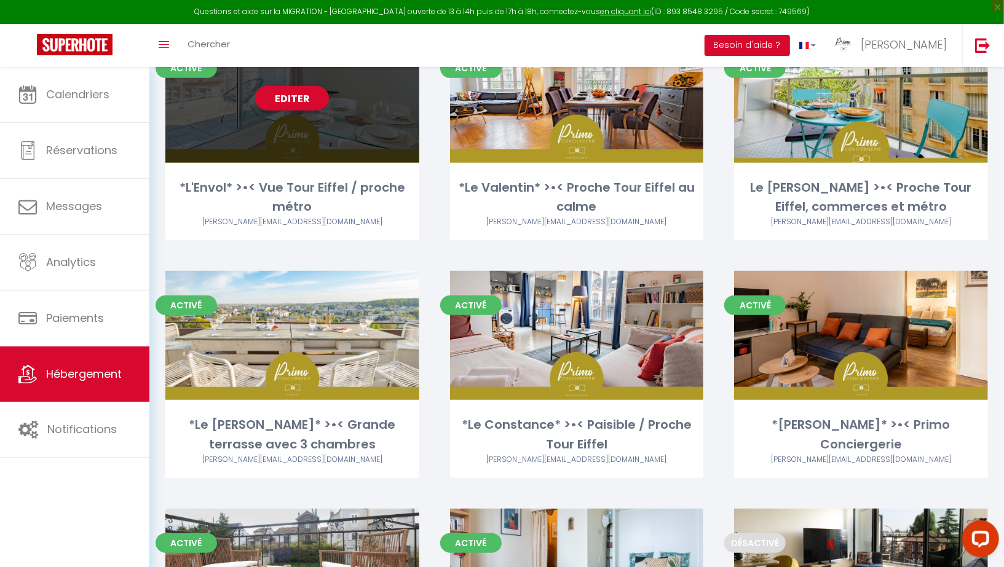
scroll to position [415, 0]
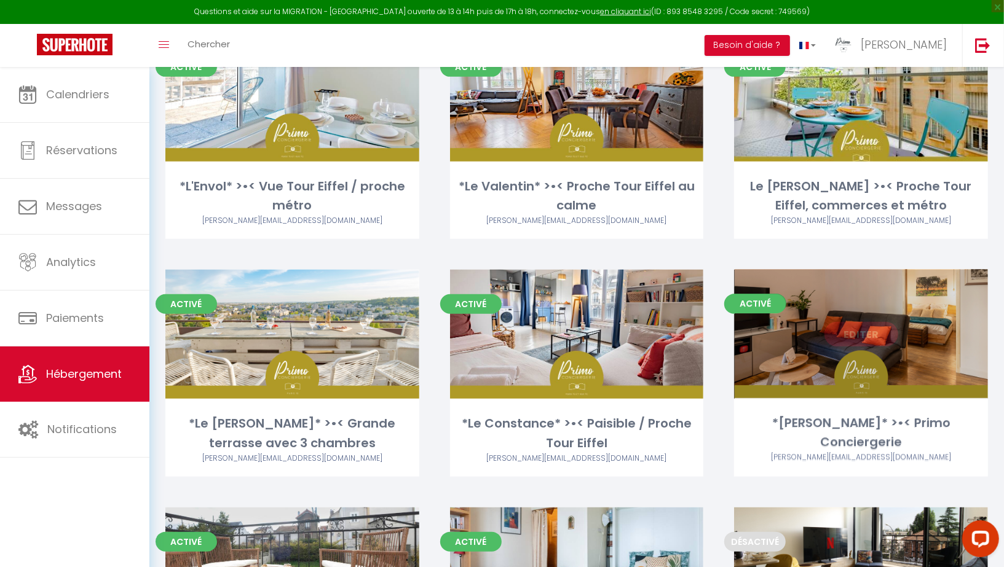
click at [851, 336] on link "Editer" at bounding box center [861, 334] width 74 height 25
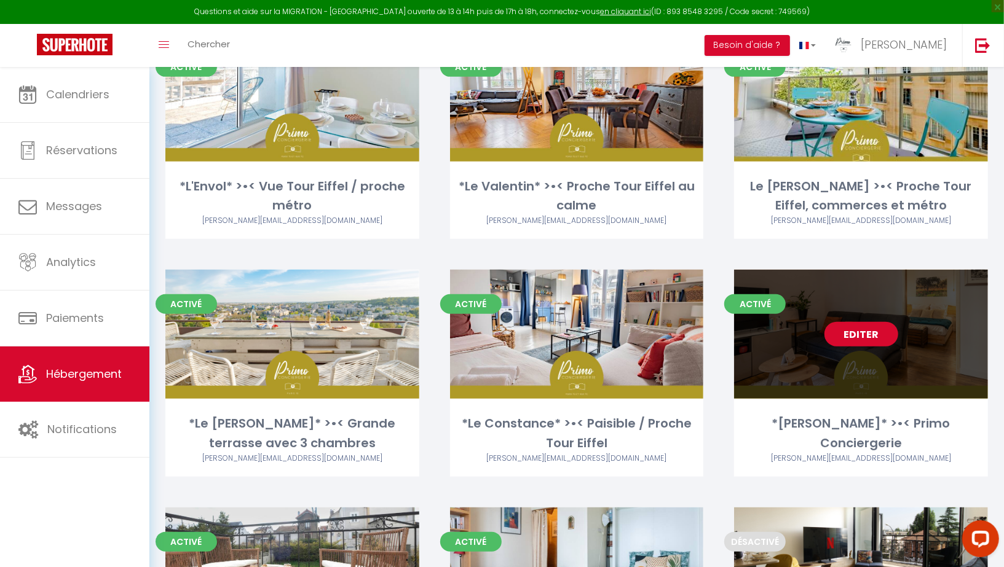
click at [851, 336] on link "Editer" at bounding box center [861, 334] width 74 height 25
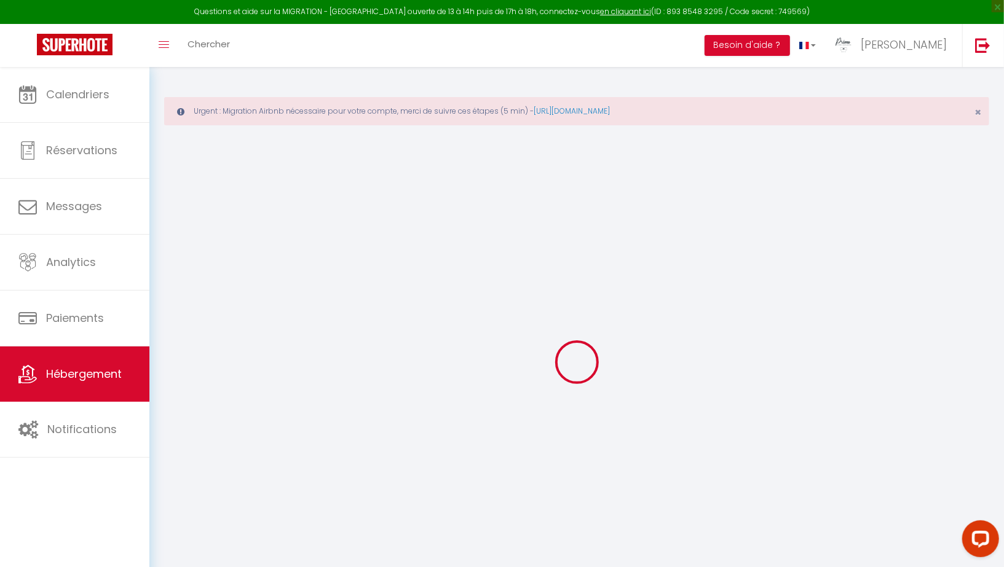
select select
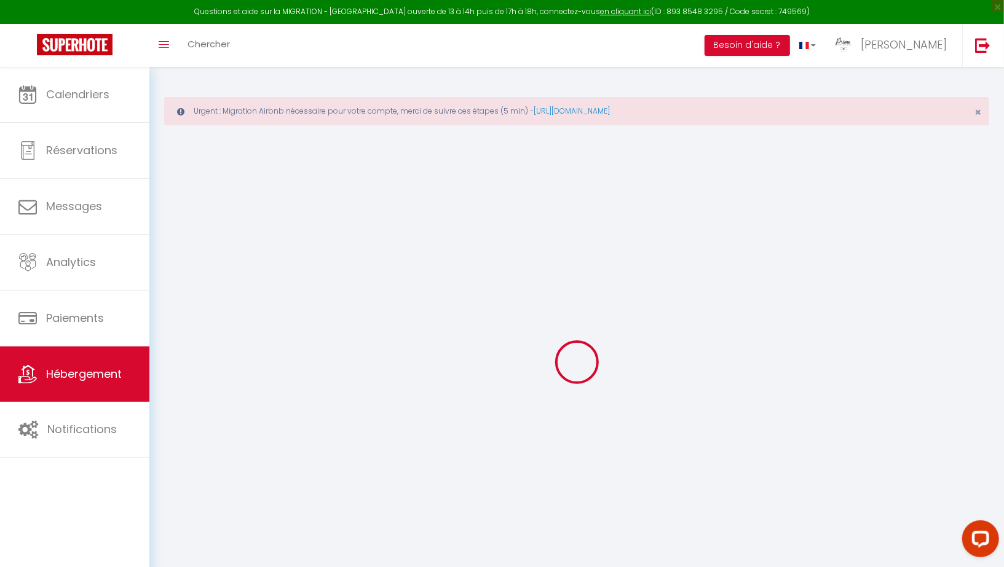
select select
checkbox input "false"
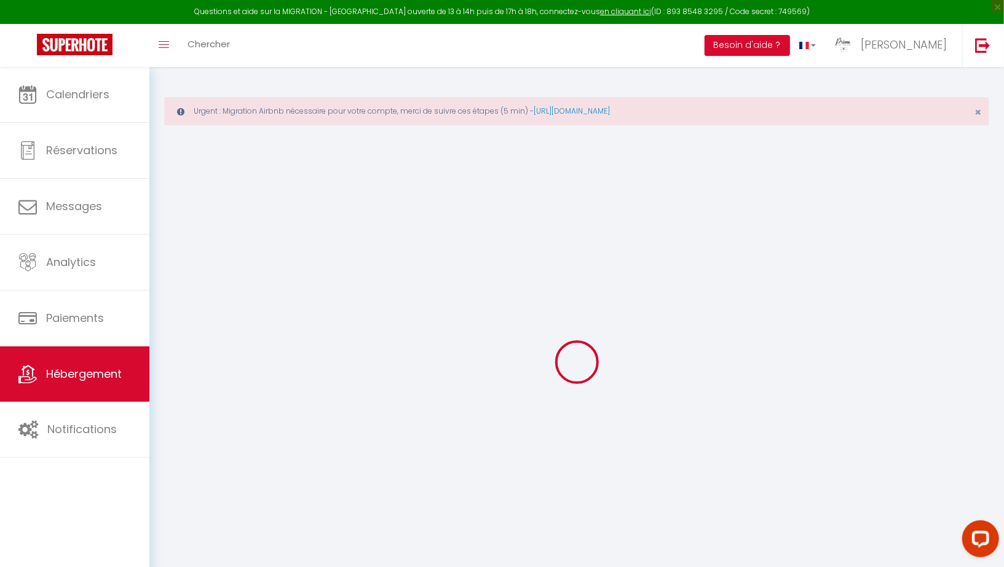
select select
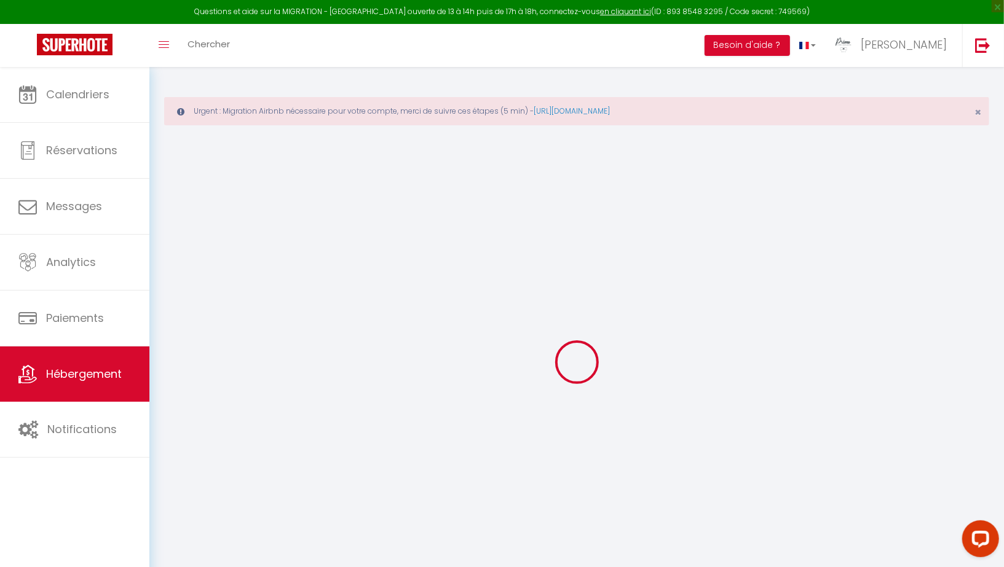
select select
checkbox input "false"
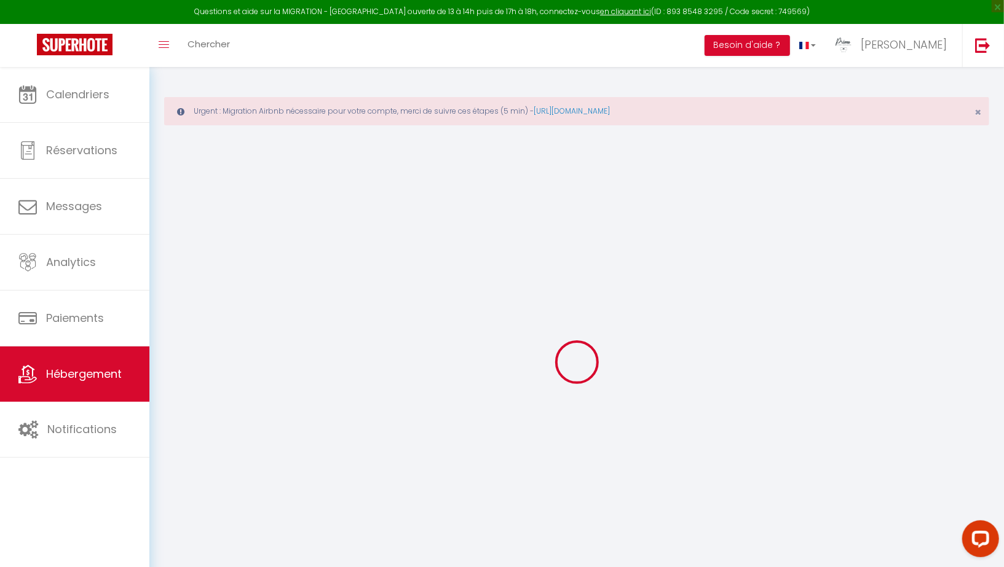
checkbox input "false"
select select
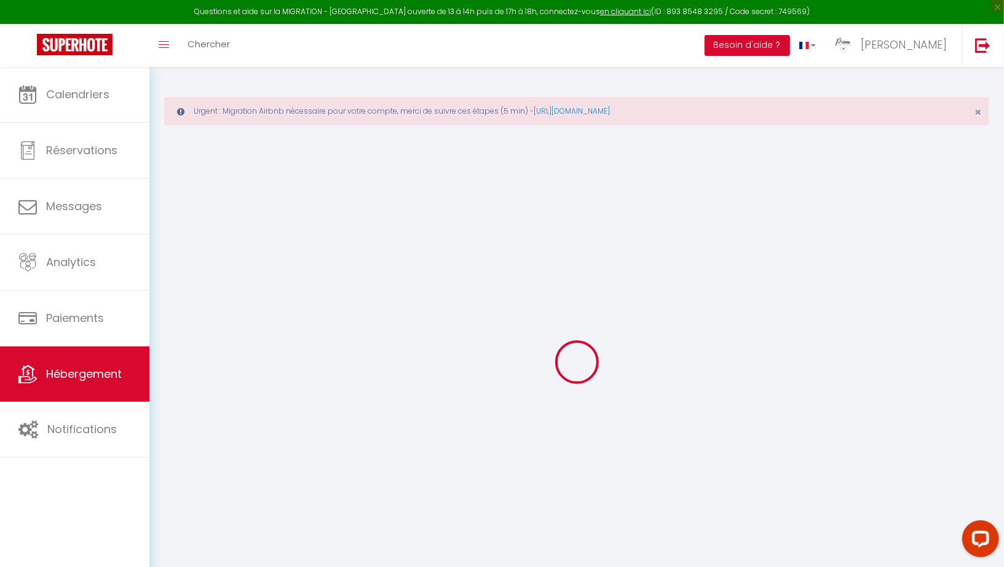
select select
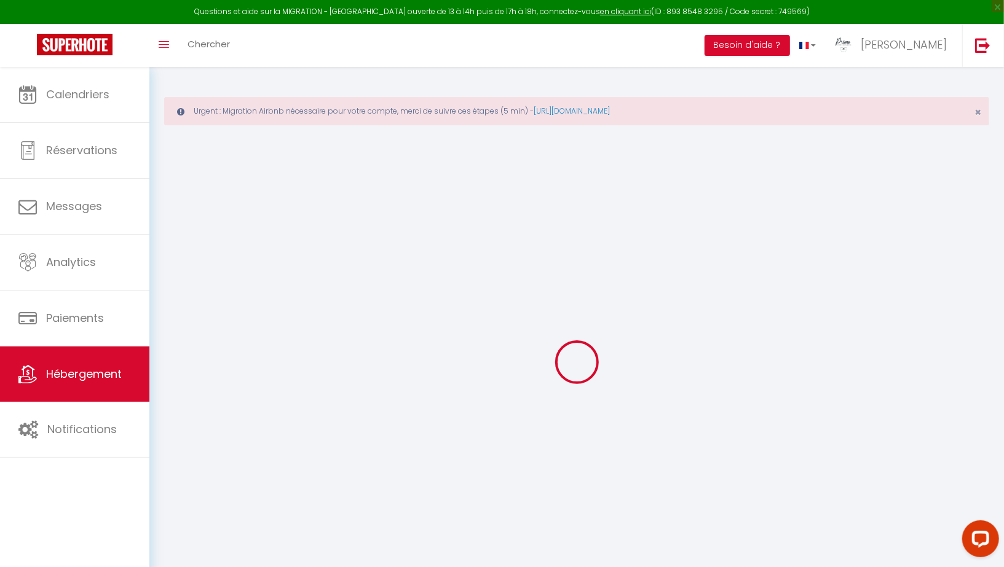
checkbox input "false"
select select
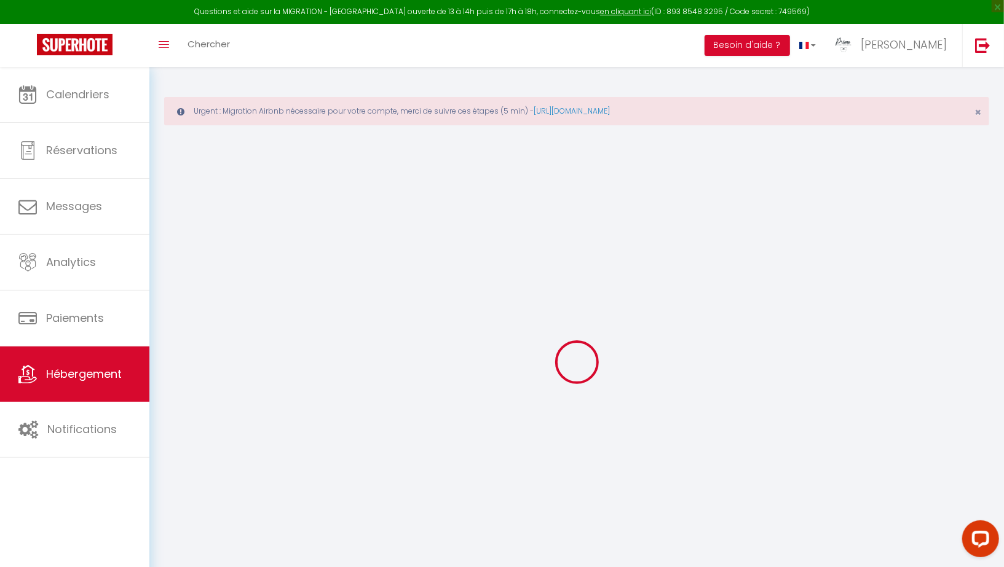
select select
type input "*[PERSON_NAME]* >•< Primo Conciergerie"
type input "[PERSON_NAME] et [PERSON_NAME]"
select select "4"
type input "150"
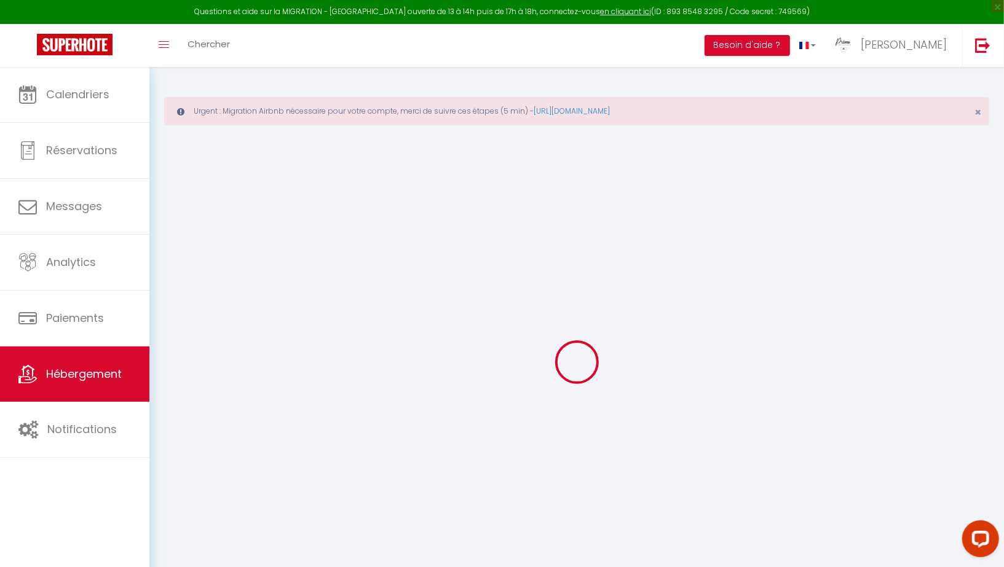
type input "90"
type input "5.53"
type input "250"
select select
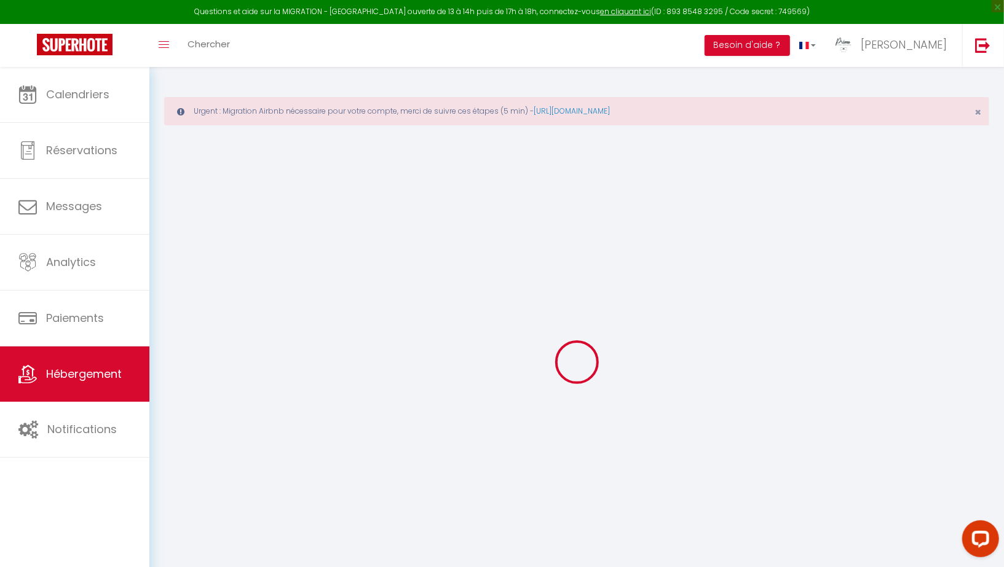
select select
type input "[STREET_ADDRESS][PERSON_NAME]"
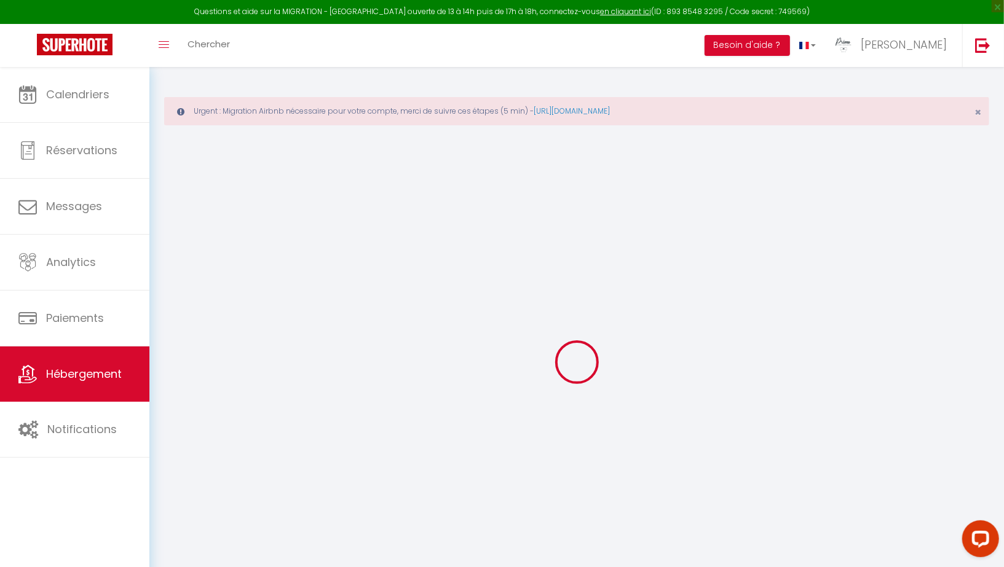
type input "75015"
type input "[GEOGRAPHIC_DATA]"
type input "[PERSON_NAME][EMAIL_ADDRESS][DOMAIN_NAME]"
select select "9171"
checkbox input "true"
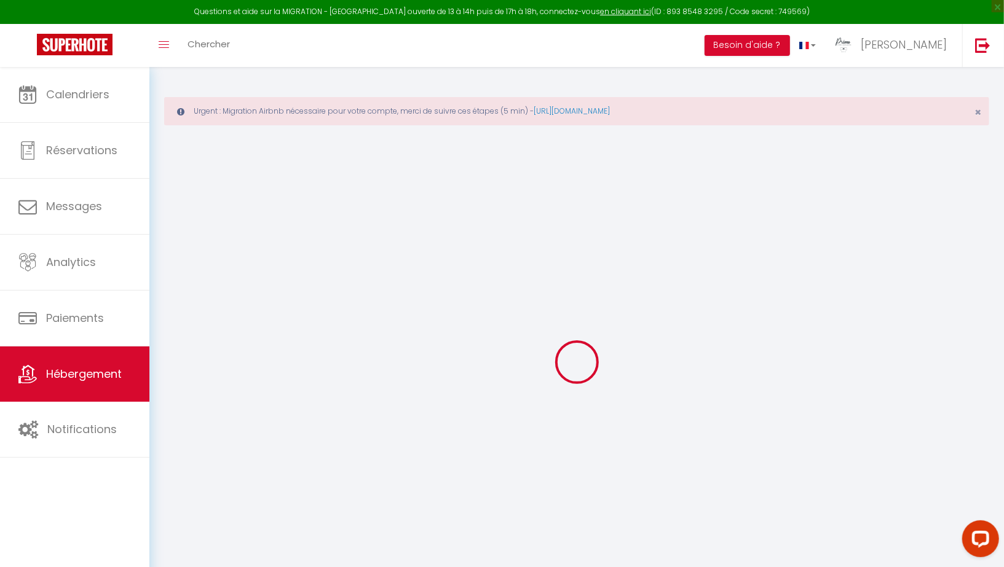
checkbox input "true"
checkbox input "false"
type input "25"
type input "80"
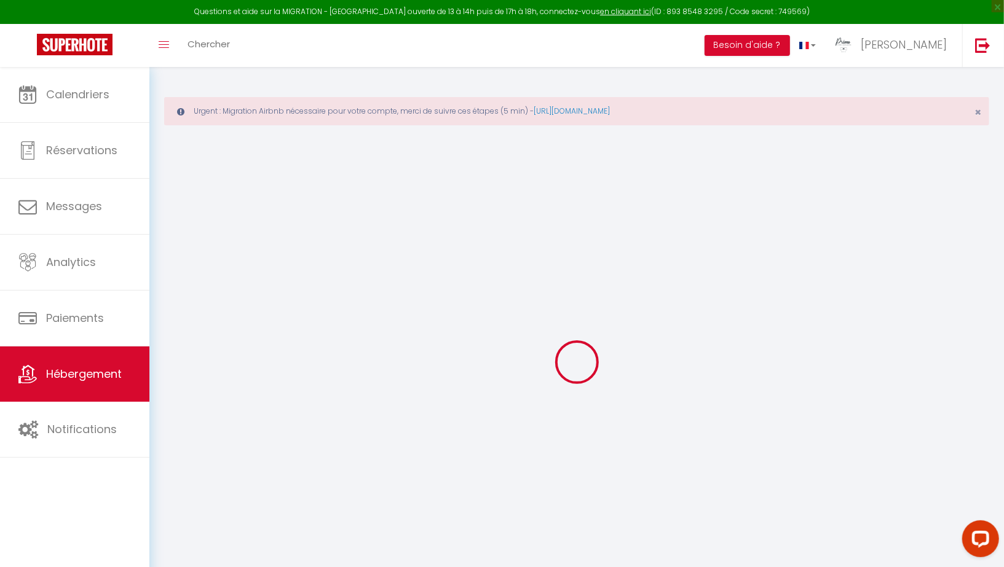
type input "0"
select select "36750"
select select "22827"
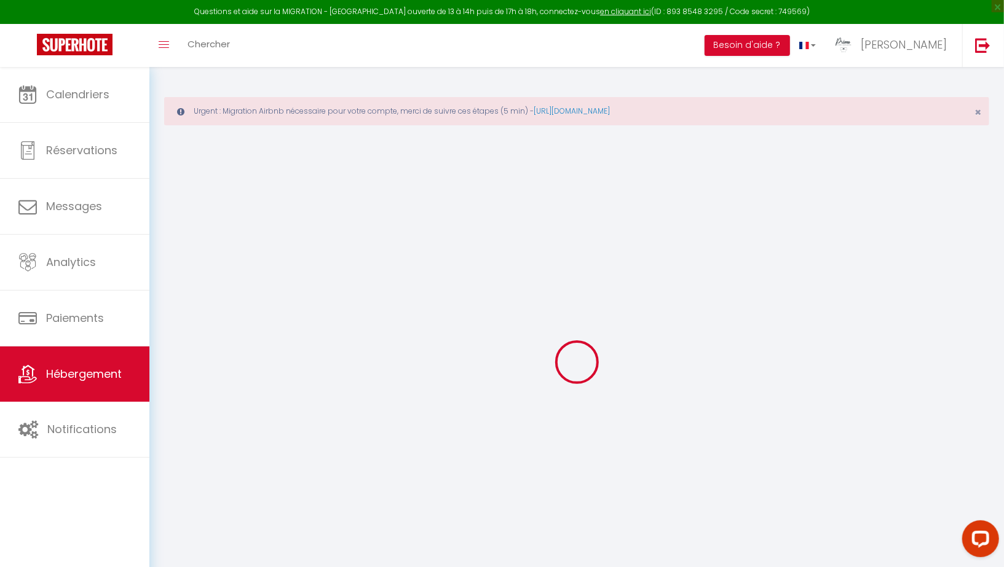
select select
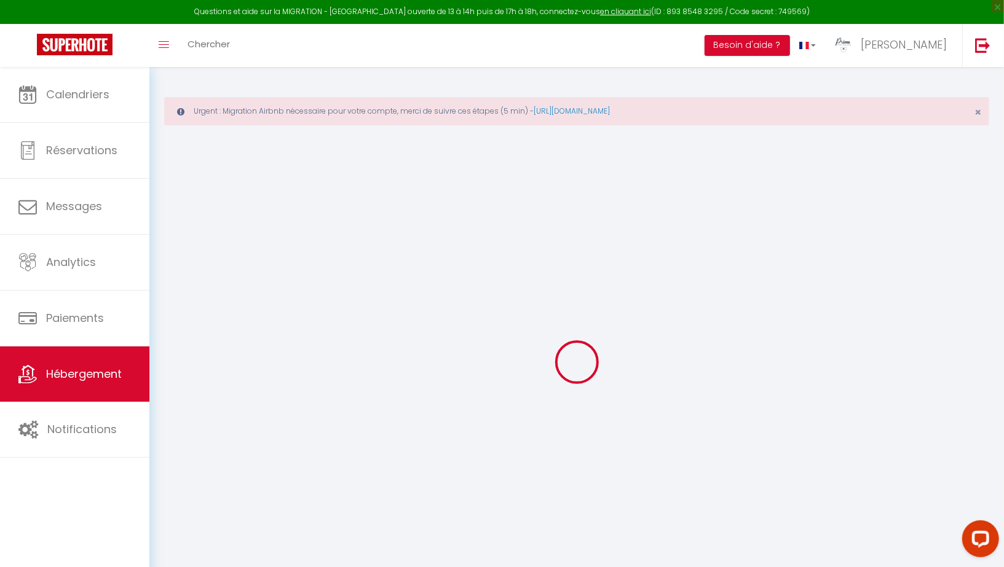
select select
checkbox input "true"
checkbox input "false"
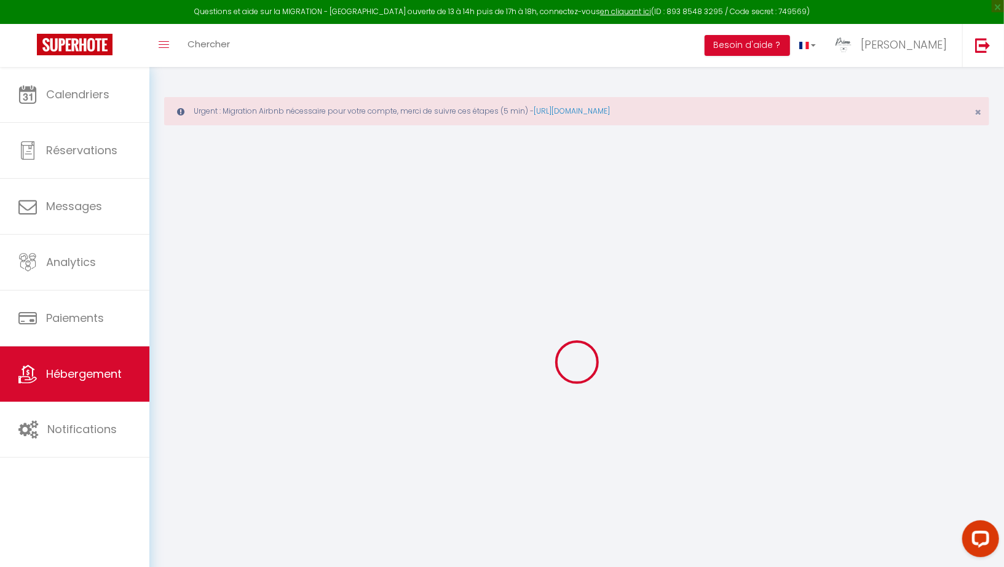
select select
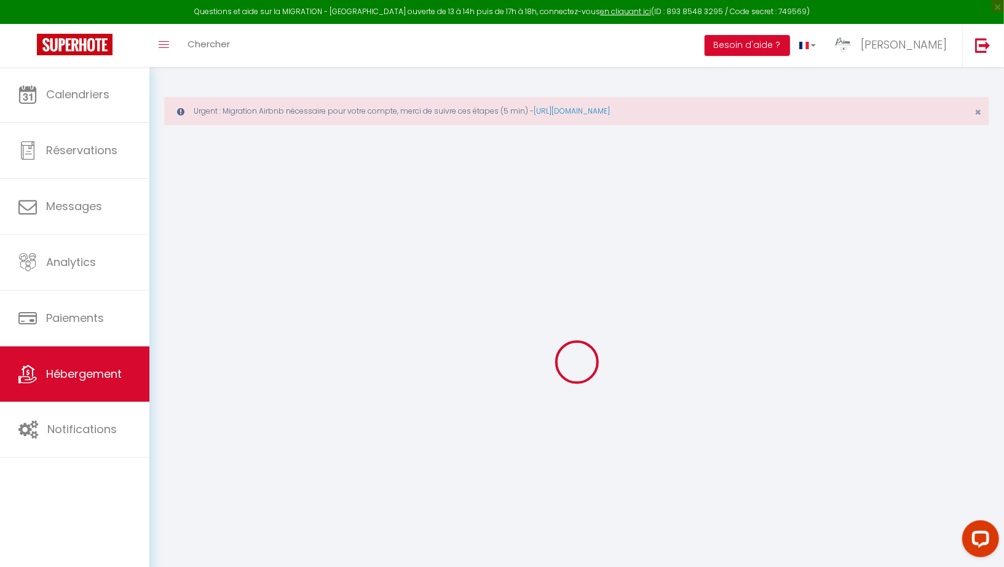
select select
checkbox input "true"
checkbox input "false"
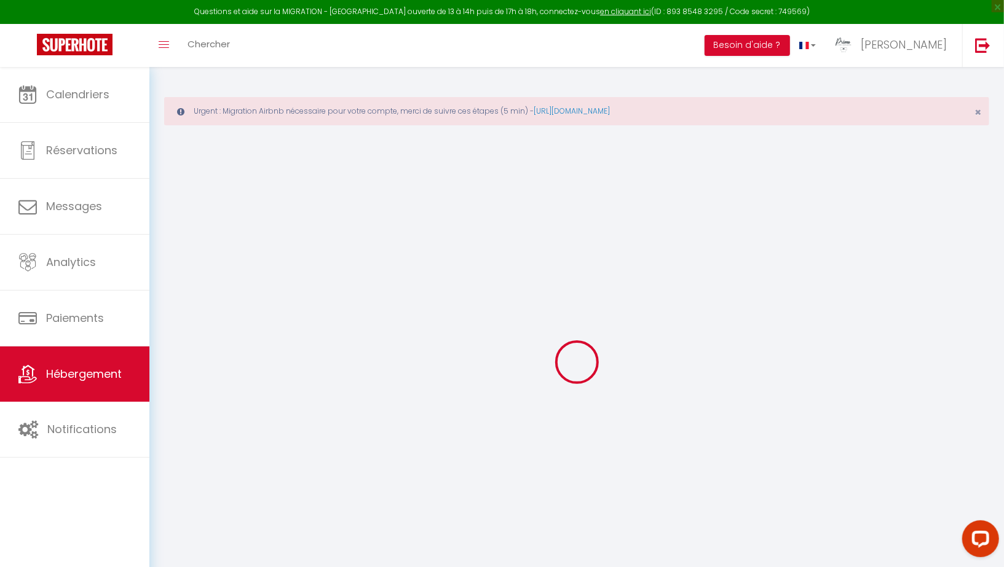
checkbox input "true"
checkbox input "false"
select select "16:00"
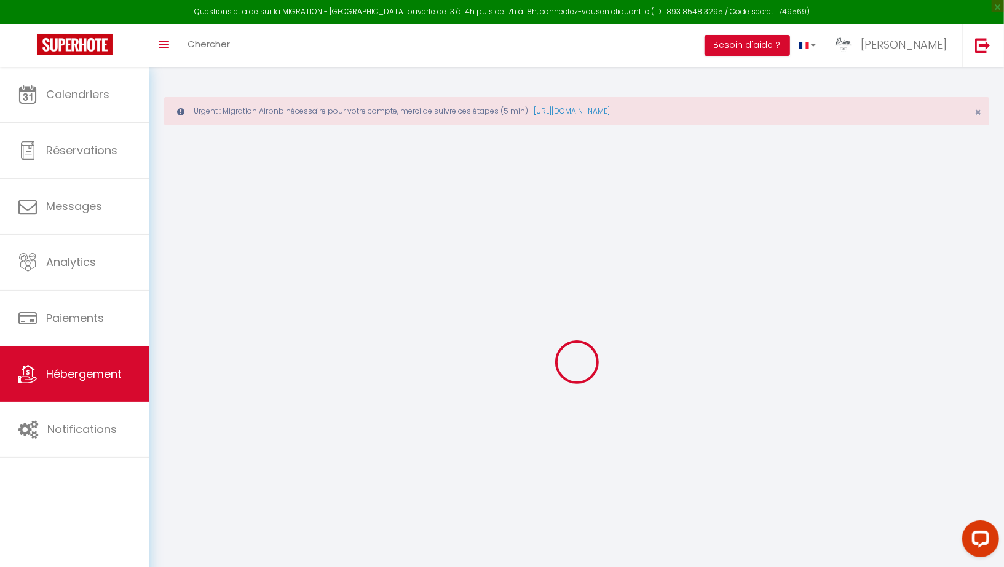
select select "23:00"
select select "11:00"
select select "30"
select select "120"
select select "19:00"
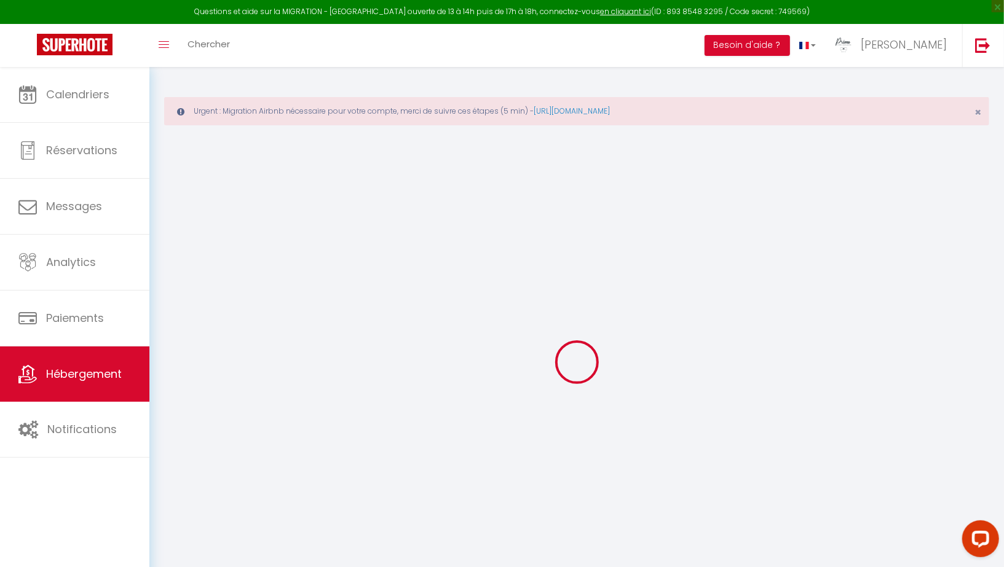
checkbox input "true"
checkbox input "false"
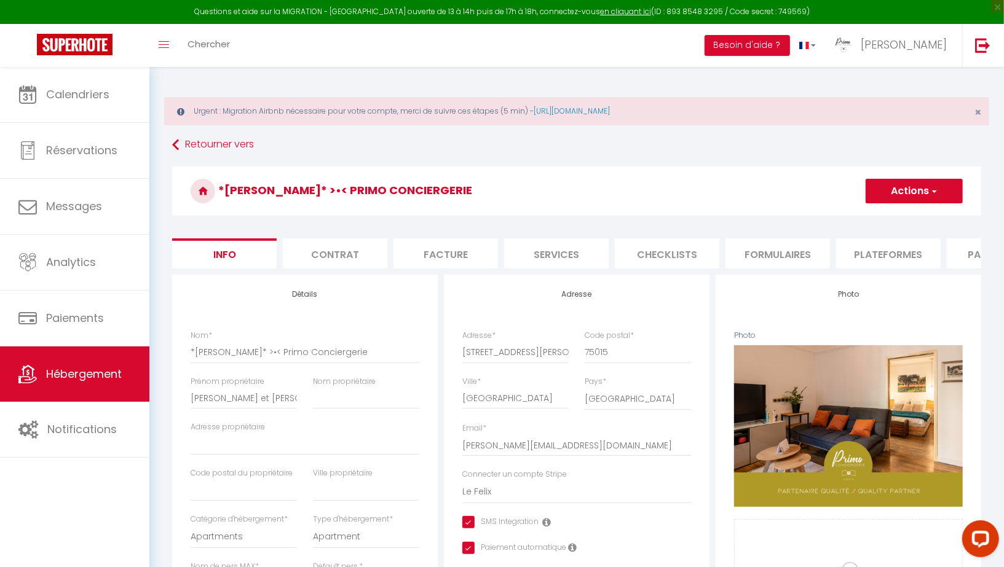
checkbox input "true"
checkbox input "false"
click at [544, 257] on li "Services" at bounding box center [556, 253] width 104 height 30
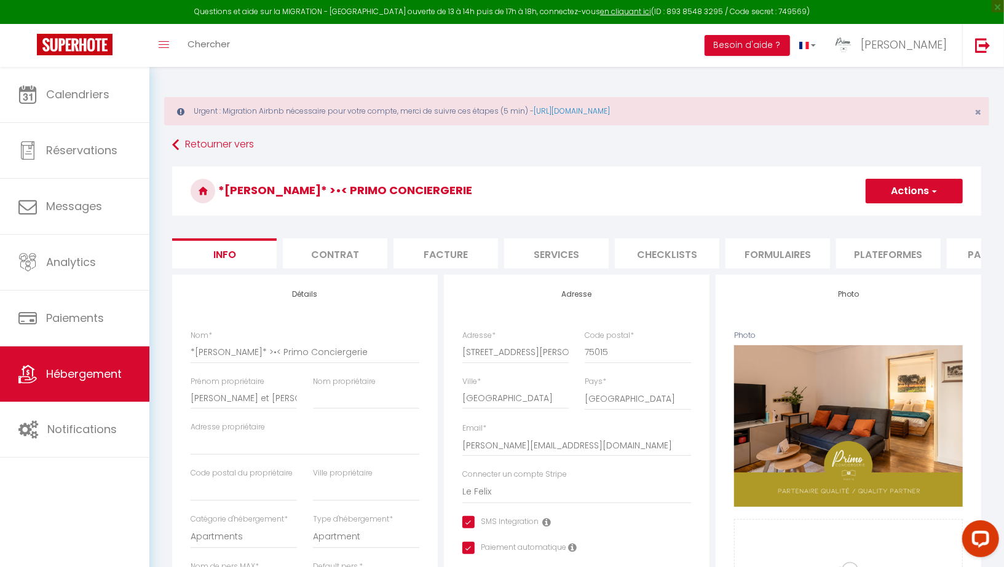
select select
select select "365"
select select "well_reviewed_guests"
select select "EUR"
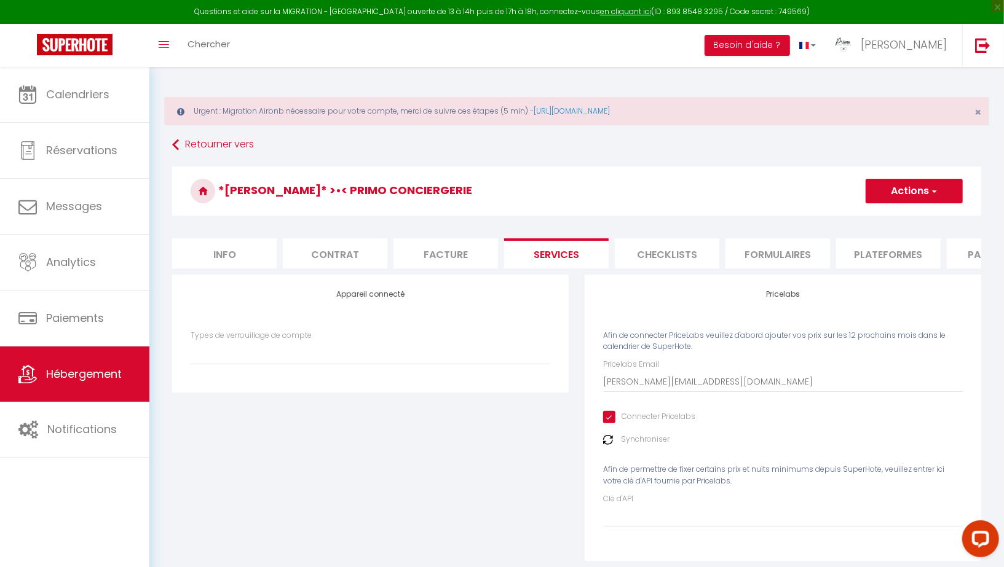
click at [851, 253] on li "Plateformes" at bounding box center [888, 253] width 104 height 30
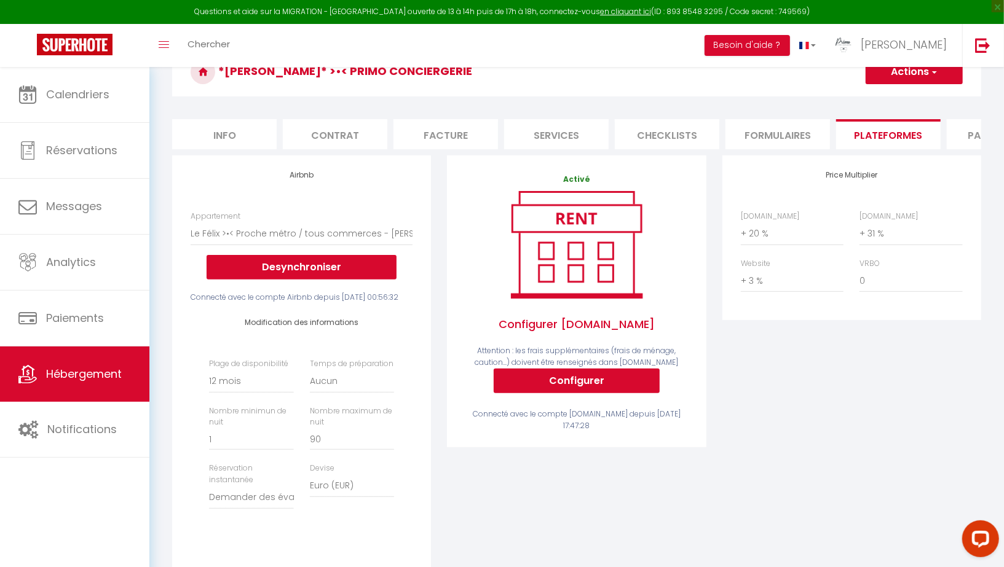
scroll to position [120, 0]
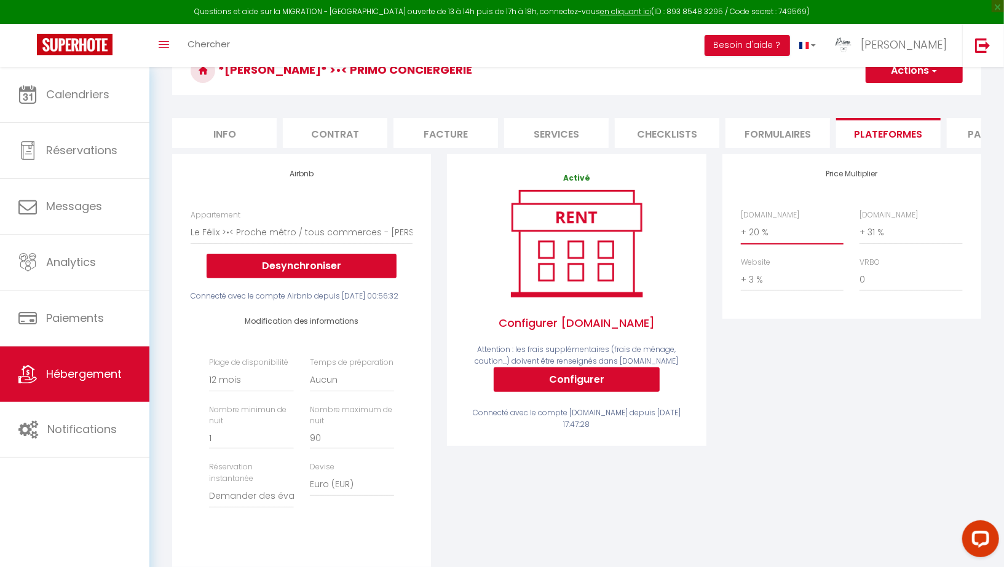
click at [744, 232] on select "0 + 1 % + 2 % + 3 % + 4 % + 5 % + 6 % + 7 % + 8 % + 9 %" at bounding box center [791, 232] width 103 height 23
select select "+ 22 %"
click at [851, 234] on select "0 + 1 % + 2 % + 3 % + 4 % + 5 % + 6 % + 7 % + 8 % + 9 %" at bounding box center [910, 232] width 103 height 23
select select "+ 22 %"
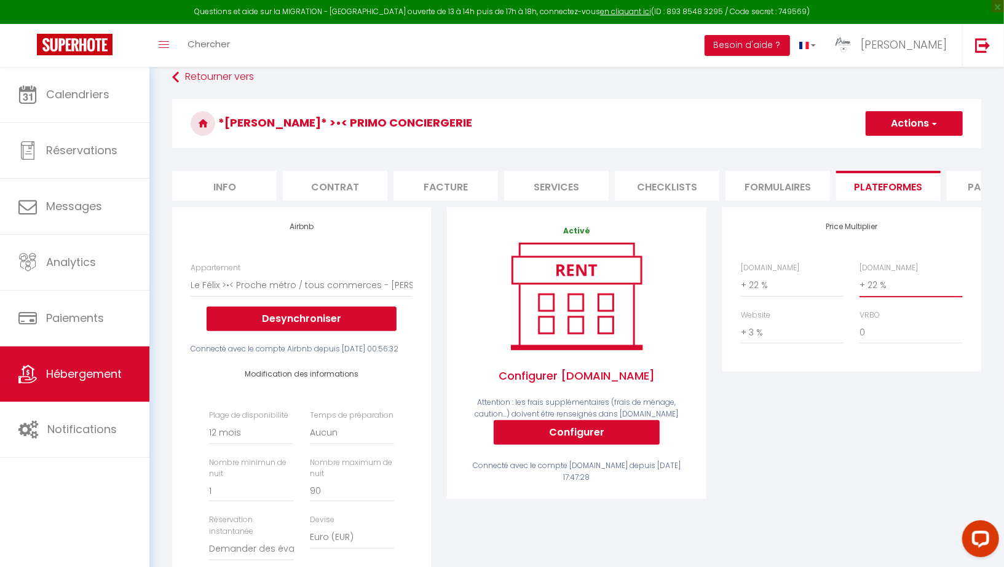
scroll to position [178, 0]
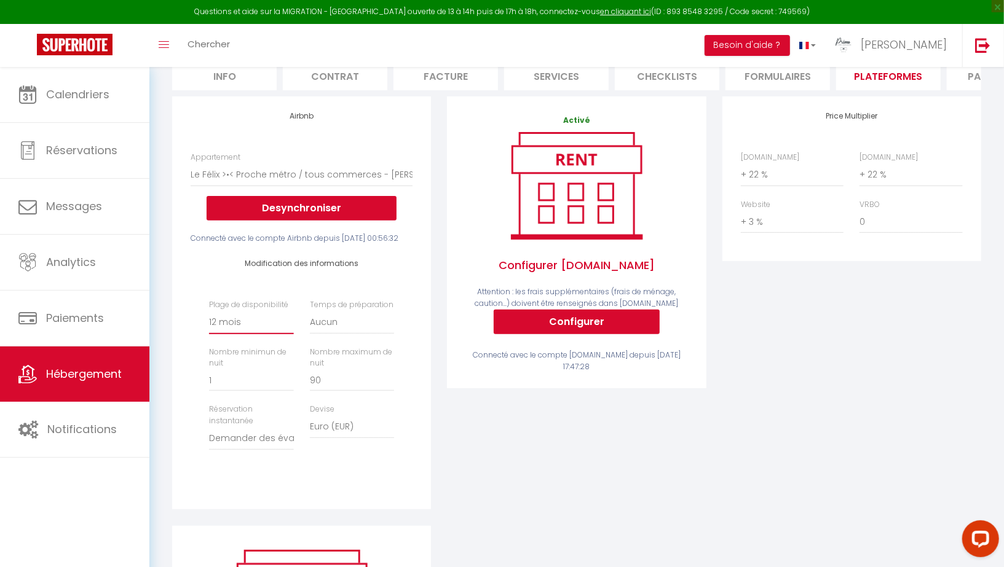
click at [227, 332] on select "Date indisponible par [PERSON_NAME] 1 mois 3 mois 6 mois 9 mois 12 mois 24 mois" at bounding box center [251, 322] width 84 height 23
click at [327, 332] on select "Aucun 1 nuit avant et après chaque réservation 2 nuits avant et après chaque ré…" at bounding box center [352, 322] width 84 height 23
click at [418, 472] on div "Modification des informations Plage de disponibilité Date indisponible par defa…" at bounding box center [302, 369] width 238 height 250
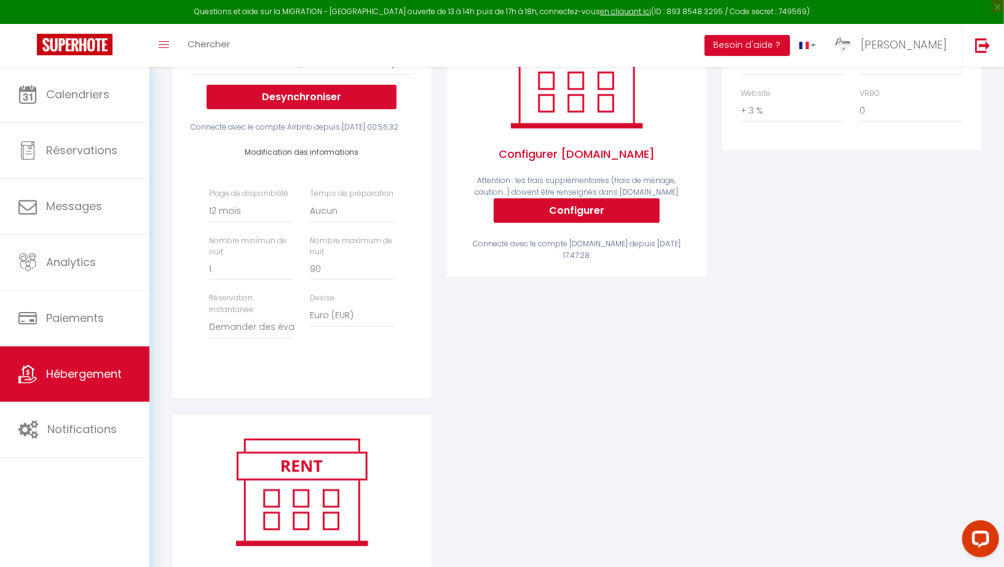
scroll to position [293, 0]
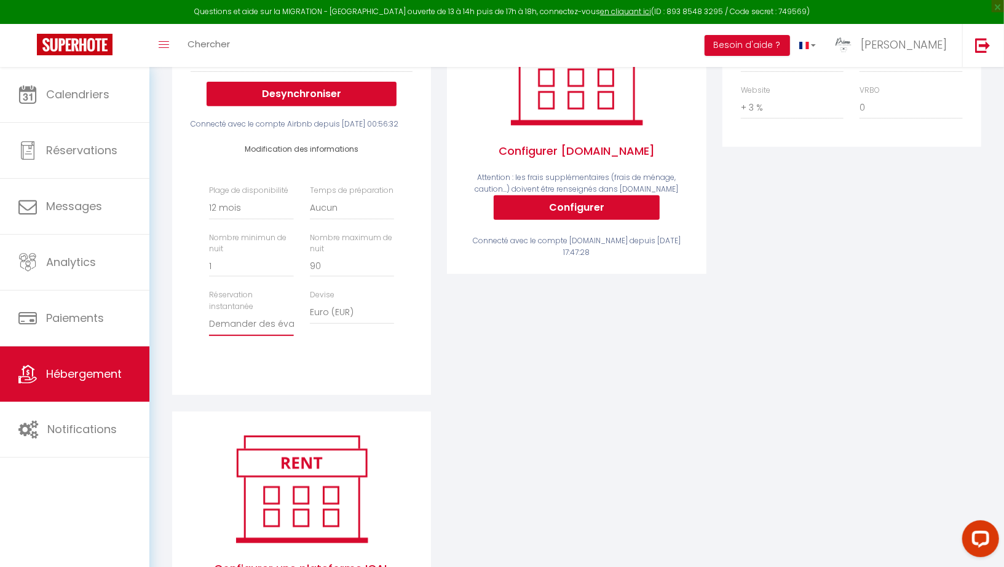
click at [226, 326] on select "Activée Demander des évaluations positives" at bounding box center [251, 324] width 84 height 23
click at [346, 324] on select "United Arab Emirates dirham (AED) Argentine peso (ARS) Australian dollar (AUD) …" at bounding box center [352, 312] width 84 height 23
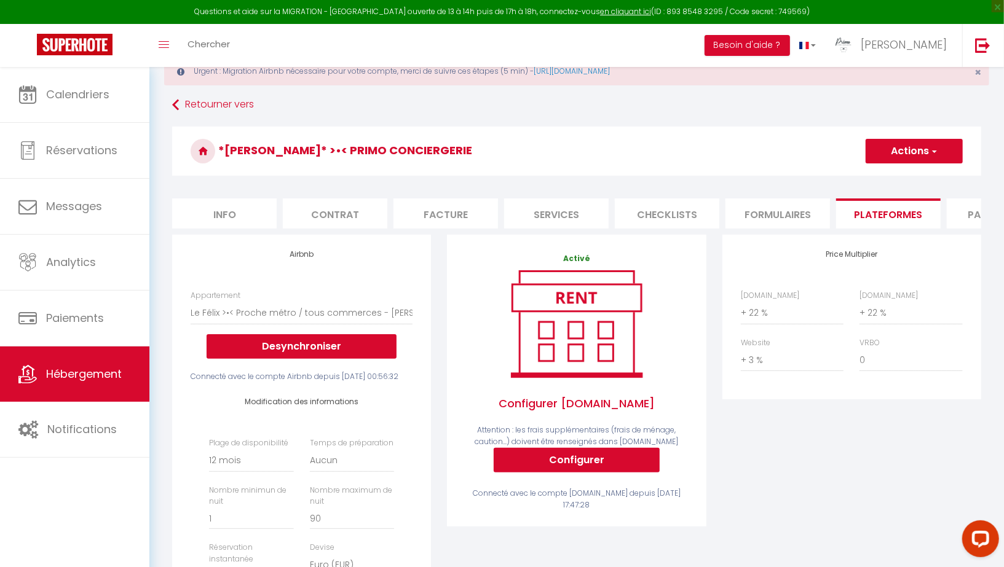
scroll to position [0, 0]
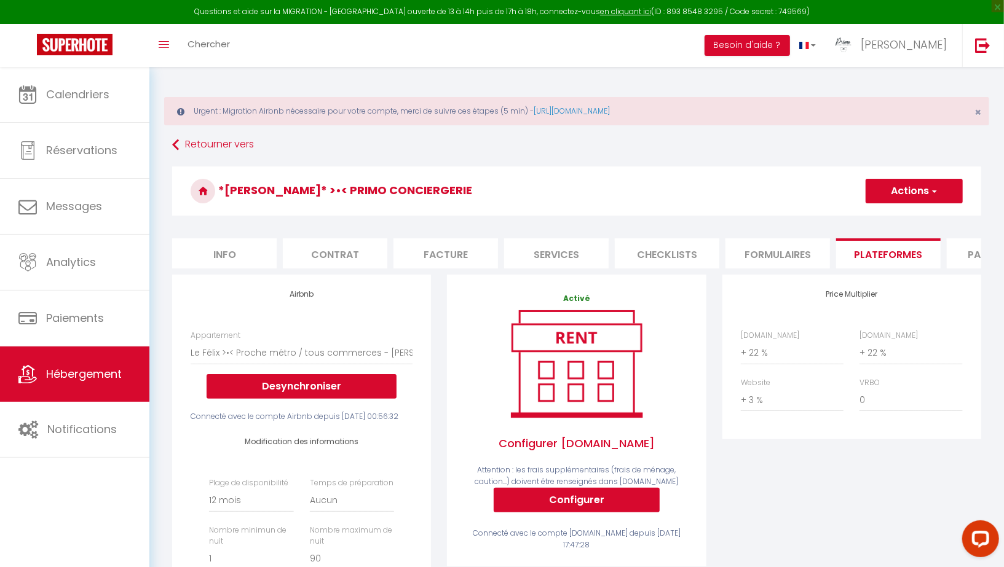
click at [851, 189] on button "Actions" at bounding box center [913, 191] width 97 height 25
click at [851, 215] on link "Enregistrer" at bounding box center [913, 218] width 97 height 16
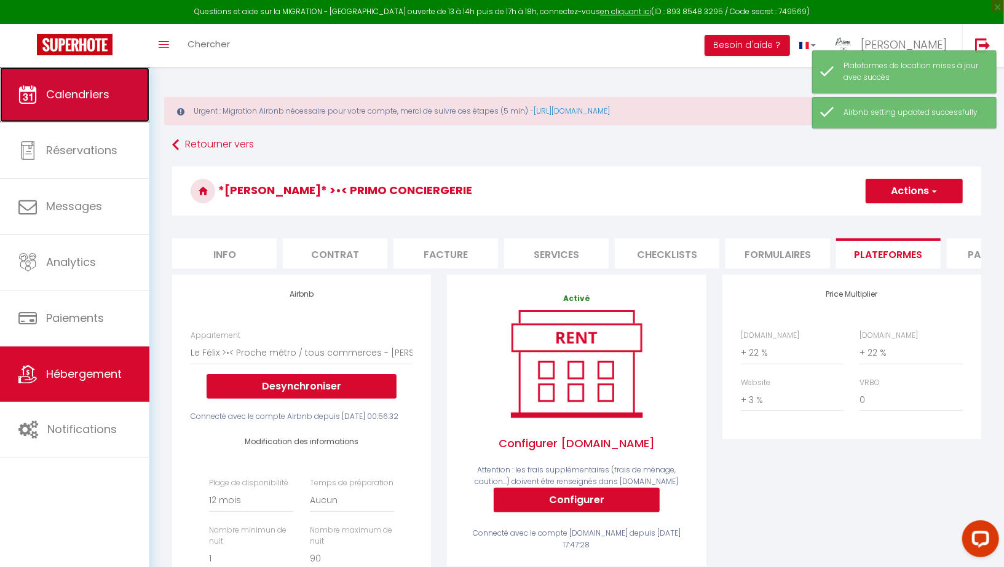
click at [64, 94] on span "Calendriers" at bounding box center [77, 94] width 63 height 15
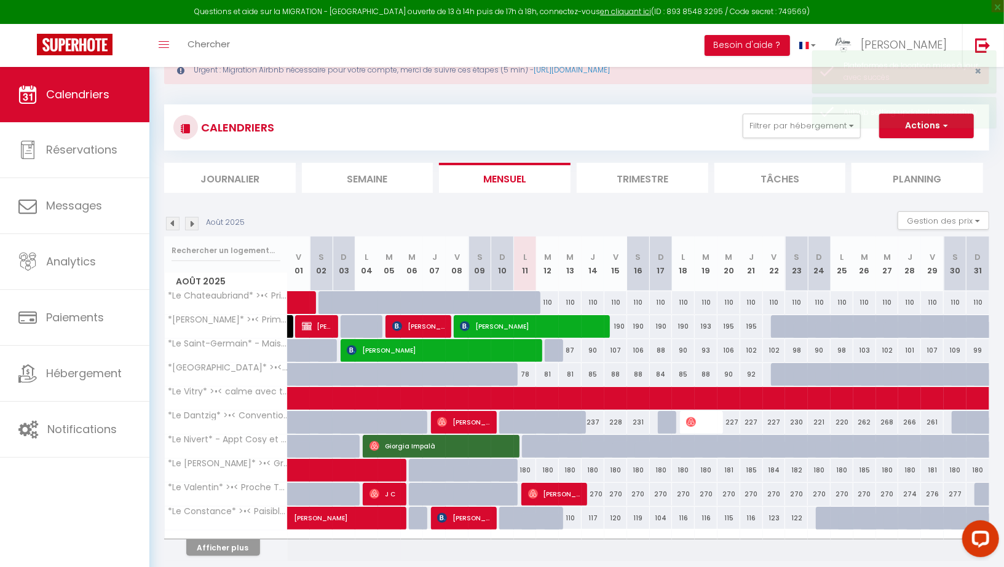
scroll to position [56, 0]
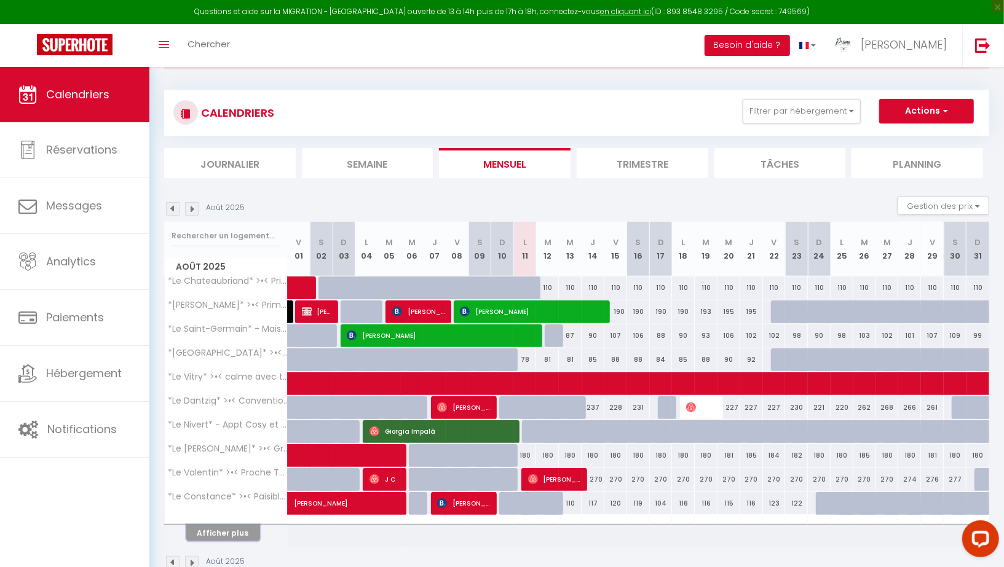
click at [245, 527] on button "Afficher plus" at bounding box center [223, 533] width 74 height 17
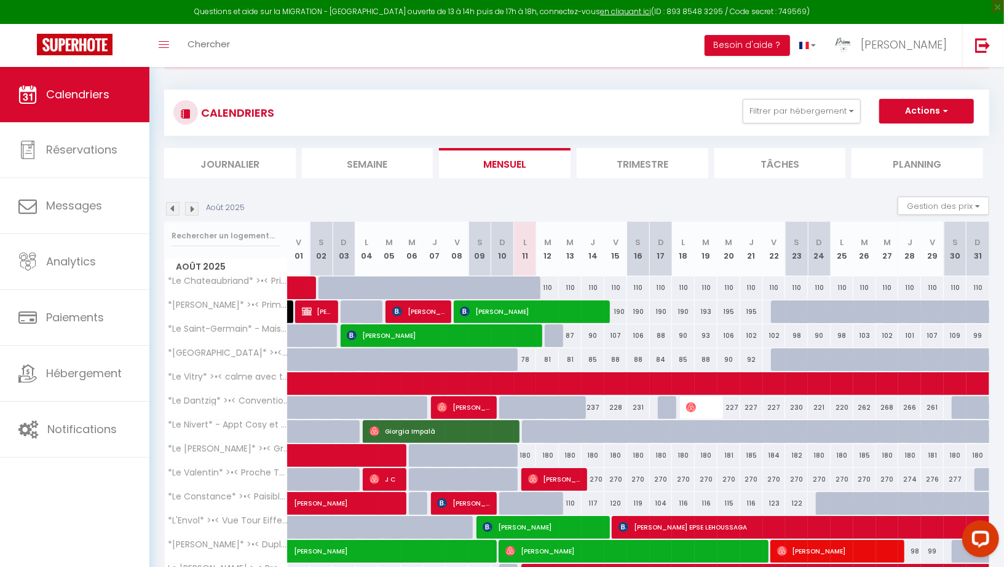
scroll to position [122, 0]
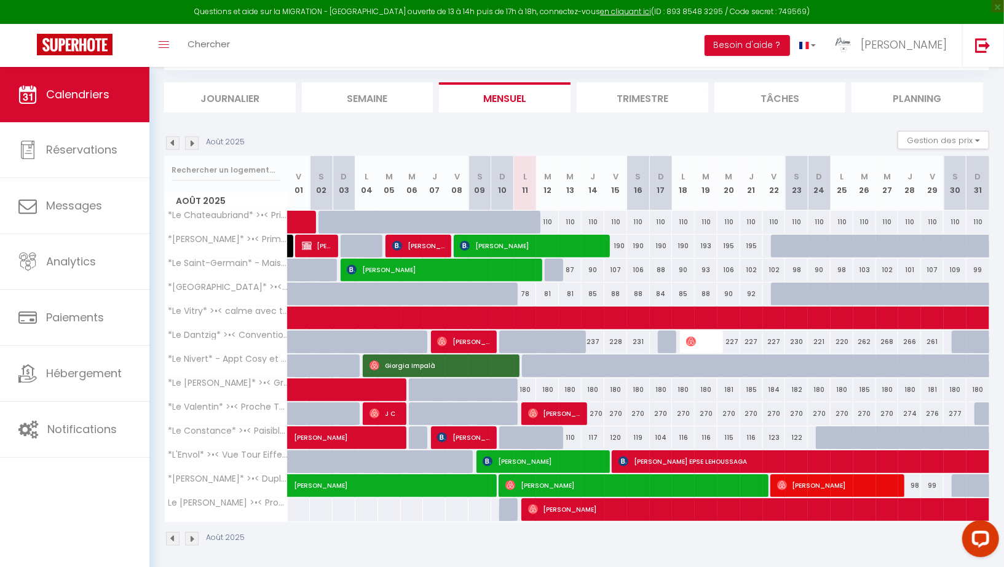
click at [193, 535] on img at bounding box center [192, 539] width 14 height 14
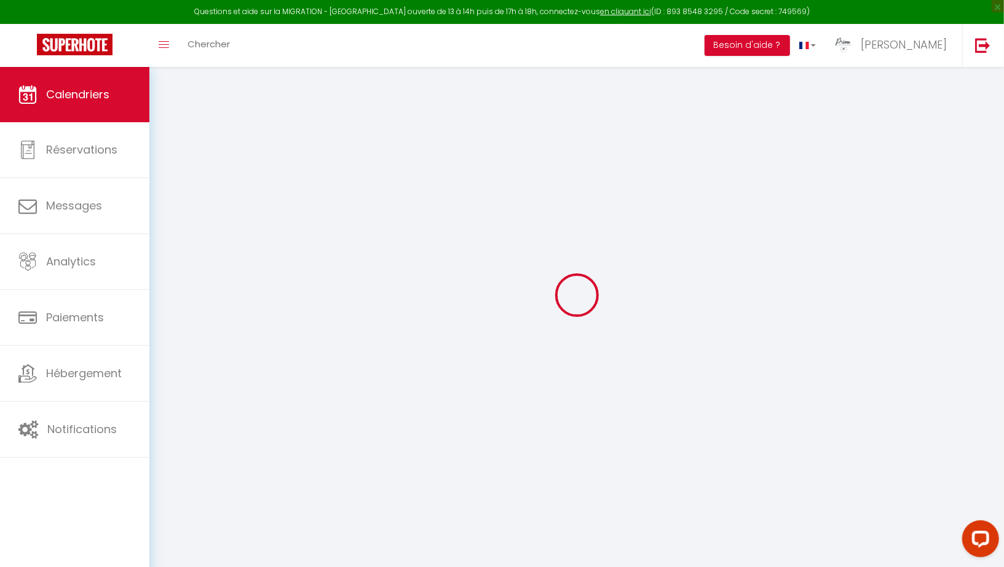
scroll to position [80, 0]
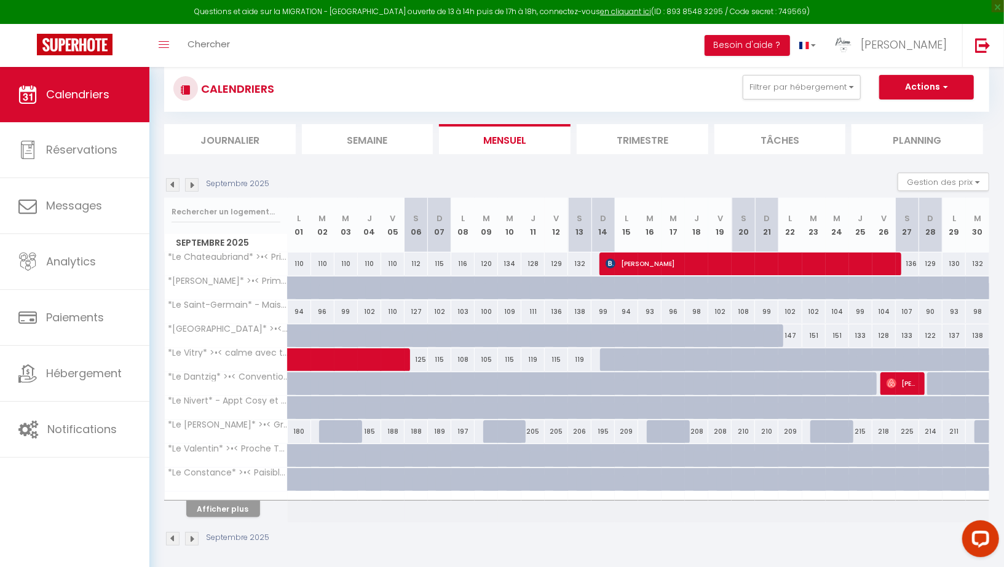
click at [170, 537] on img at bounding box center [173, 539] width 14 height 14
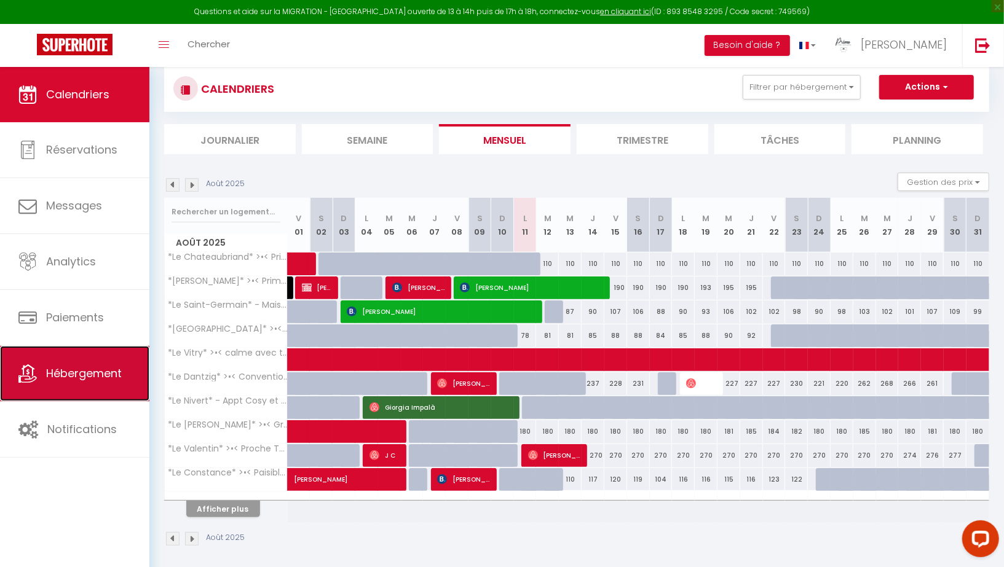
click at [57, 382] on link "Hébergement" at bounding box center [74, 373] width 149 height 55
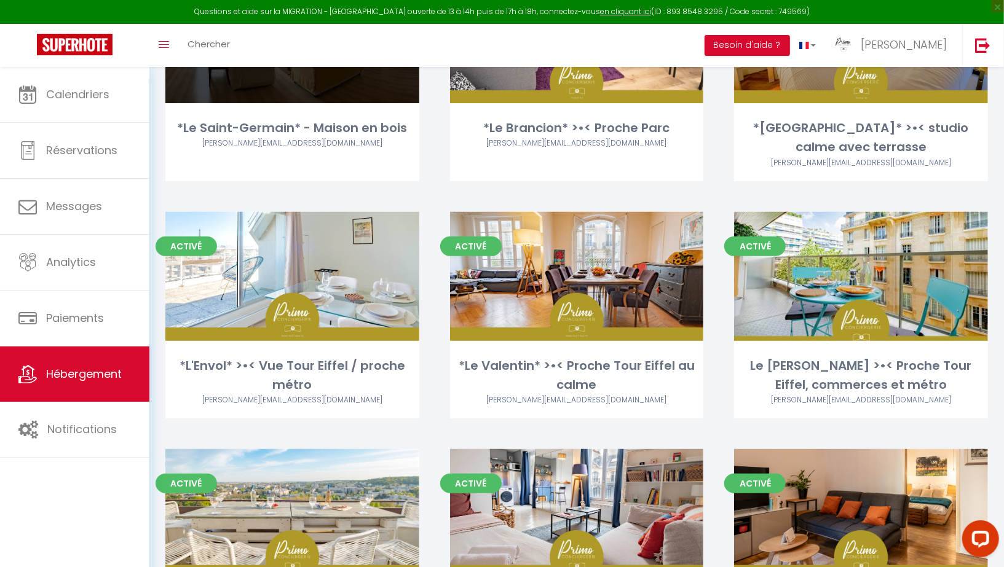
scroll to position [293, 0]
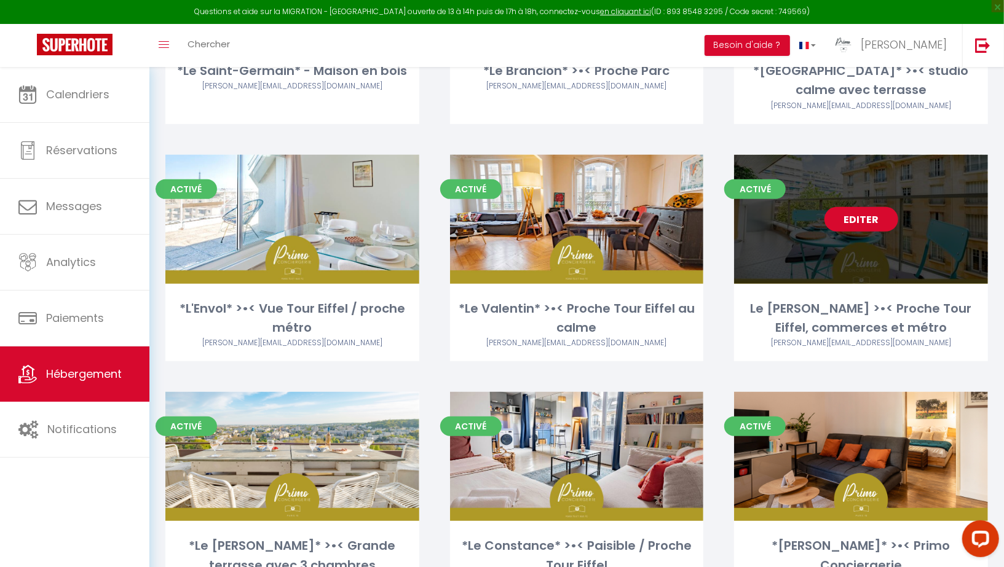
click at [851, 229] on link "Editer" at bounding box center [861, 219] width 74 height 25
select select "3"
select select "2"
select select "1"
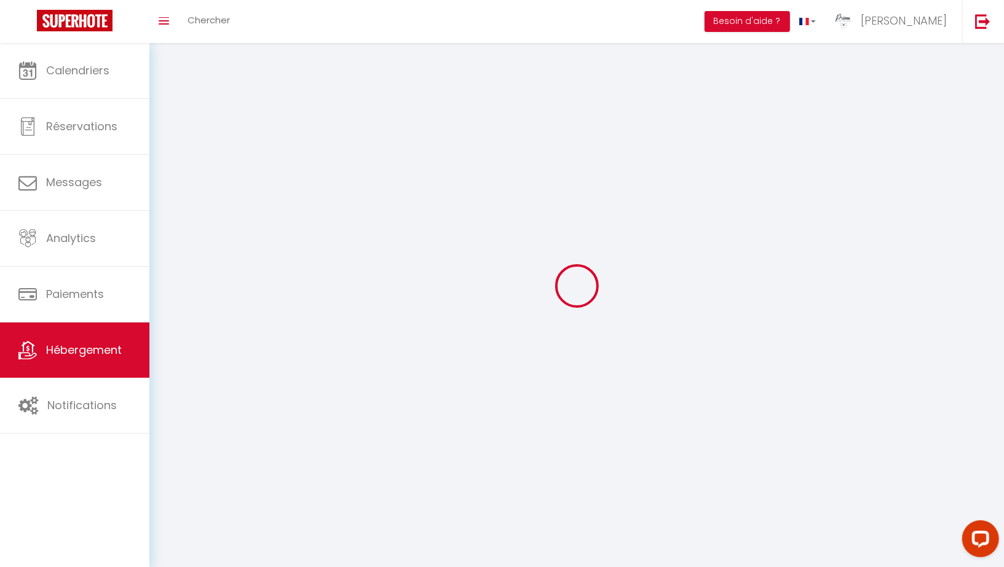
select select
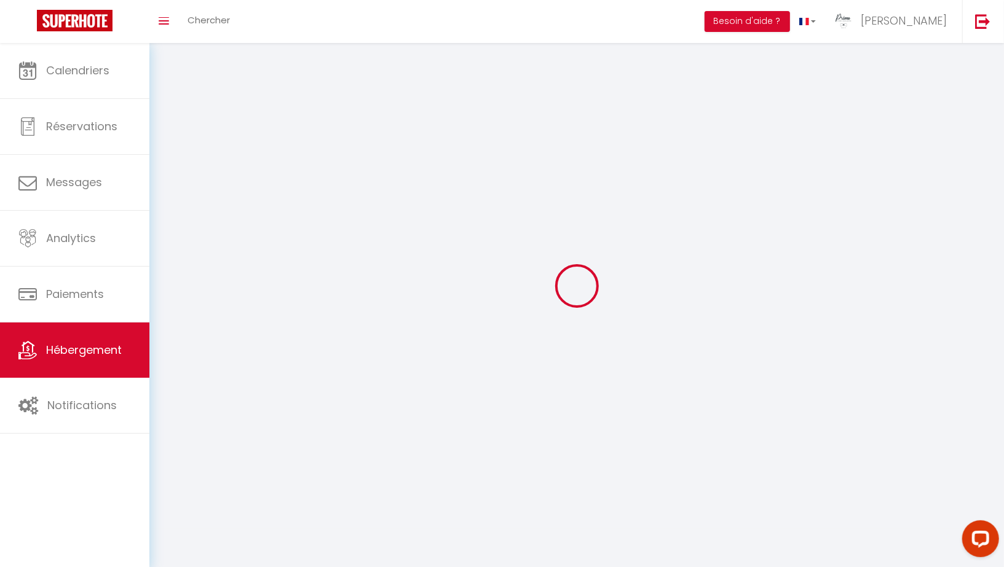
select select
checkbox input "false"
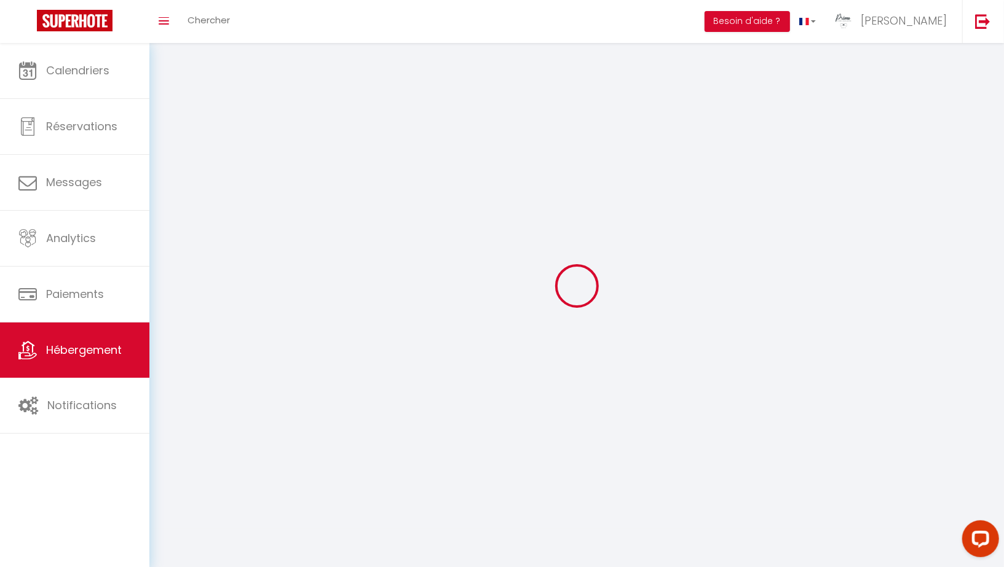
checkbox input "false"
select select
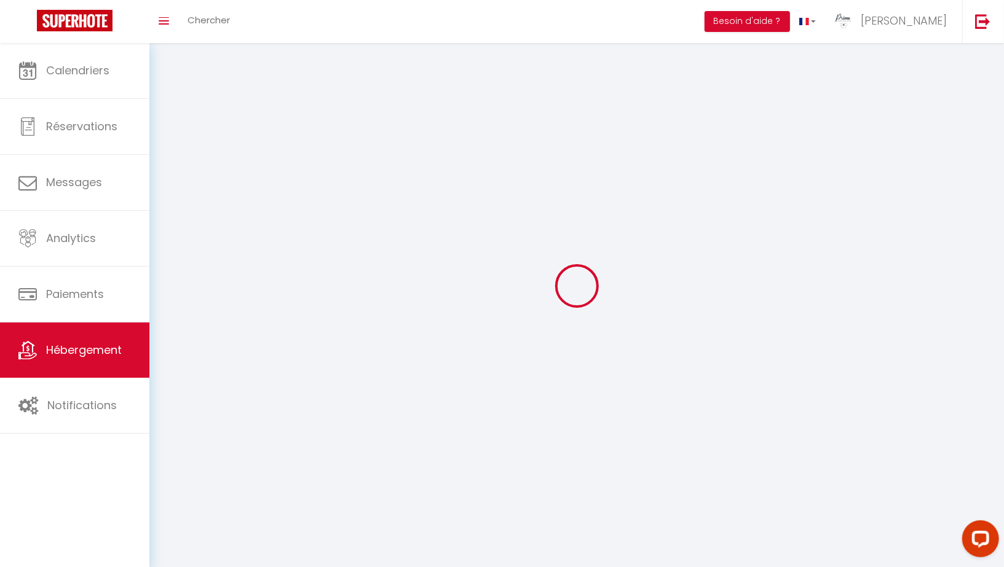
select select
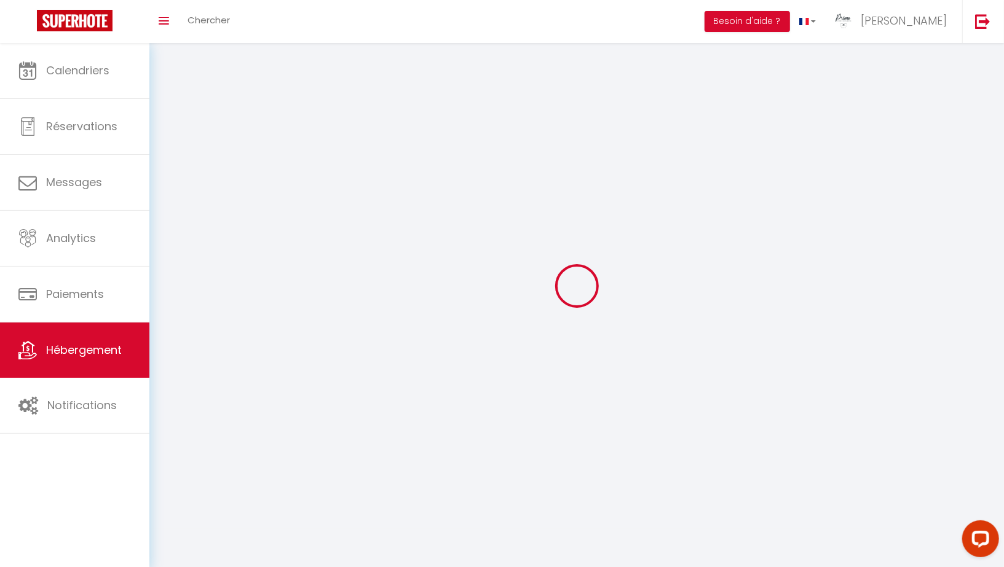
select select
checkbox input "false"
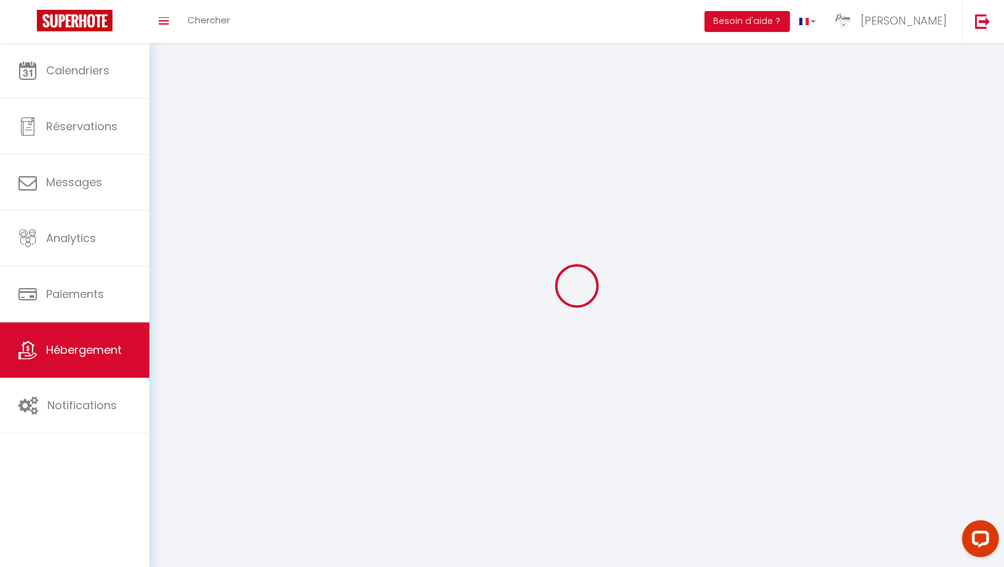
select select
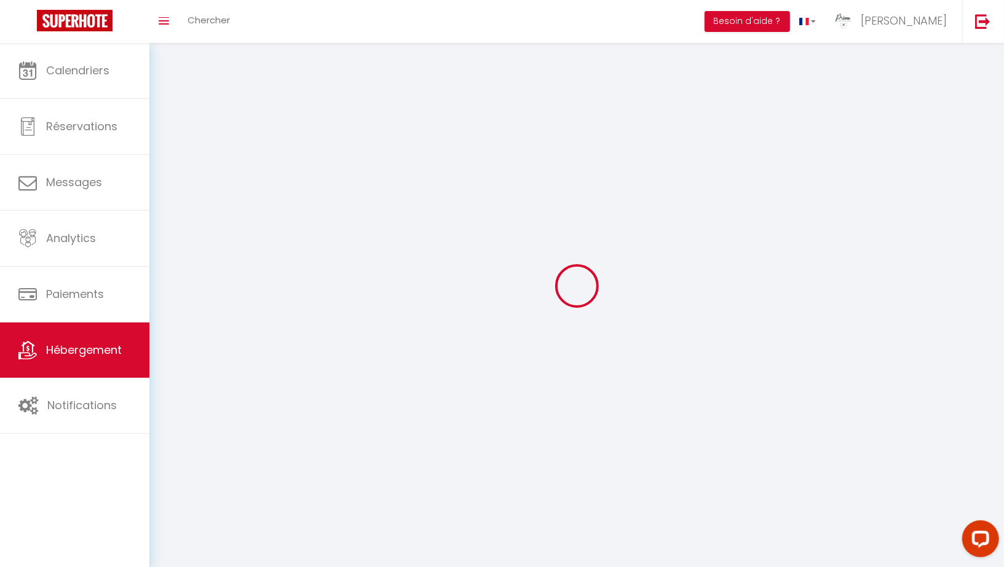
select select
checkbox input "false"
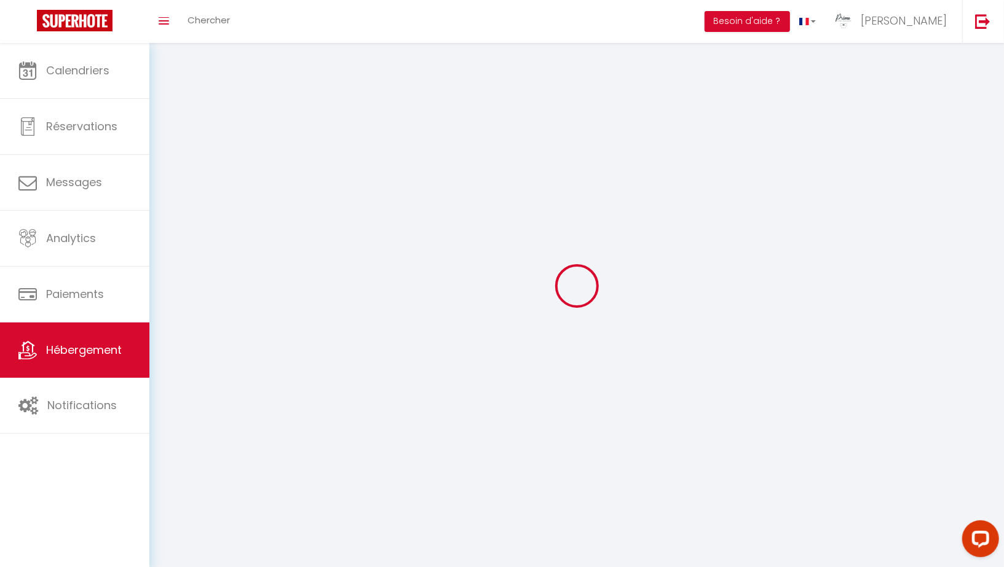
checkbox input "false"
select select
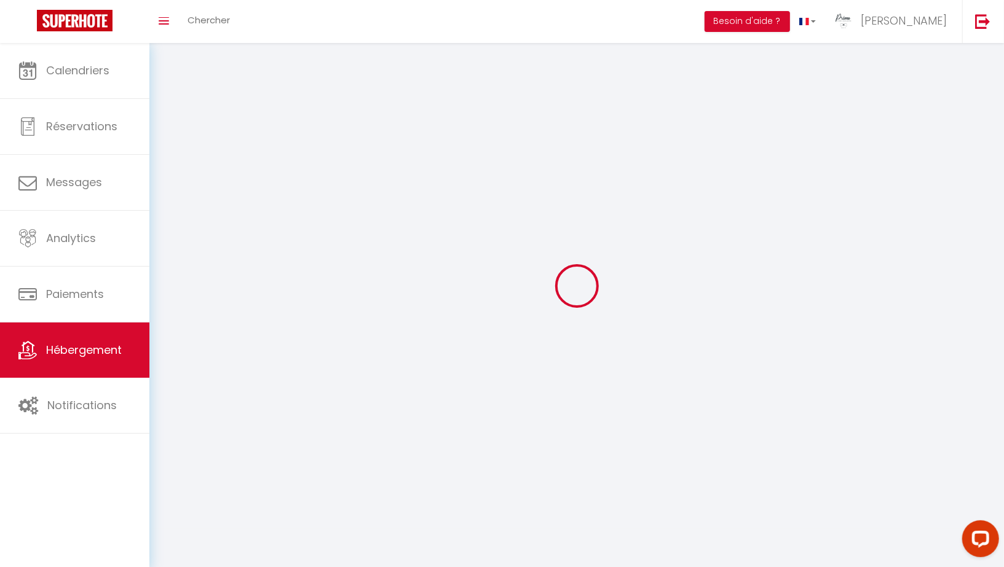
select select
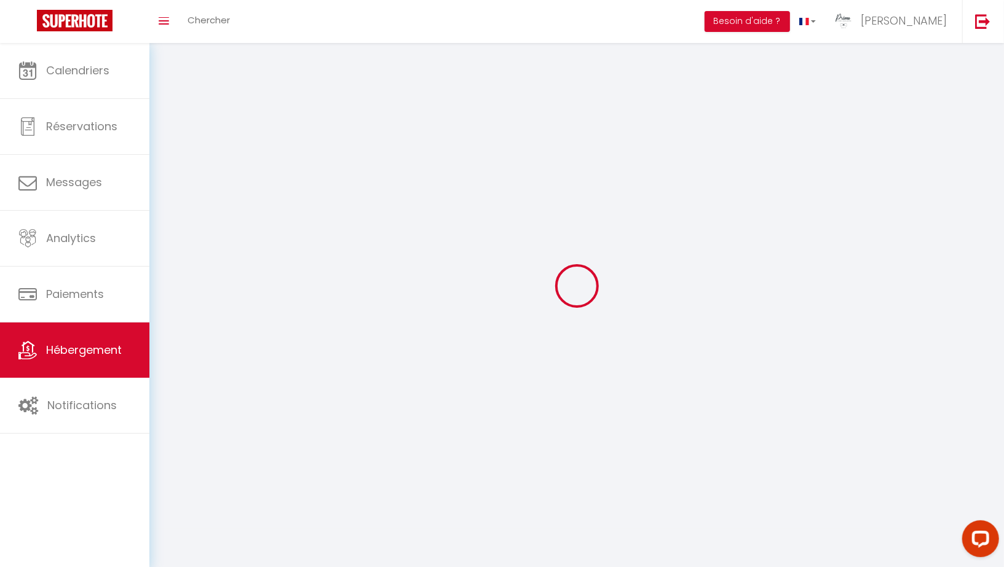
select select
checkbox input "false"
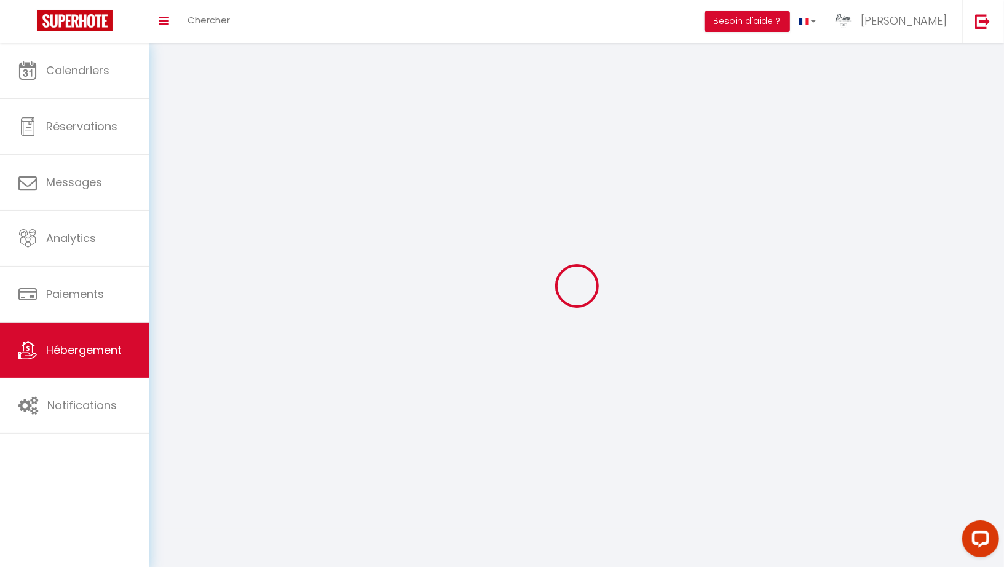
select select
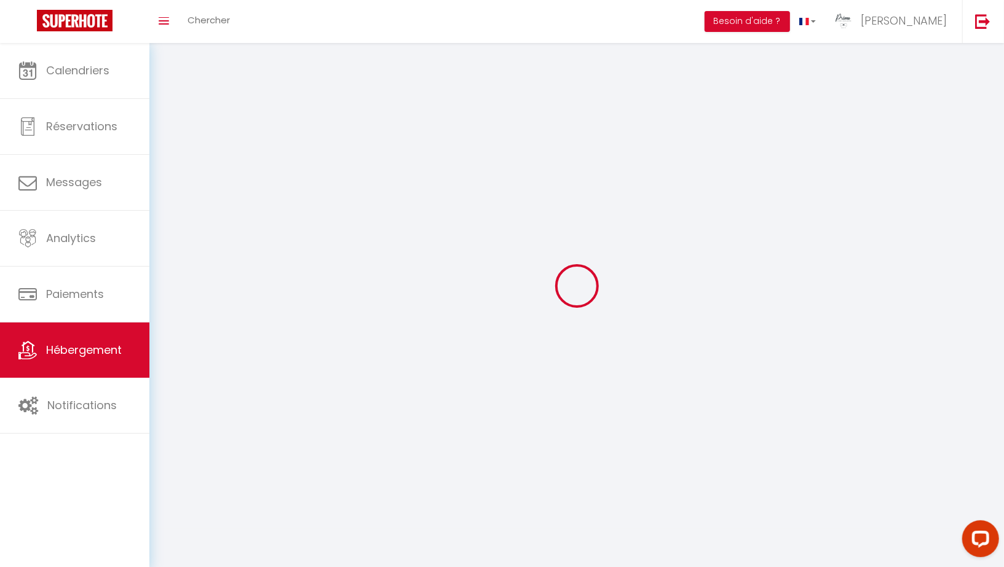
select select
checkbox input "false"
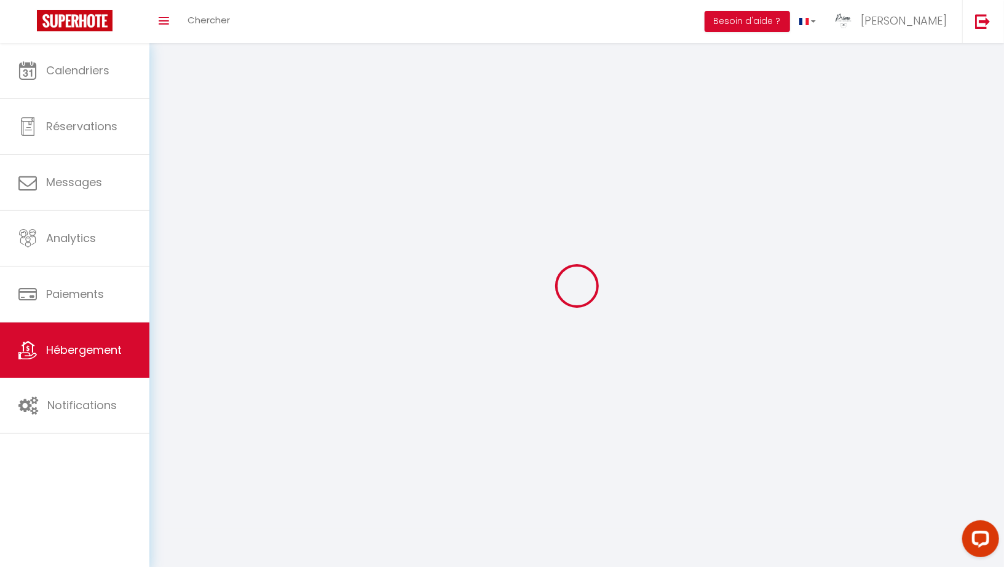
checkbox input "false"
select select
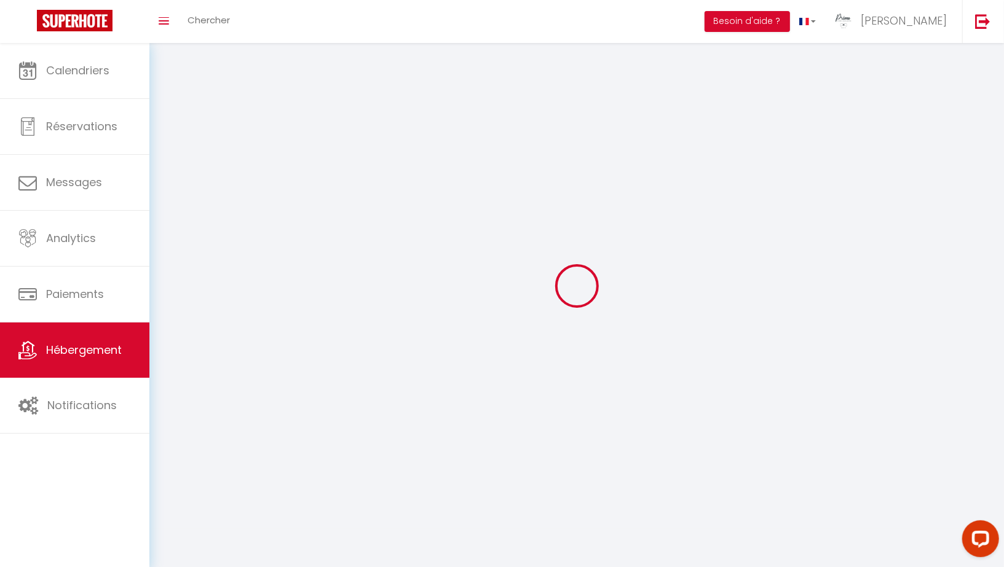
select select
checkbox input "false"
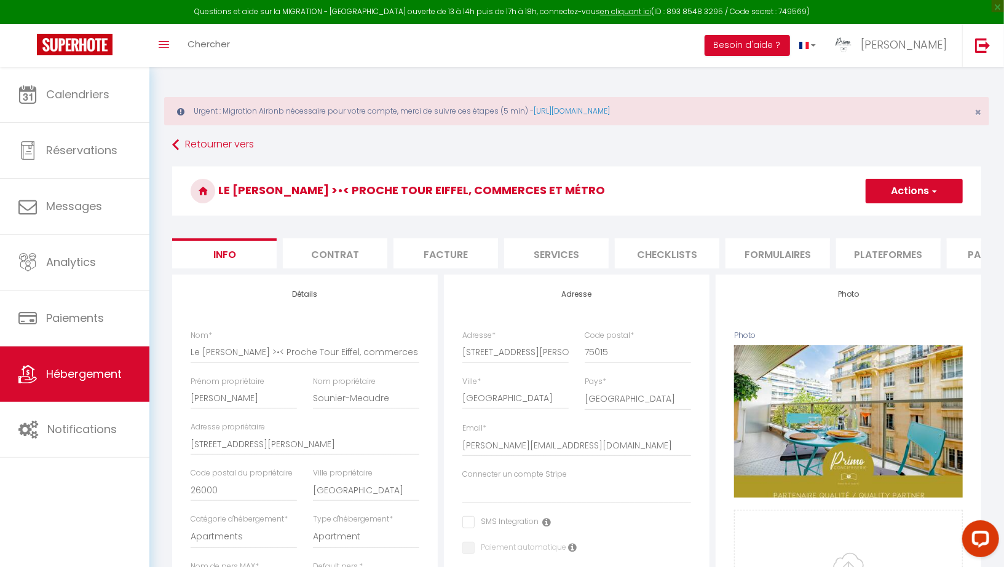
click at [851, 256] on li "Plateformes" at bounding box center [888, 253] width 104 height 30
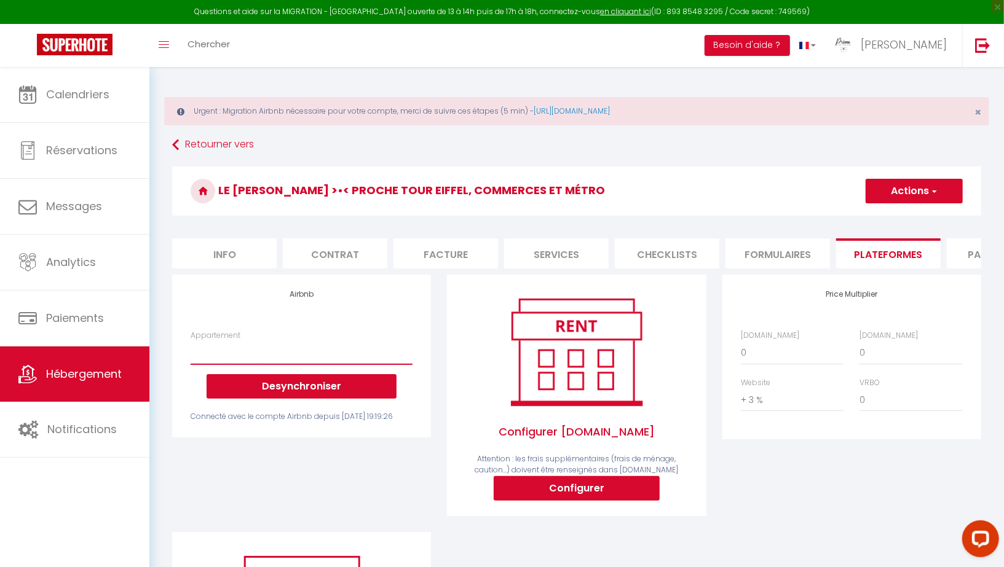
click at [235, 356] on select "Le Chateaubriand >•< Calme / balcon / parking - [EMAIL_ADDRESS][DOMAIN_NAME] Le…" at bounding box center [302, 352] width 222 height 23
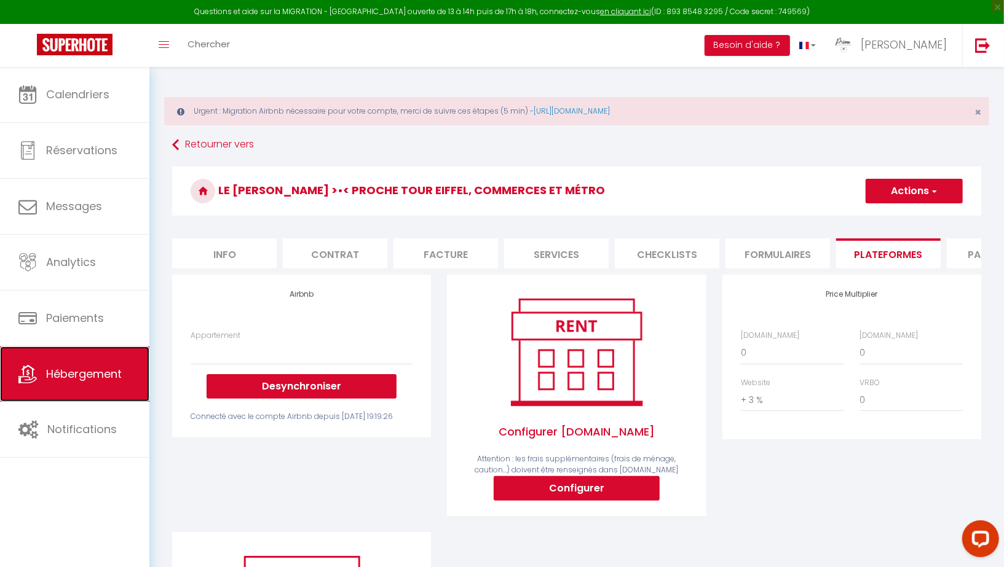
click at [82, 369] on span "Hébergement" at bounding box center [84, 373] width 76 height 15
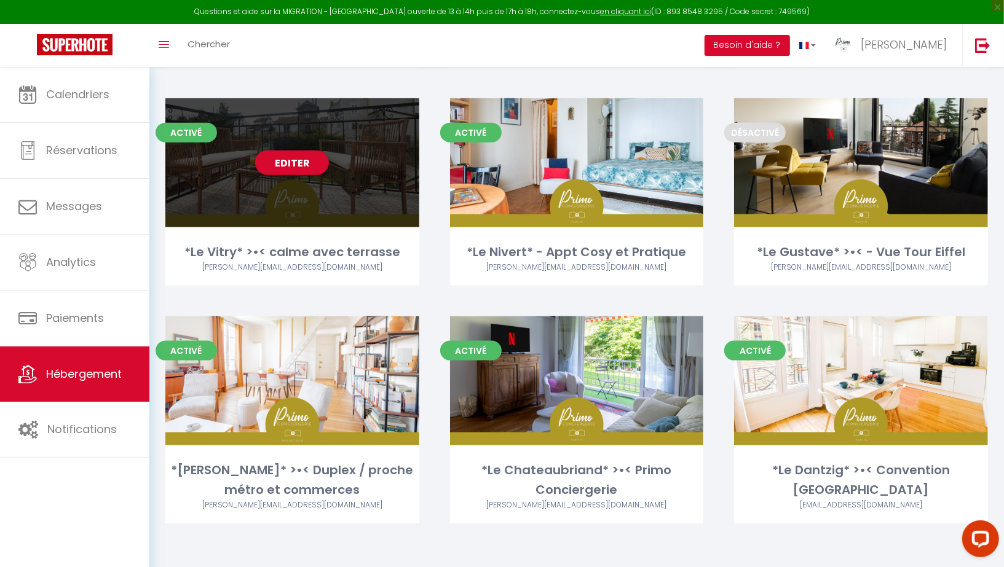
scroll to position [825, 0]
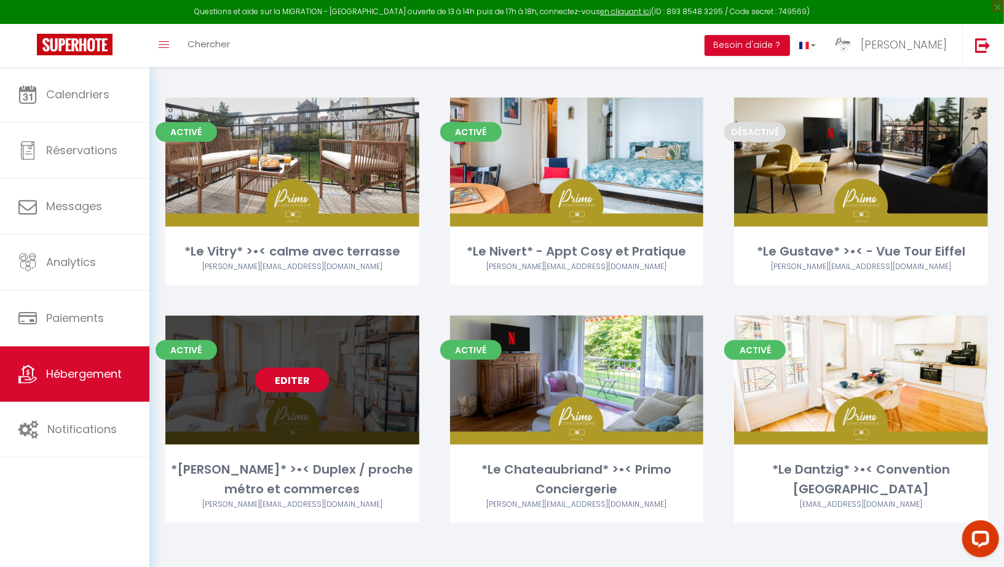
click at [285, 385] on link "Editer" at bounding box center [292, 380] width 74 height 25
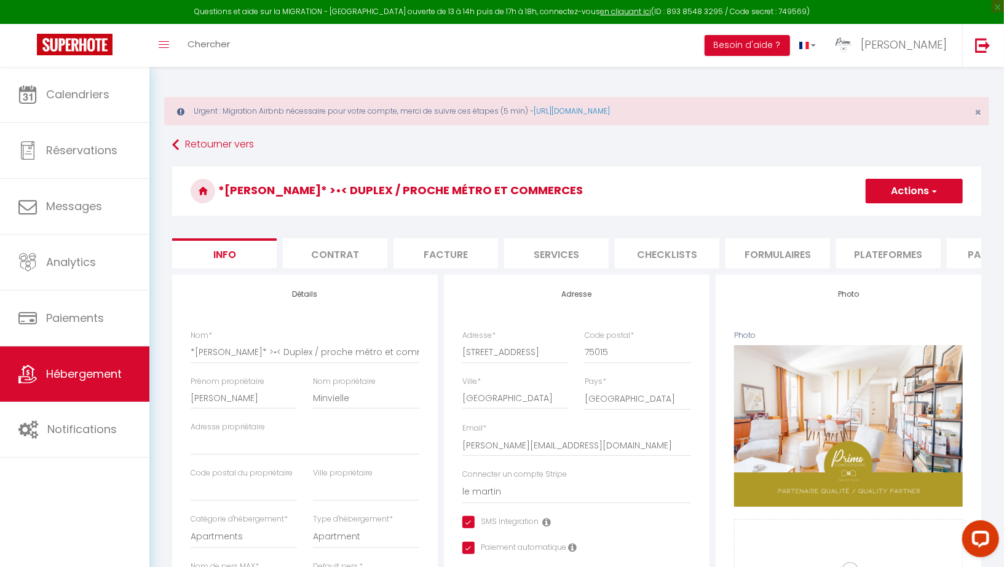
click at [851, 240] on li "Plateformes" at bounding box center [888, 253] width 104 height 30
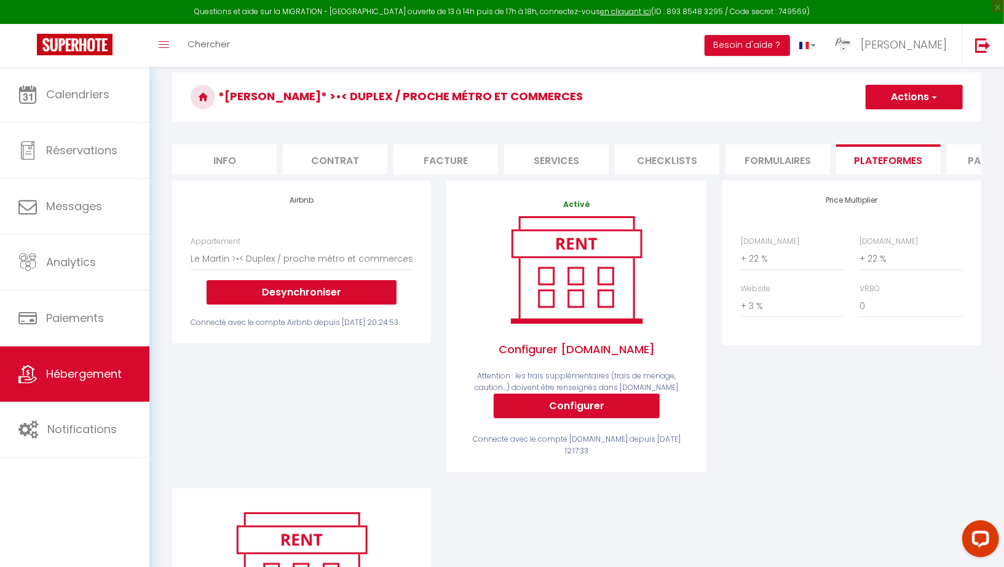
scroll to position [58, 0]
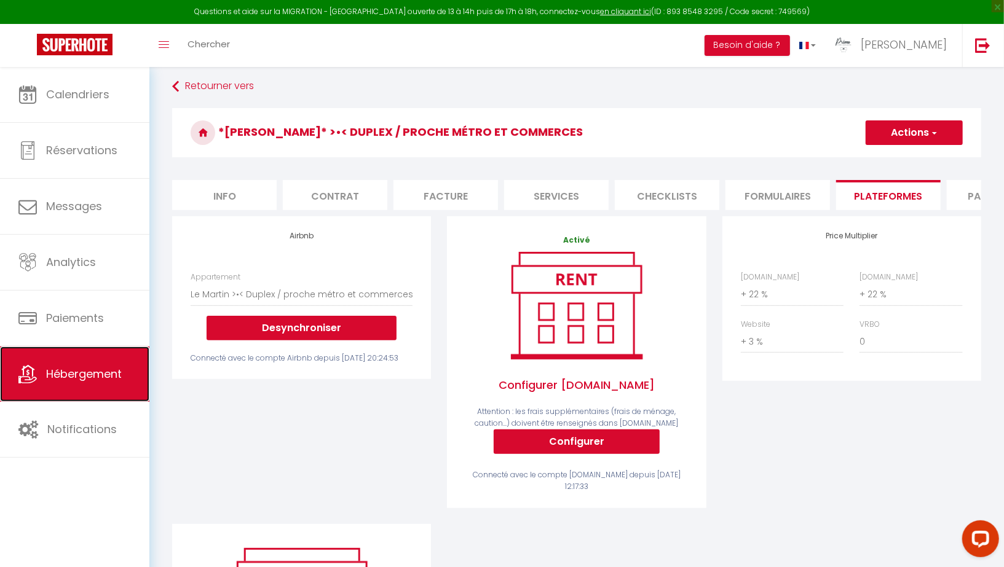
click at [75, 379] on span "Hébergement" at bounding box center [84, 373] width 76 height 15
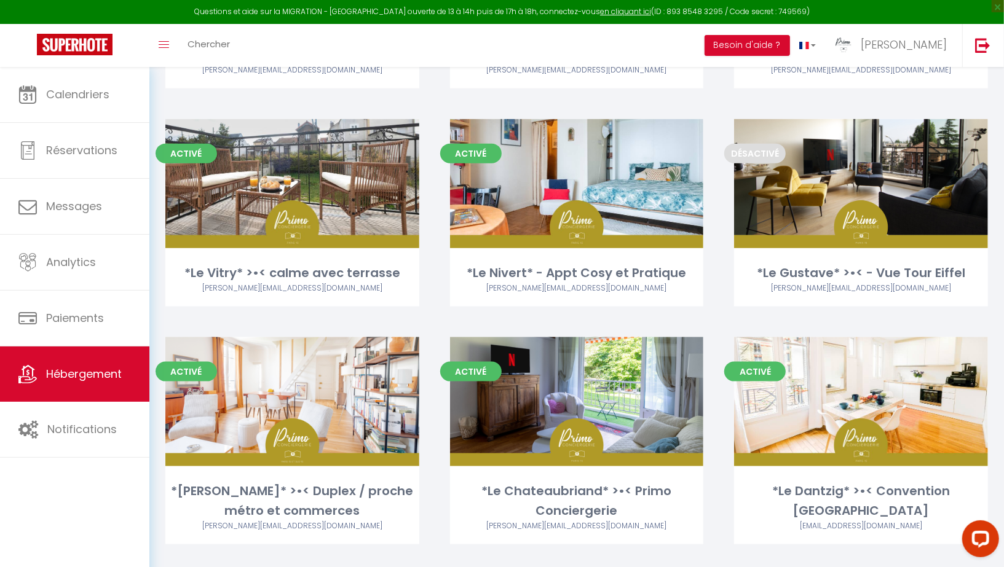
scroll to position [825, 0]
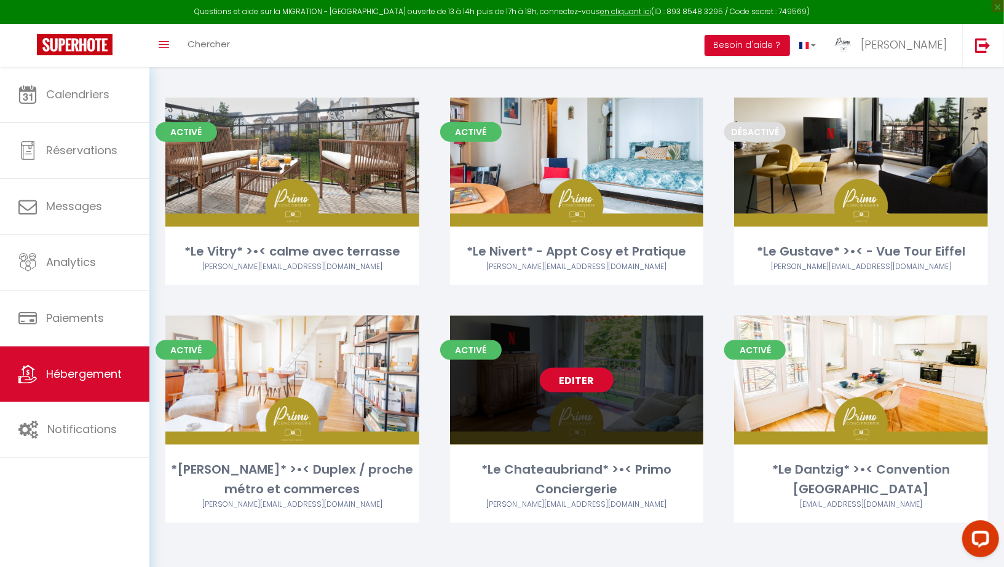
click at [568, 389] on link "Editer" at bounding box center [577, 380] width 74 height 25
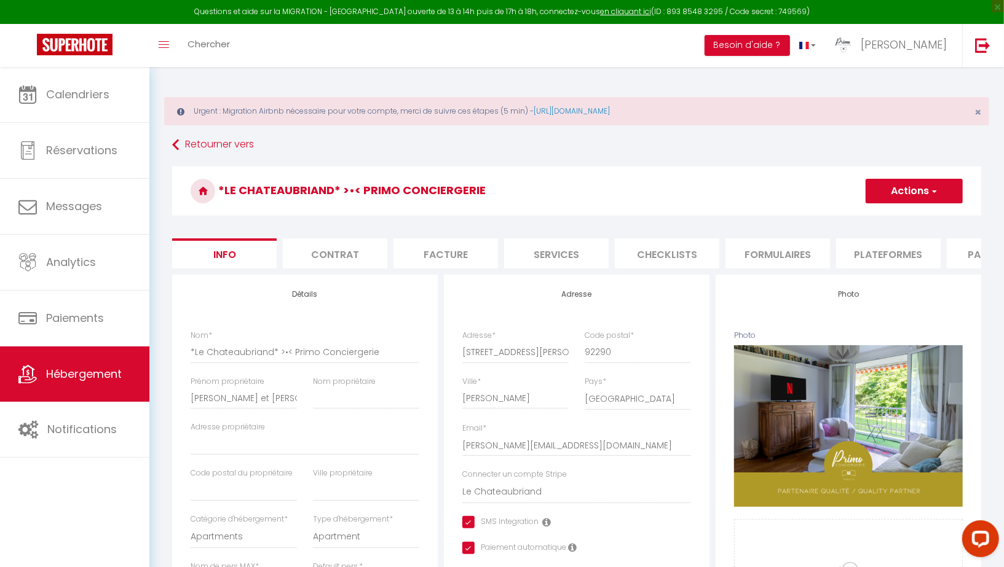
click at [851, 253] on li "Plateformes" at bounding box center [888, 253] width 104 height 30
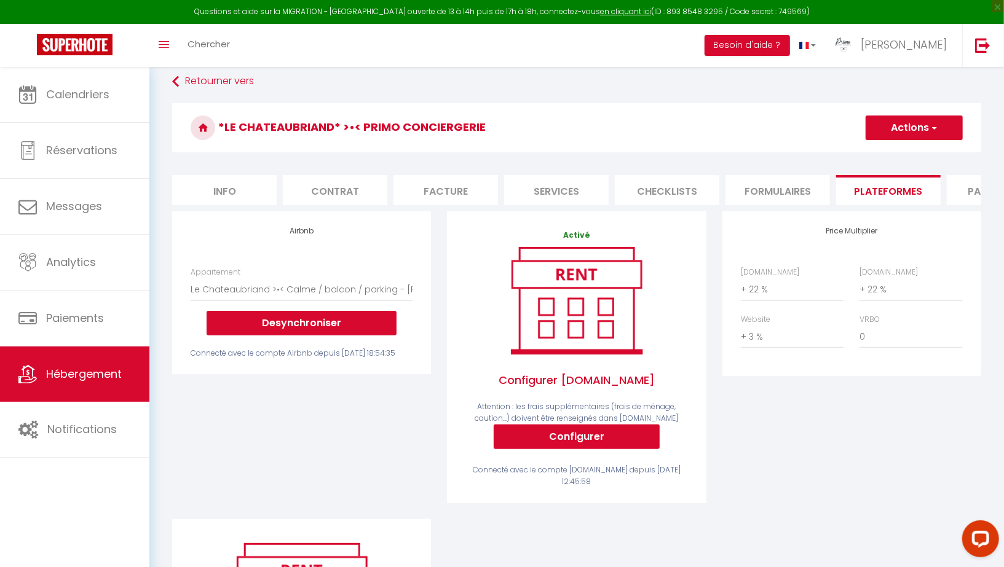
scroll to position [263, 0]
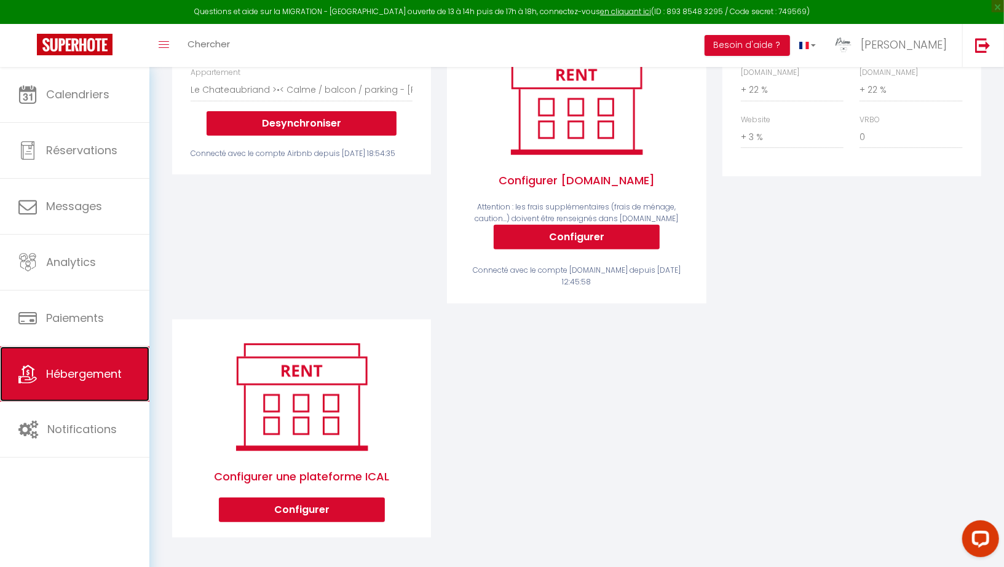
click at [83, 366] on span "Hébergement" at bounding box center [84, 373] width 76 height 15
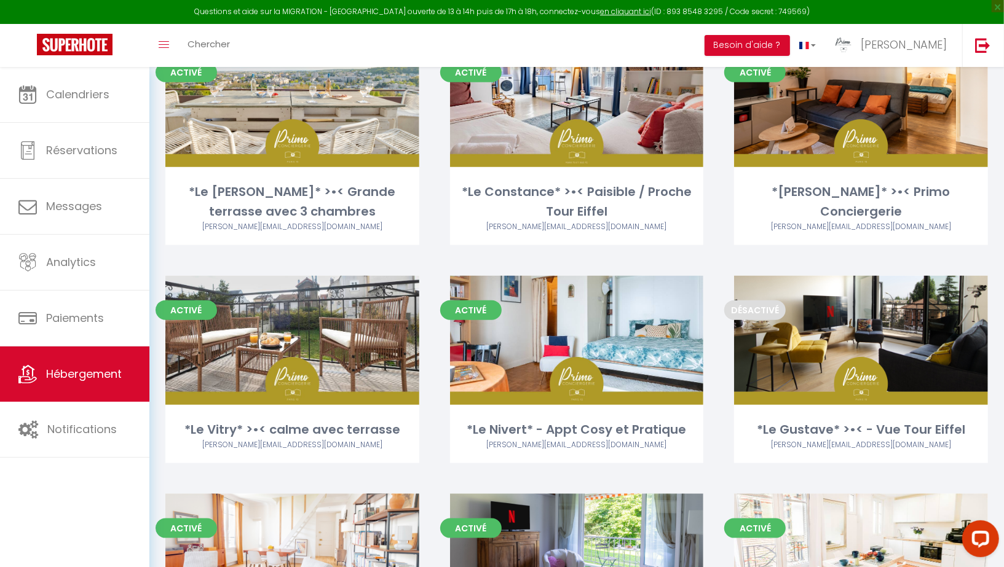
scroll to position [825, 0]
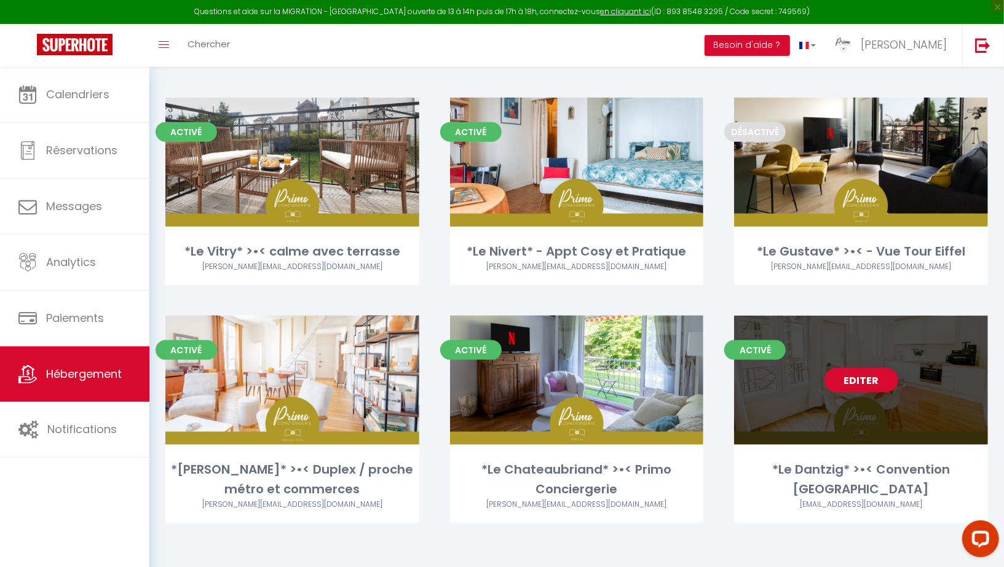
click at [851, 371] on link "Editer" at bounding box center [861, 380] width 74 height 25
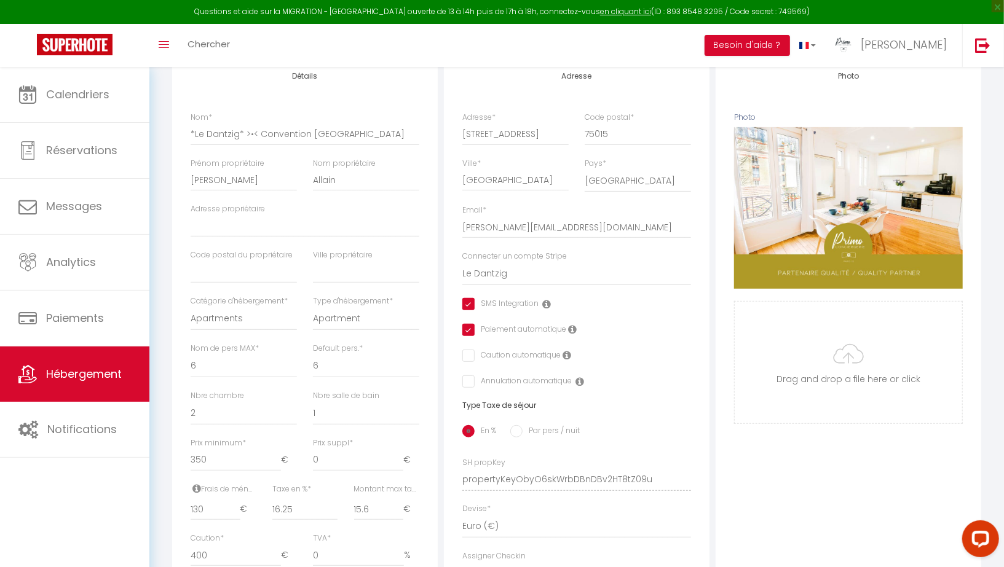
scroll to position [88, 0]
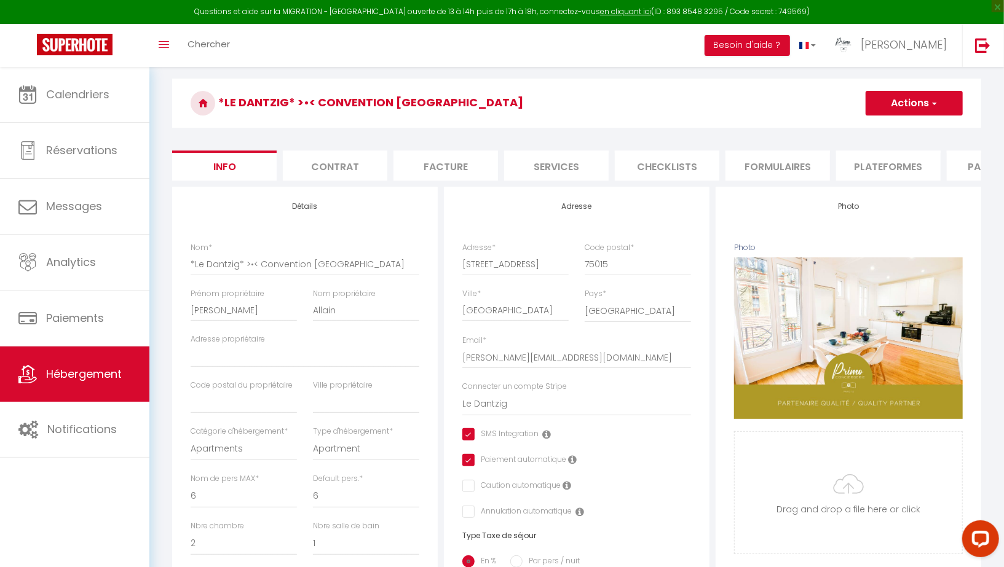
click at [851, 160] on li "Plateformes" at bounding box center [888, 166] width 104 height 30
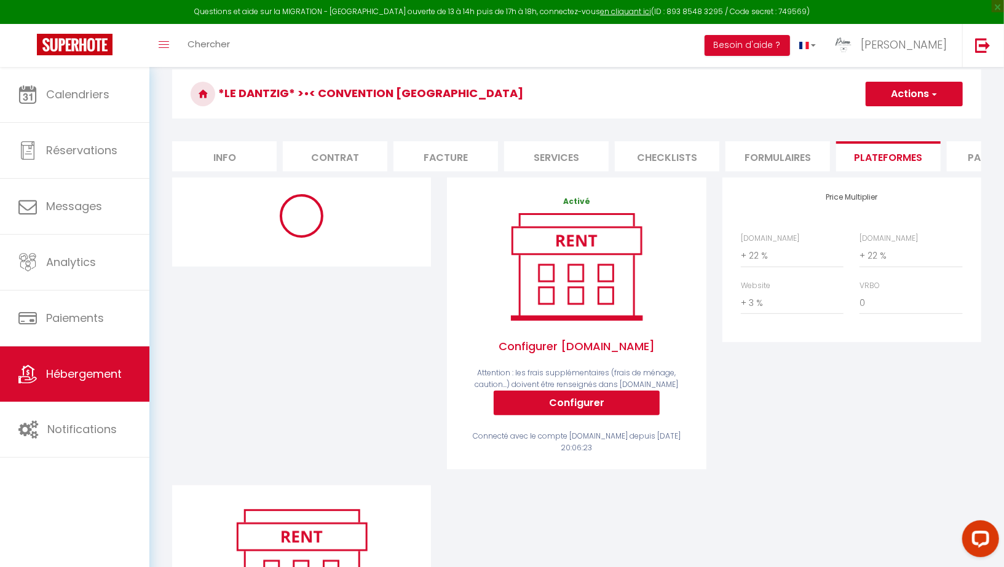
scroll to position [98, 0]
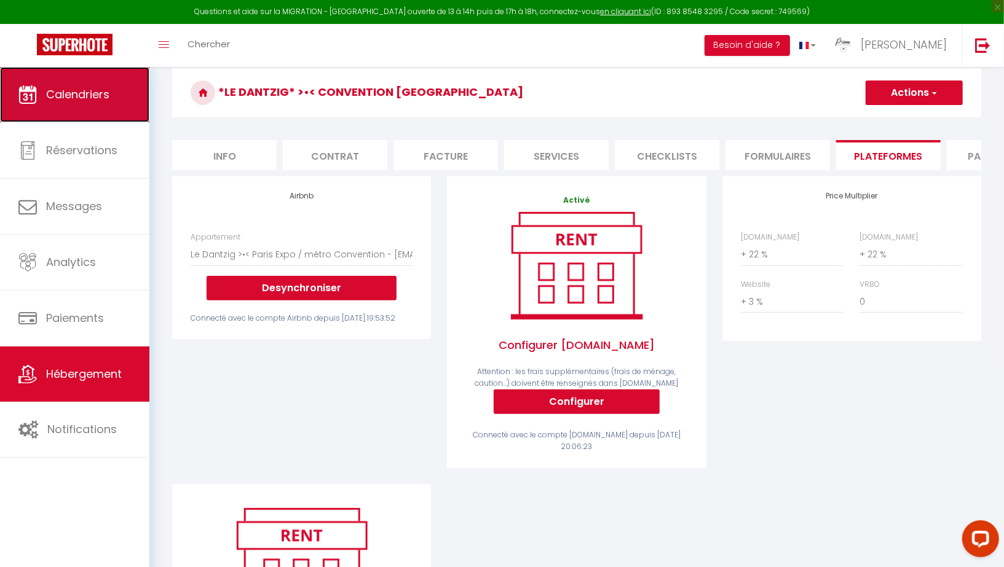
click at [80, 77] on link "Calendriers" at bounding box center [74, 94] width 149 height 55
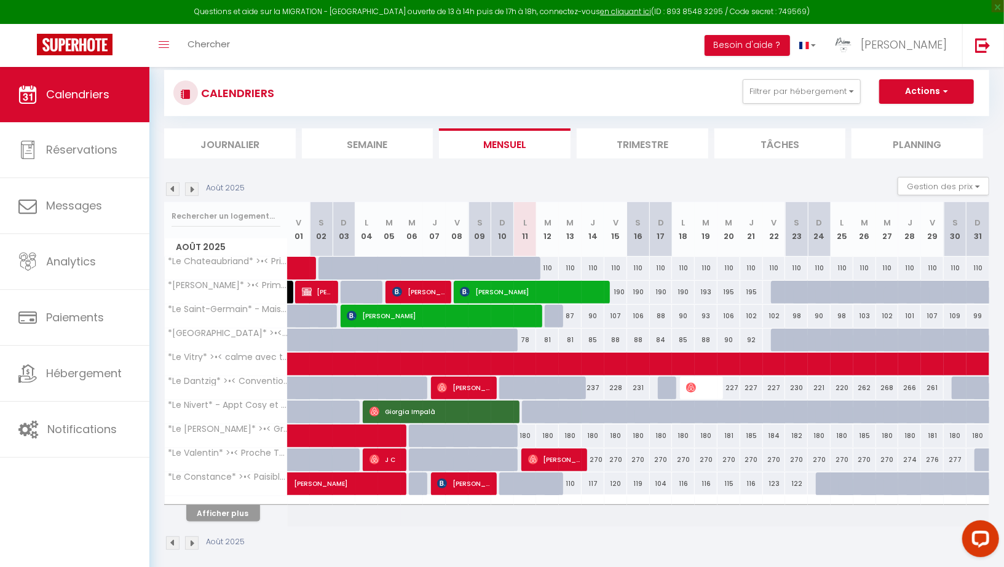
scroll to position [80, 0]
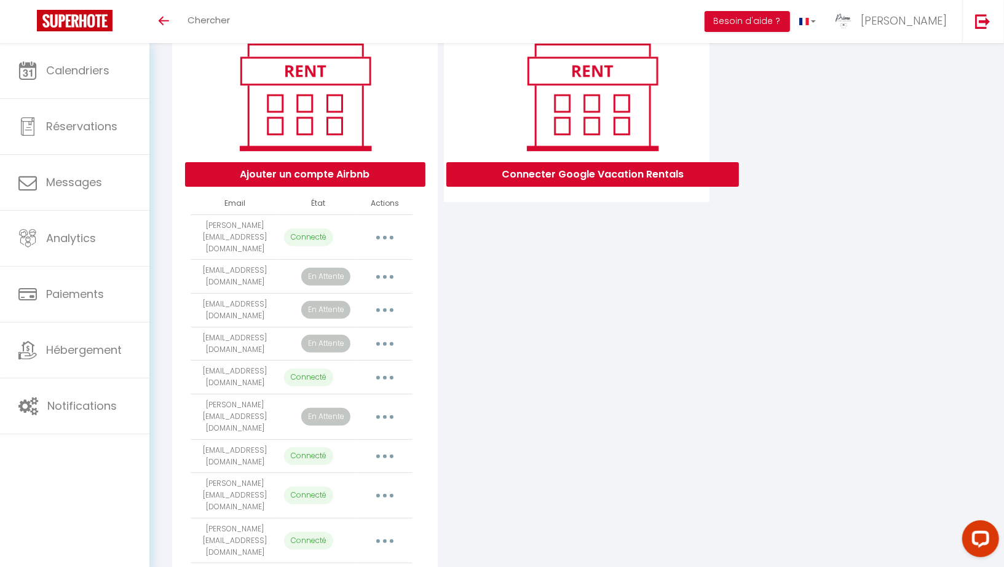
scroll to position [151, 0]
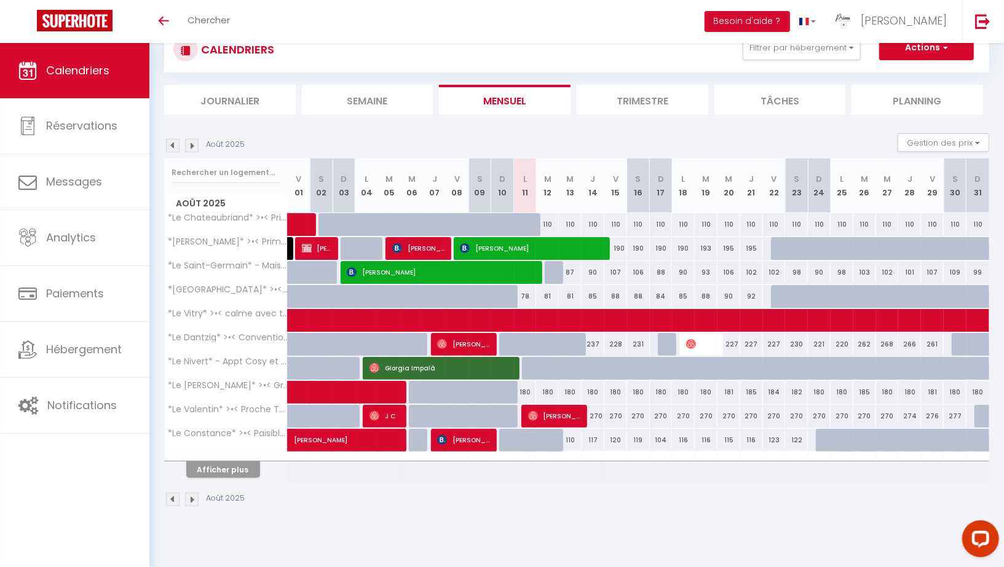
click at [192, 499] on img at bounding box center [192, 500] width 14 height 14
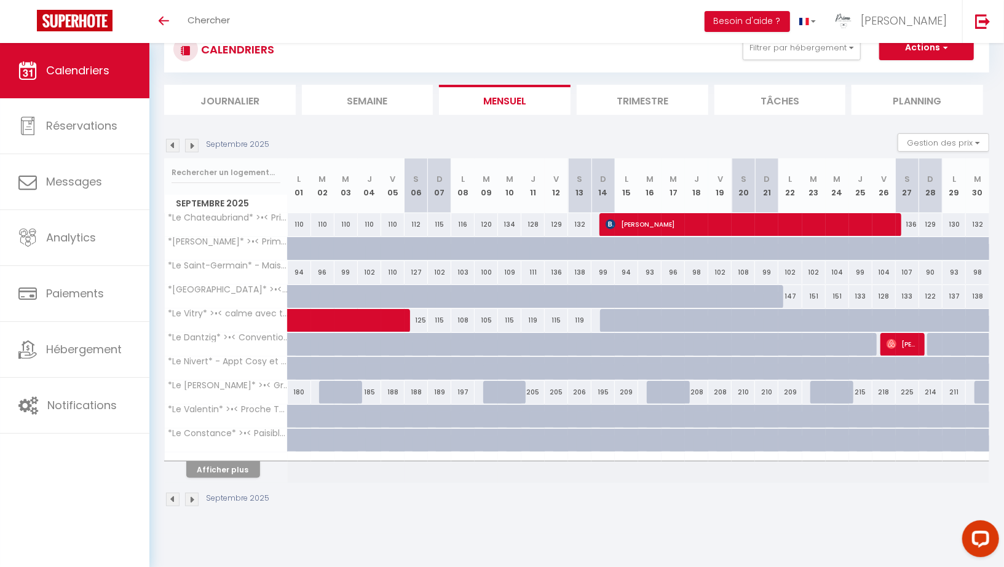
click at [175, 496] on img at bounding box center [173, 500] width 14 height 14
